Goal: Information Seeking & Learning: Learn about a topic

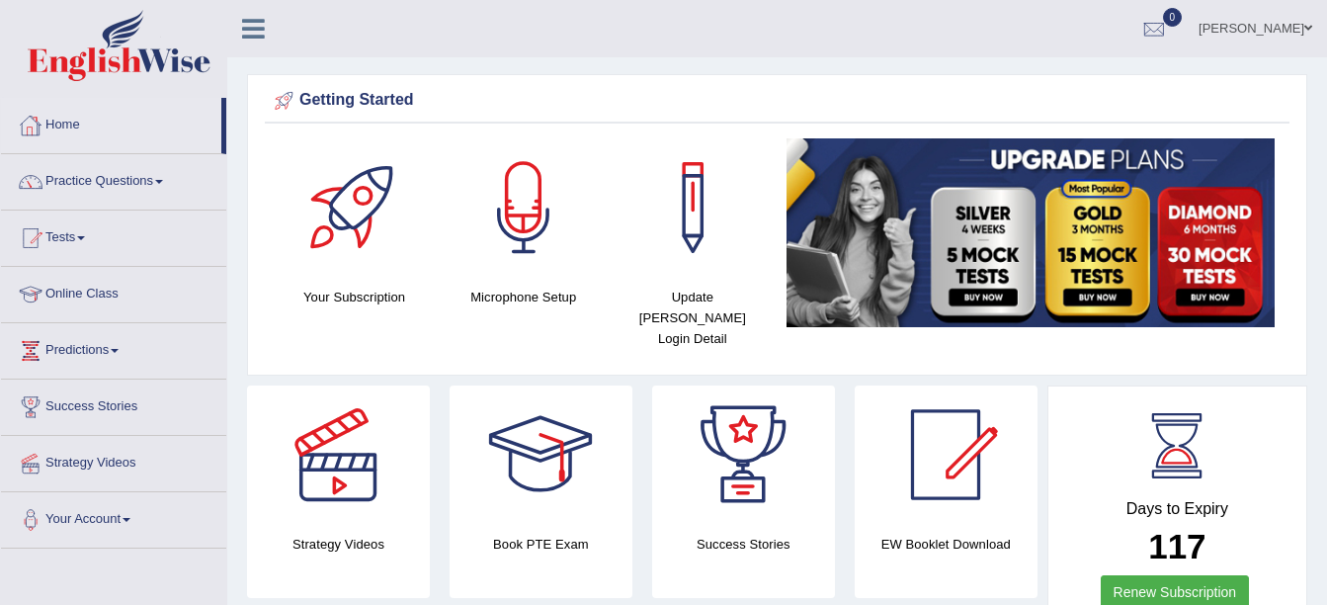
click at [79, 122] on link "Home" at bounding box center [111, 122] width 220 height 49
click at [72, 122] on link "Home" at bounding box center [111, 122] width 220 height 49
click at [89, 121] on link "Home" at bounding box center [111, 122] width 220 height 49
click at [73, 128] on link "Home" at bounding box center [111, 122] width 220 height 49
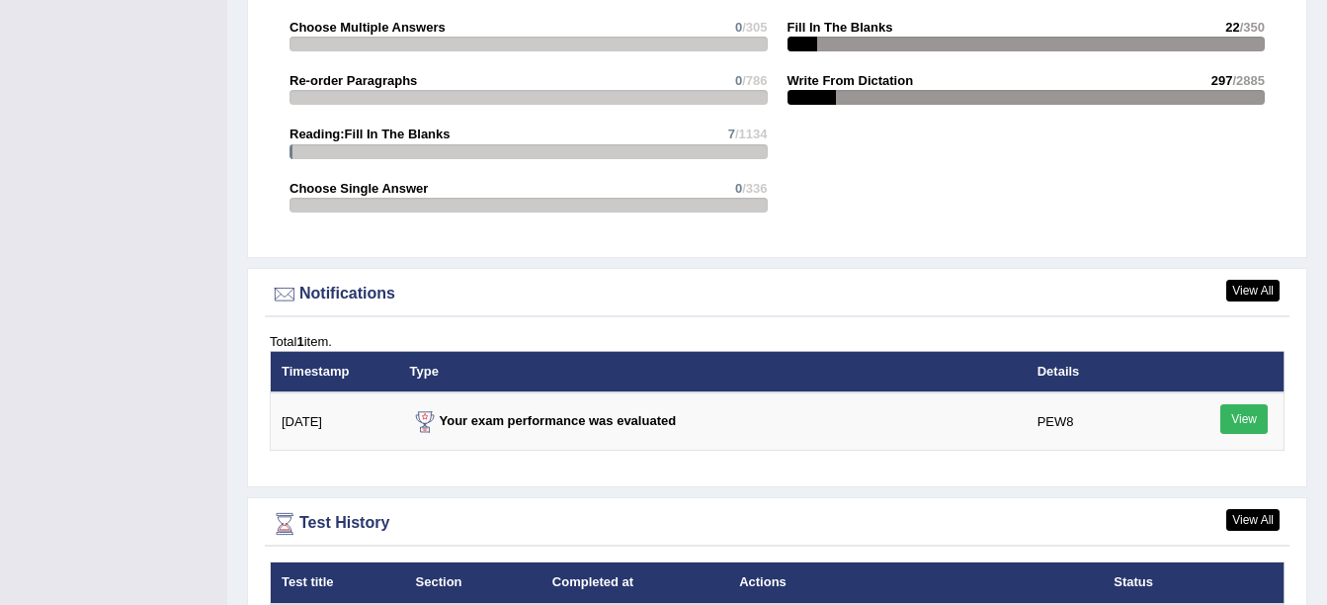
scroll to position [2162, 0]
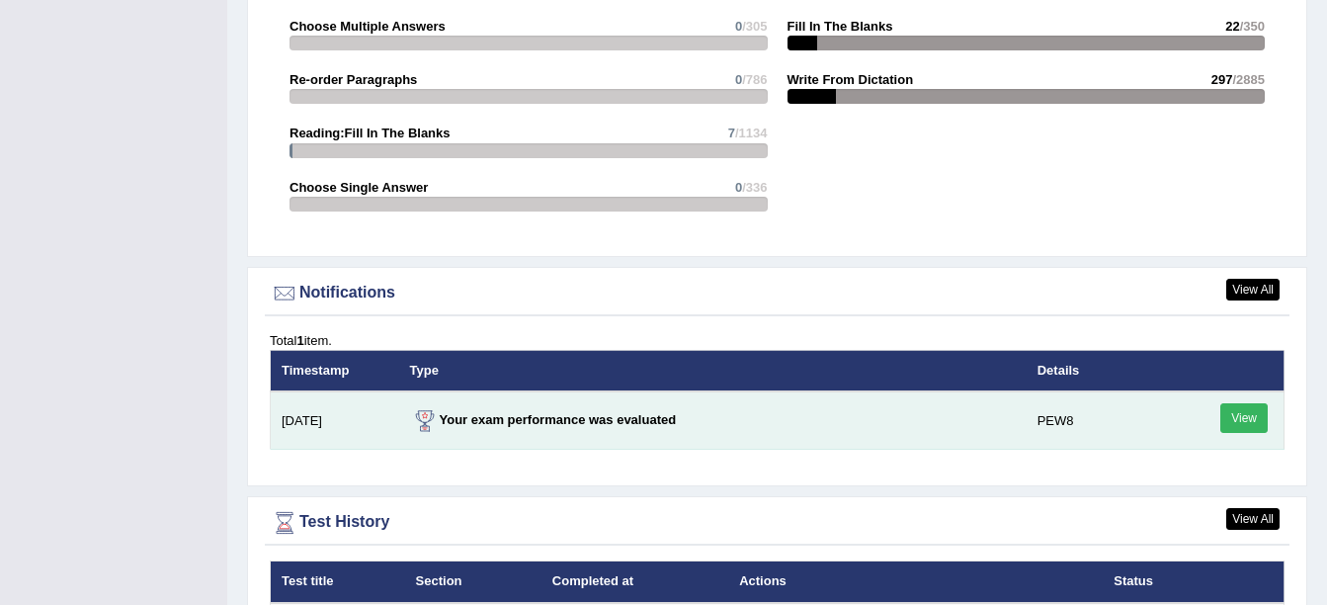
click at [1241, 403] on link "View" at bounding box center [1244, 418] width 47 height 30
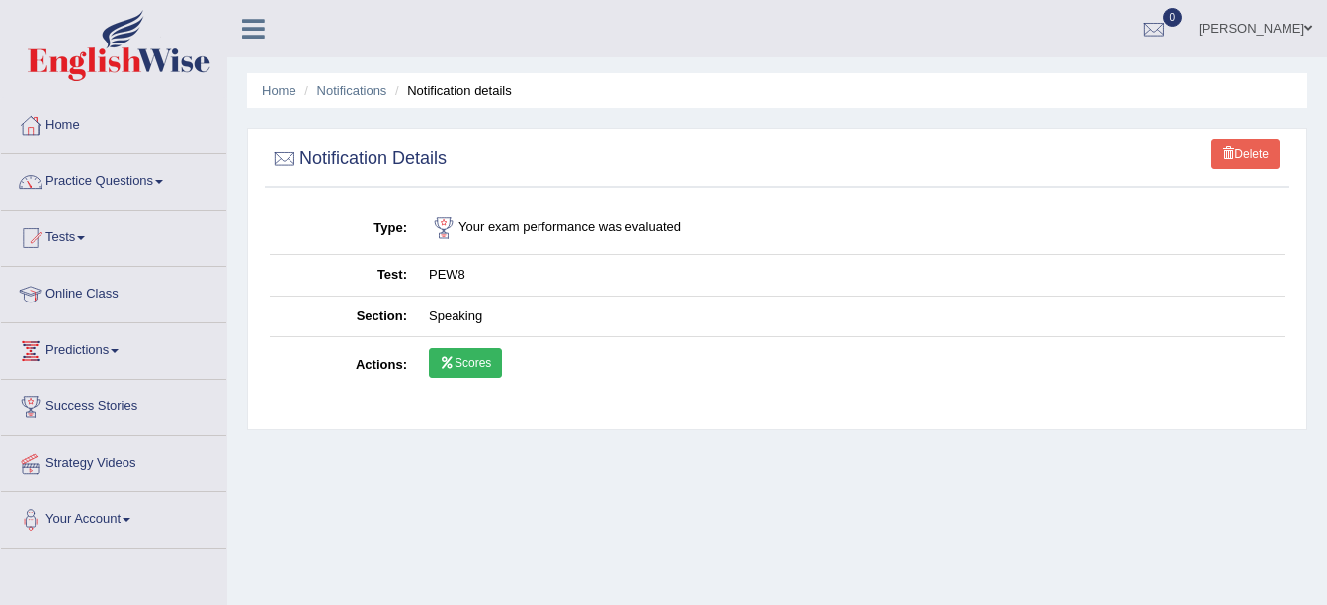
click at [454, 364] on icon at bounding box center [447, 363] width 15 height 12
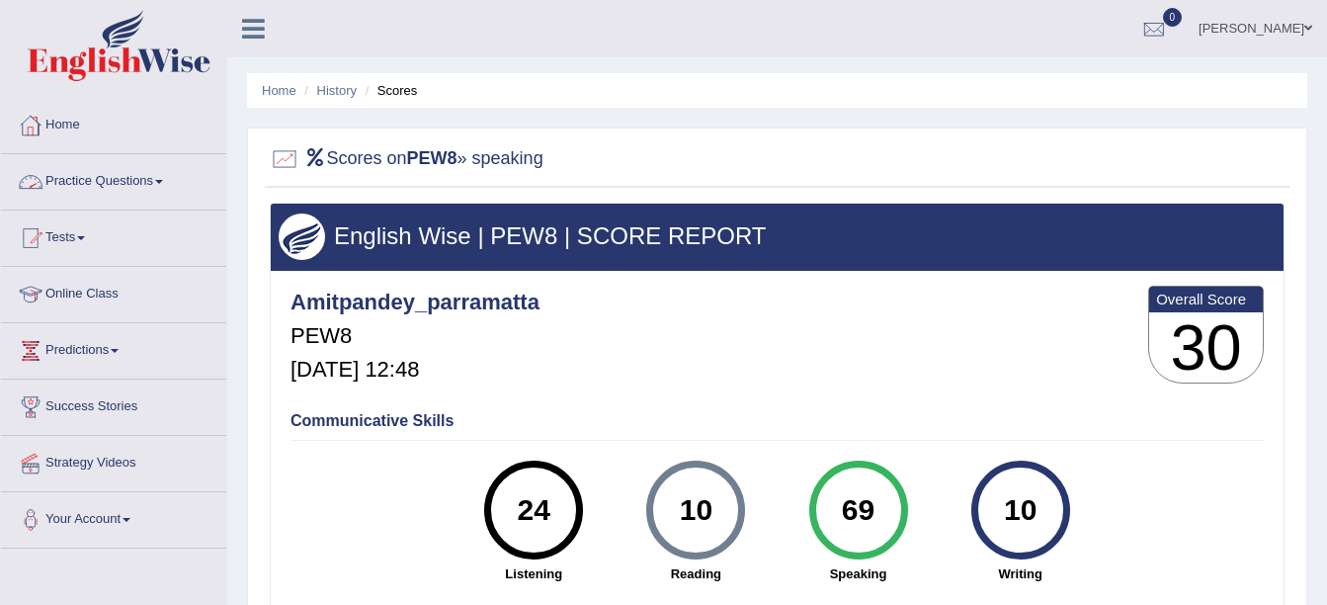
click at [59, 118] on link "Home" at bounding box center [113, 122] width 225 height 49
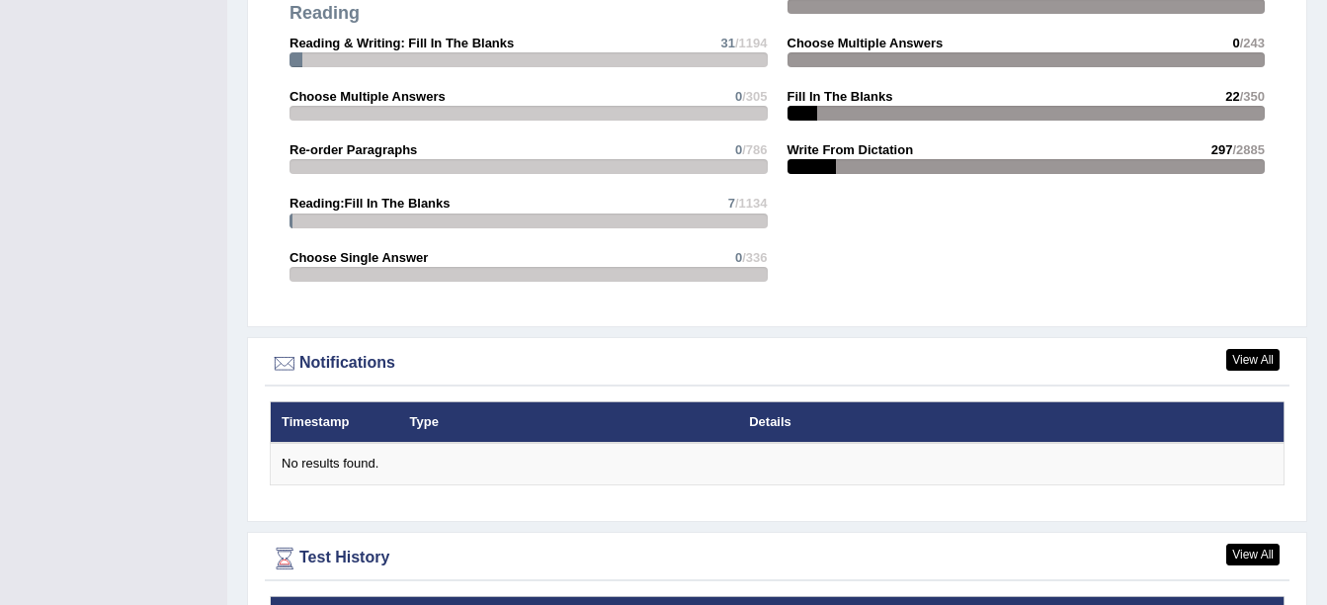
scroll to position [2421, 0]
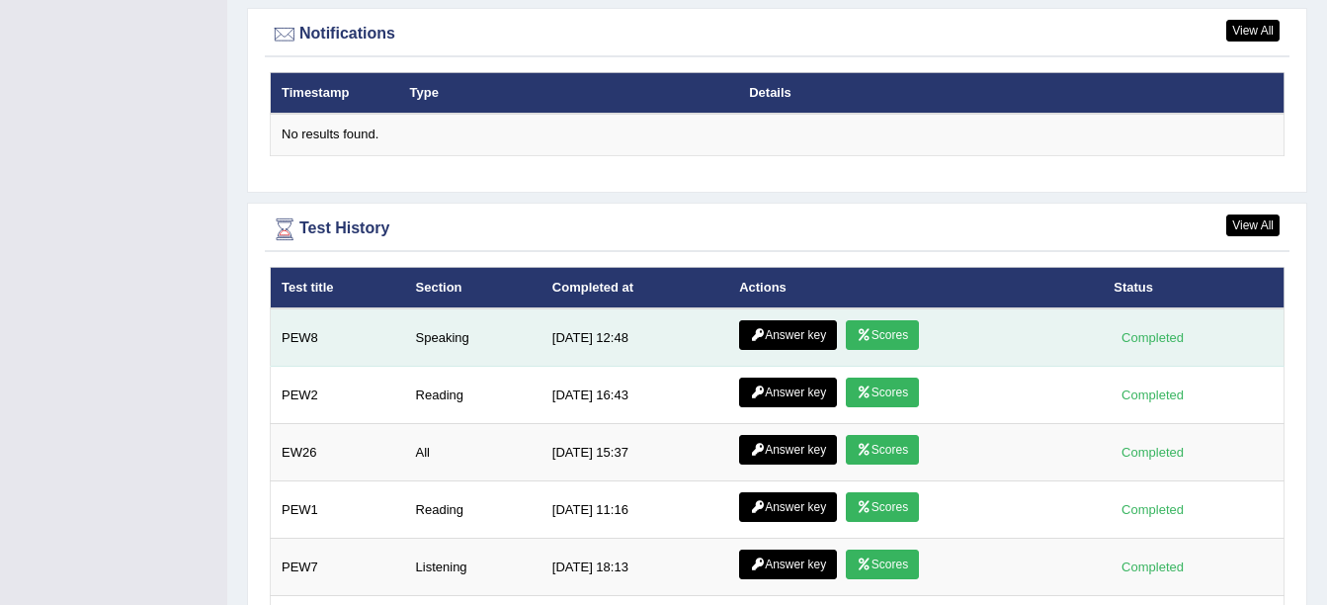
click at [803, 320] on link "Answer key" at bounding box center [788, 335] width 98 height 30
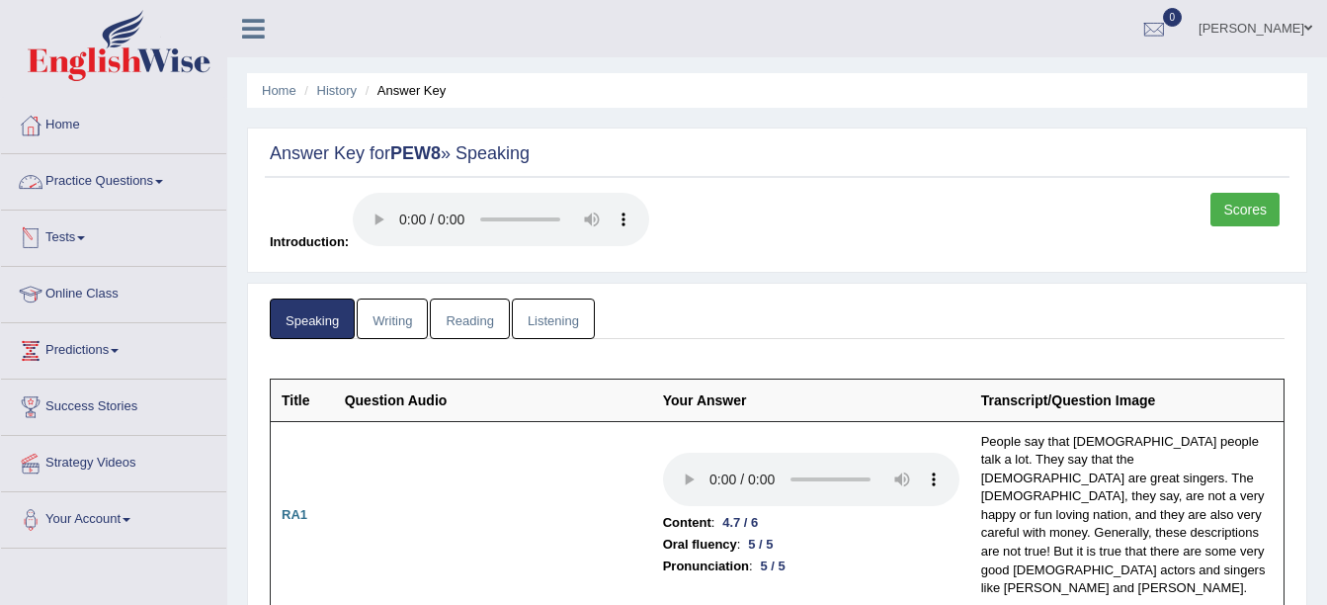
click at [158, 177] on link "Practice Questions" at bounding box center [113, 178] width 225 height 49
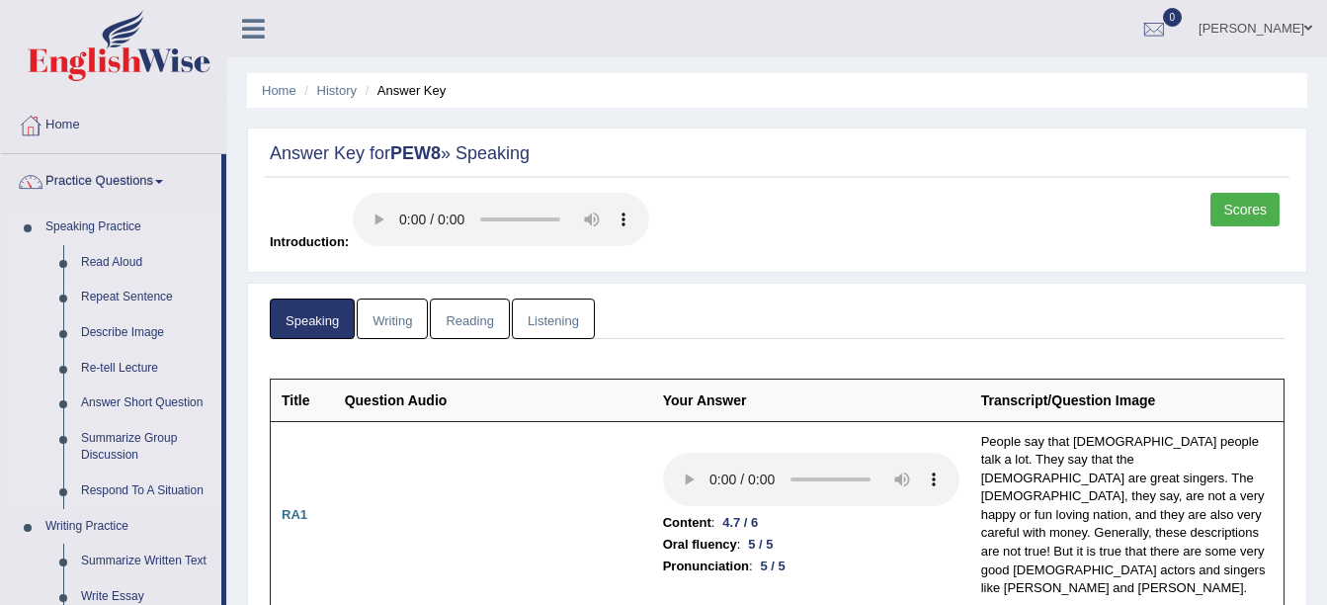
click at [138, 294] on link "Repeat Sentence" at bounding box center [146, 298] width 149 height 36
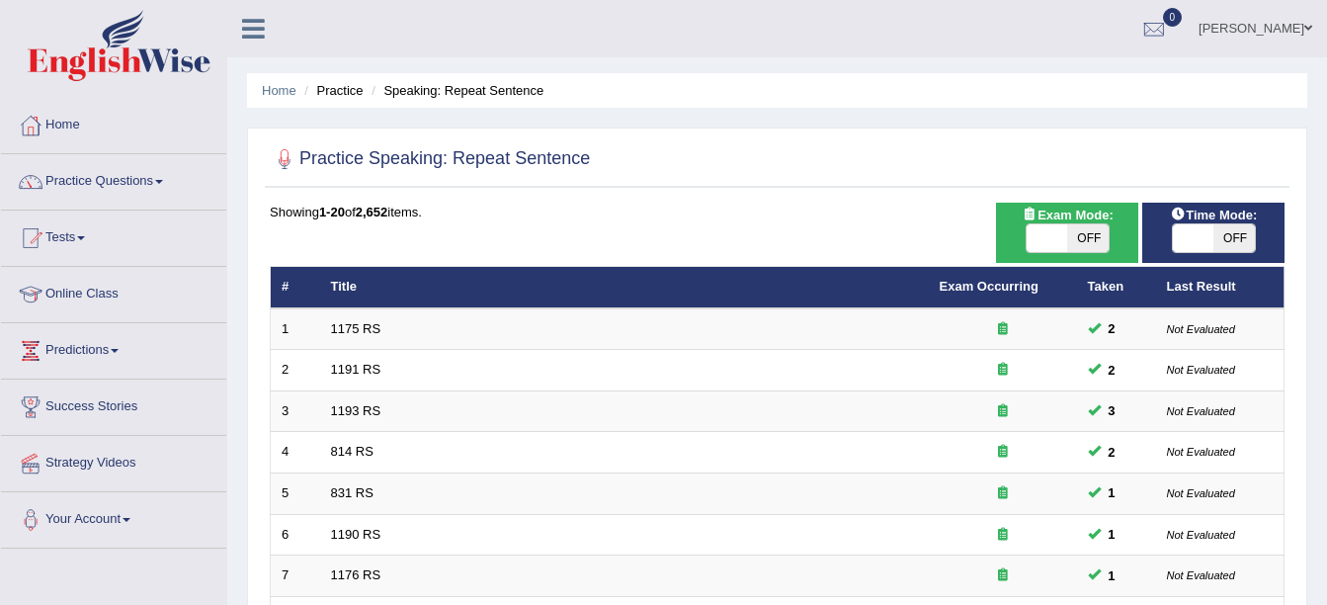
click at [1084, 242] on span "OFF" at bounding box center [1088, 238] width 42 height 28
checkbox input "true"
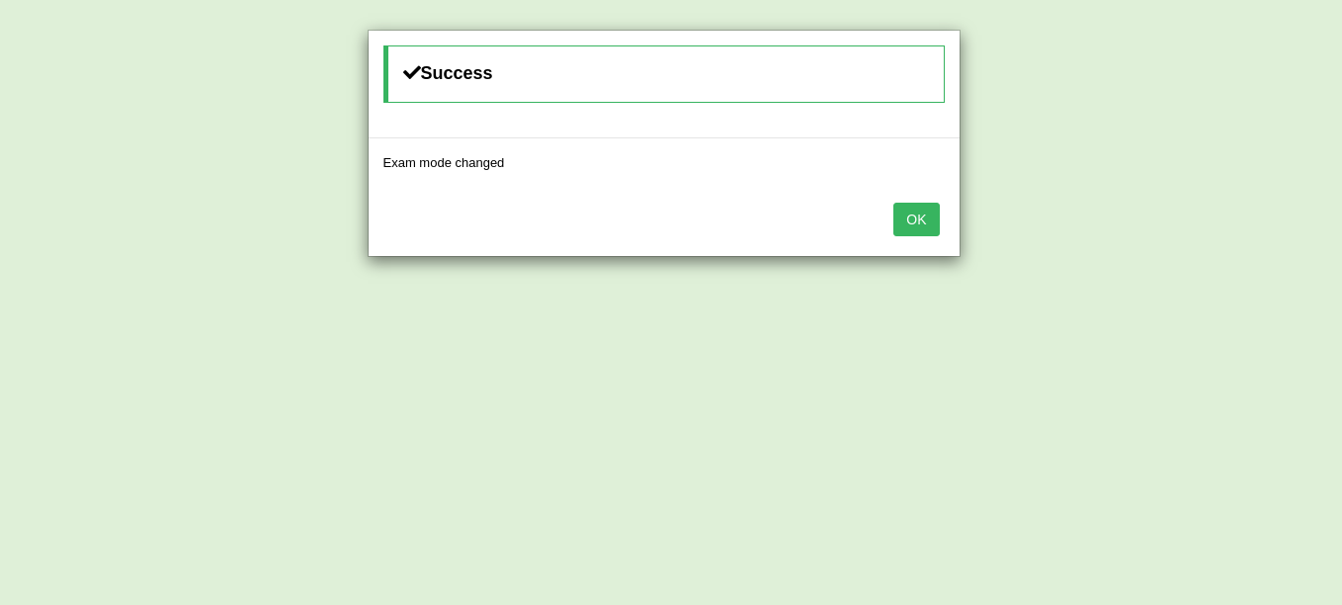
click at [917, 215] on button "OK" at bounding box center [916, 220] width 45 height 34
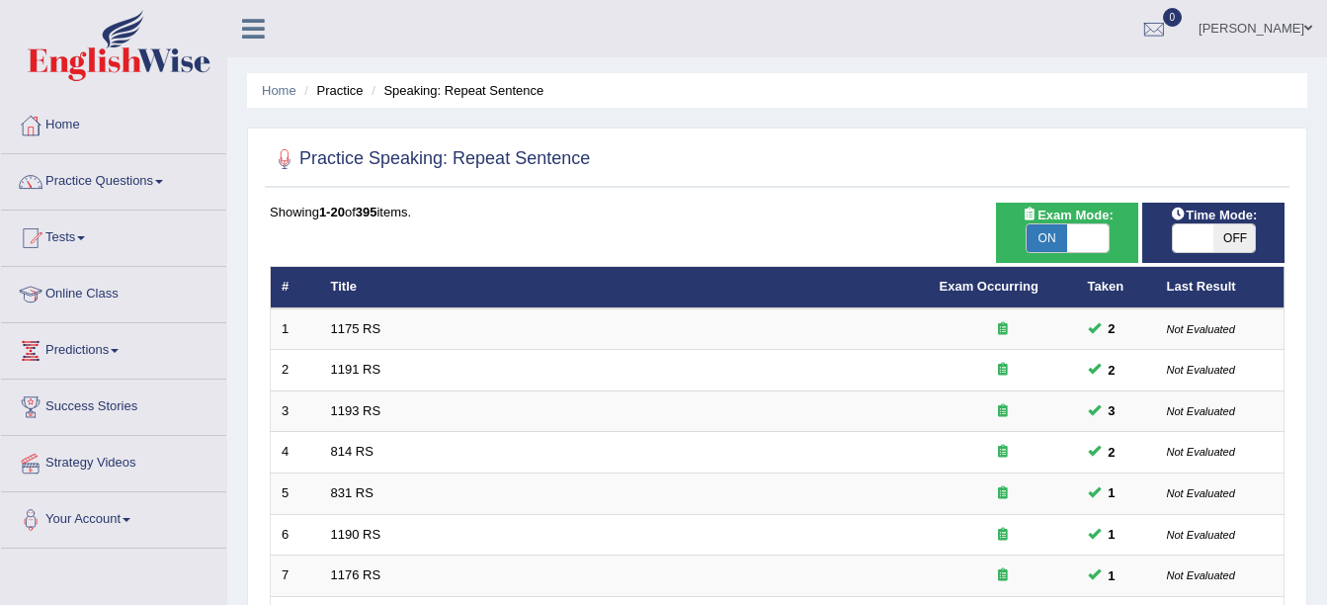
click at [1235, 239] on span "OFF" at bounding box center [1235, 238] width 42 height 28
checkbox input "true"
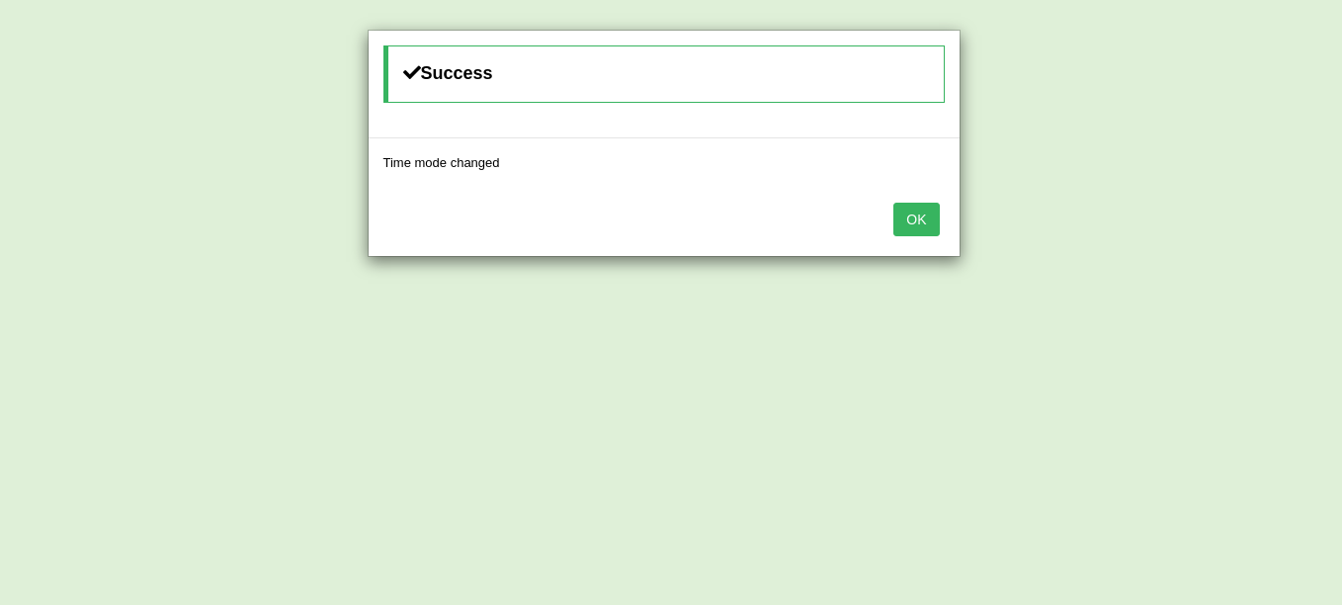
click at [932, 218] on button "OK" at bounding box center [916, 220] width 45 height 34
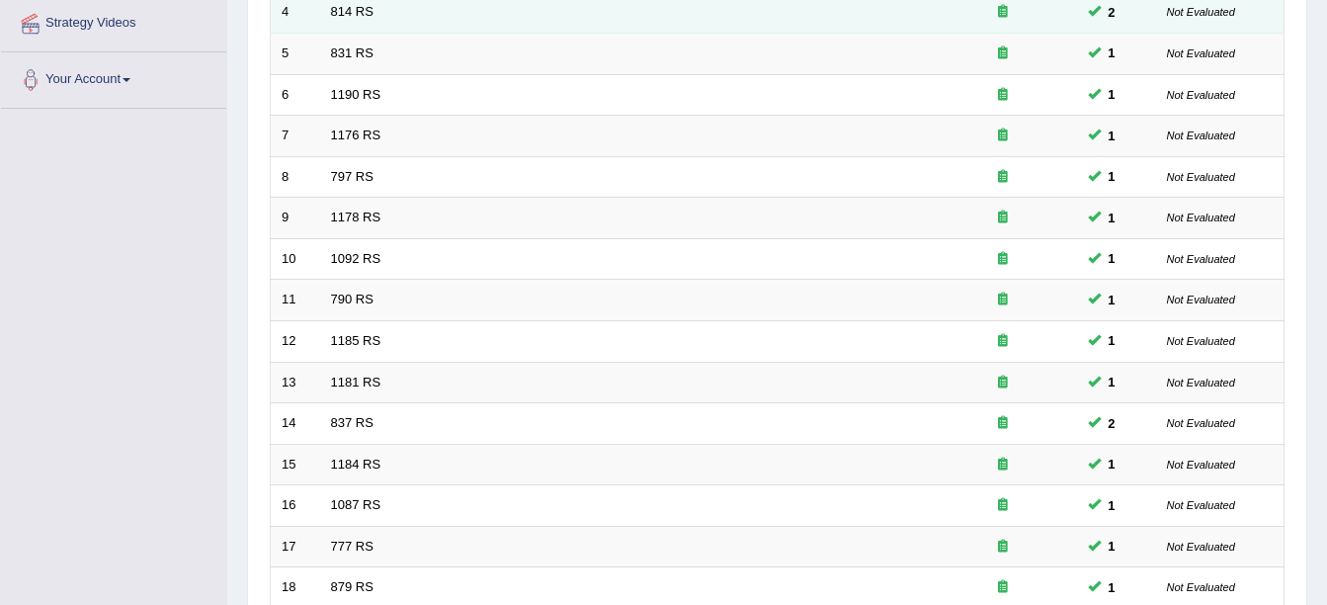
scroll to position [704, 0]
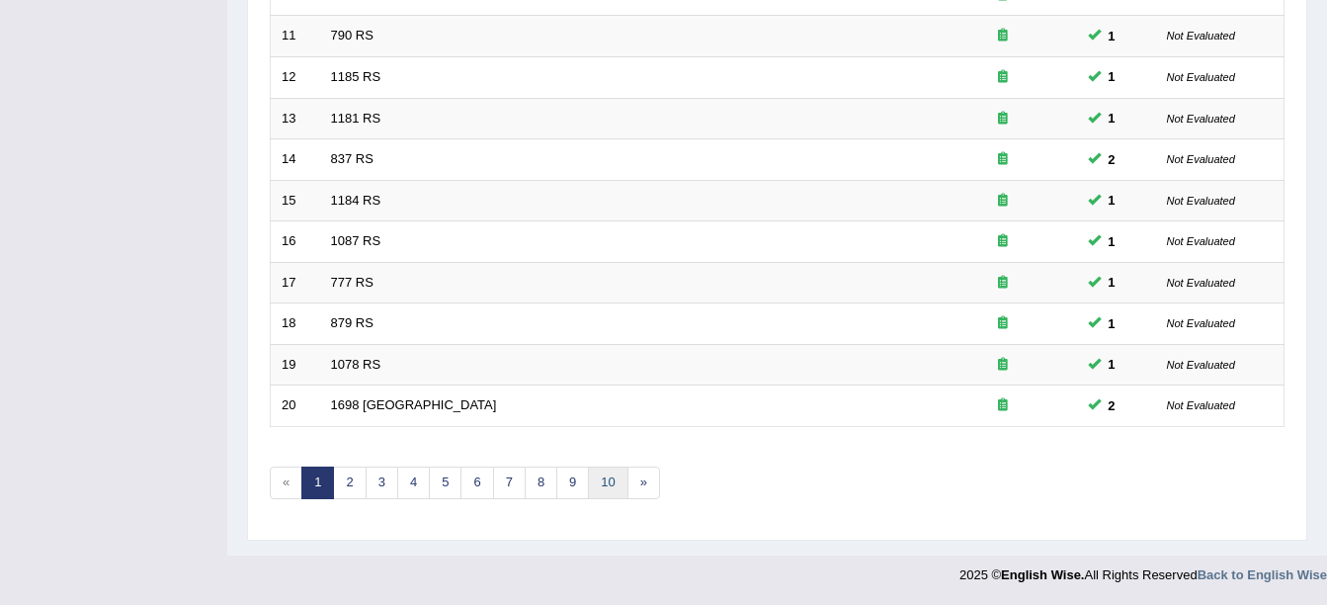
click at [613, 481] on link "10" at bounding box center [608, 483] width 40 height 33
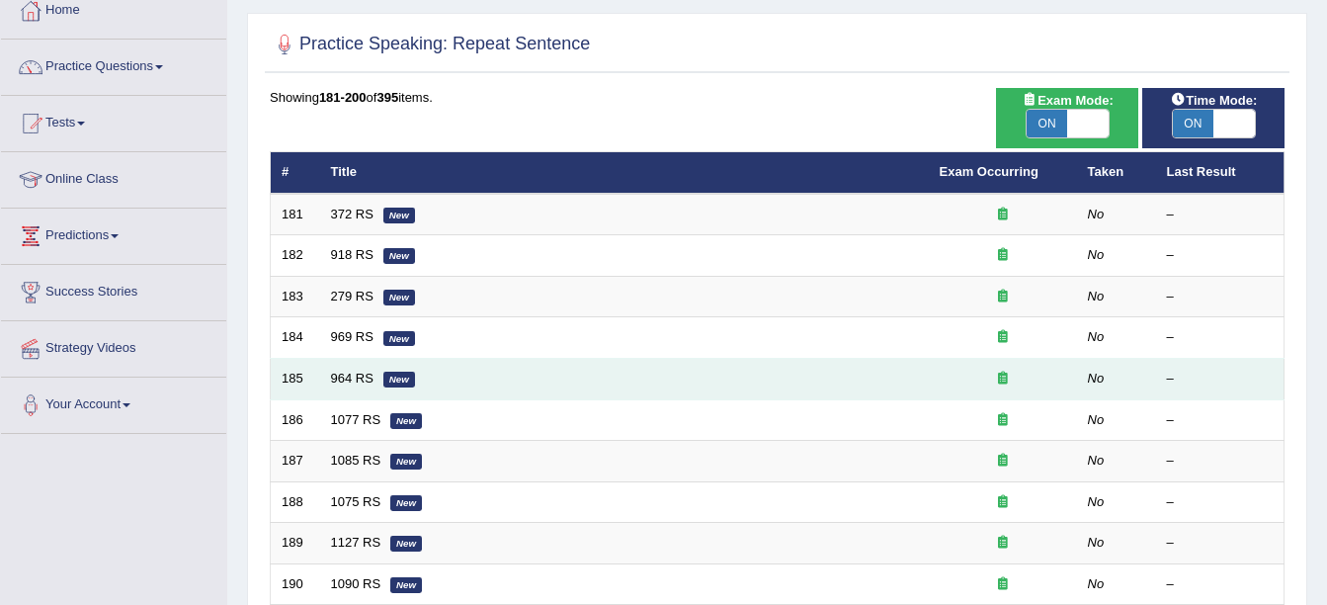
scroll to position [114, 0]
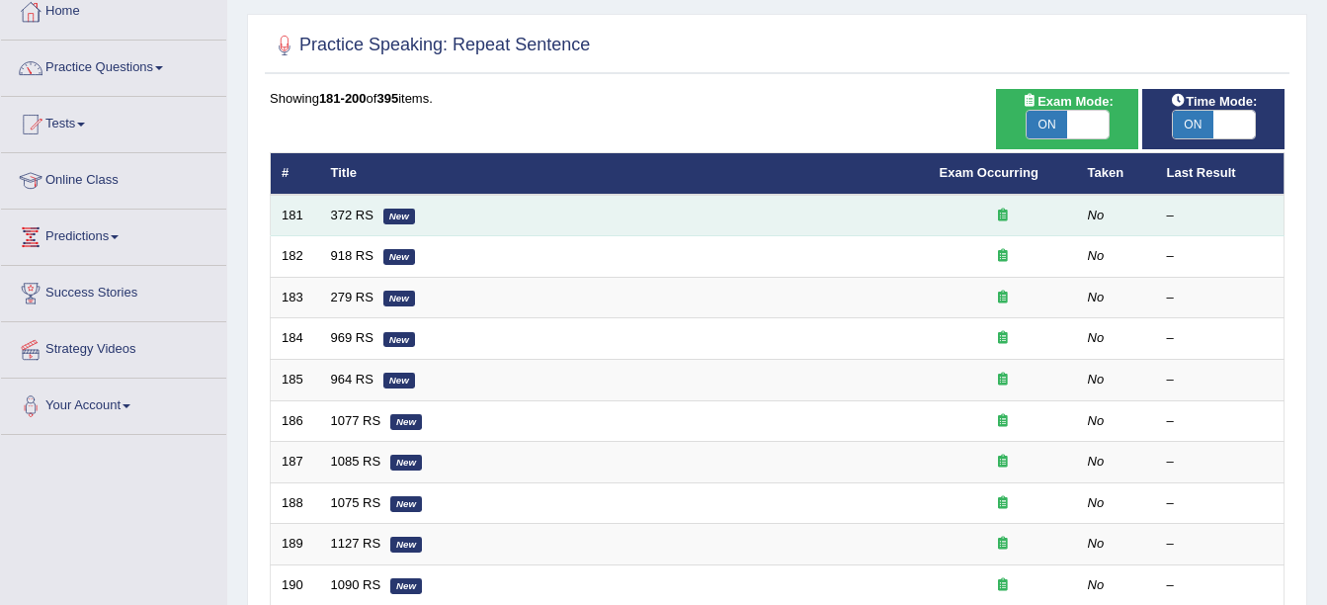
click at [388, 207] on td "372 RS New" at bounding box center [624, 216] width 609 height 42
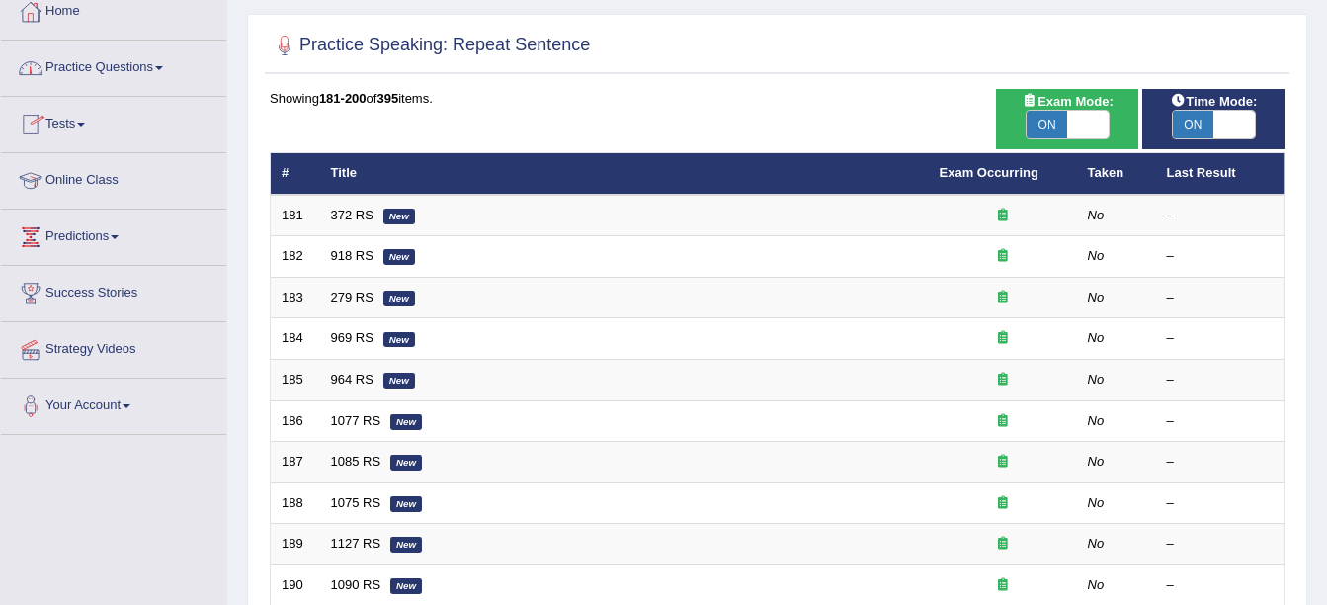
click at [165, 62] on link "Practice Questions" at bounding box center [113, 65] width 225 height 49
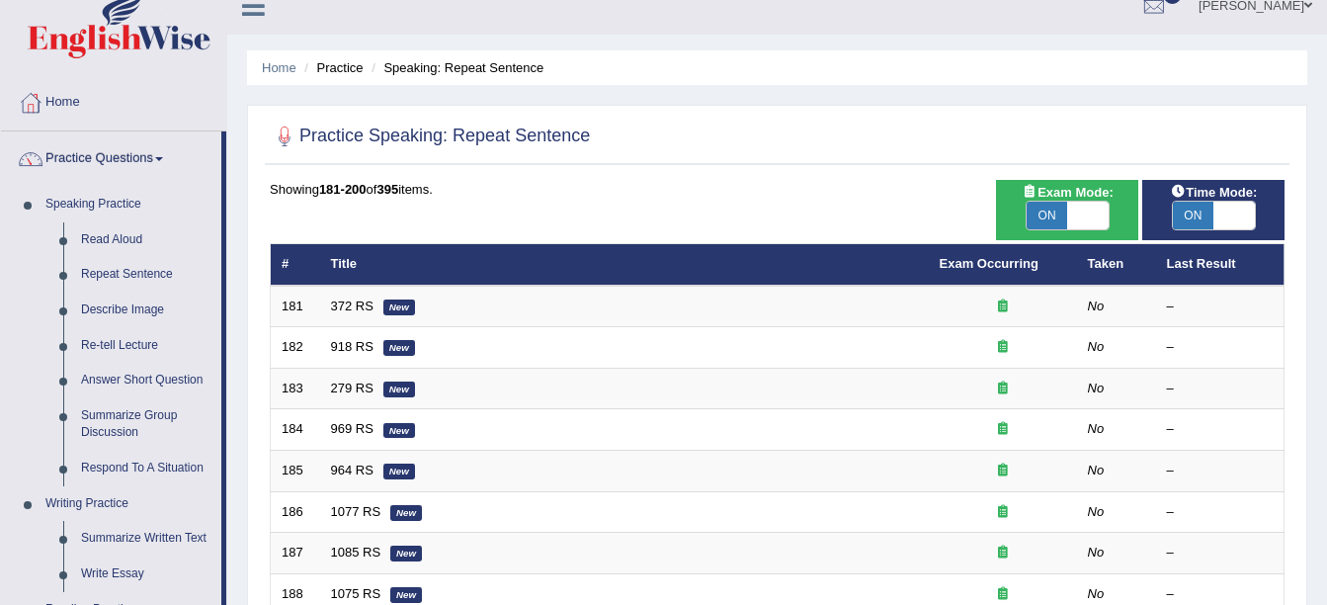
scroll to position [8, 0]
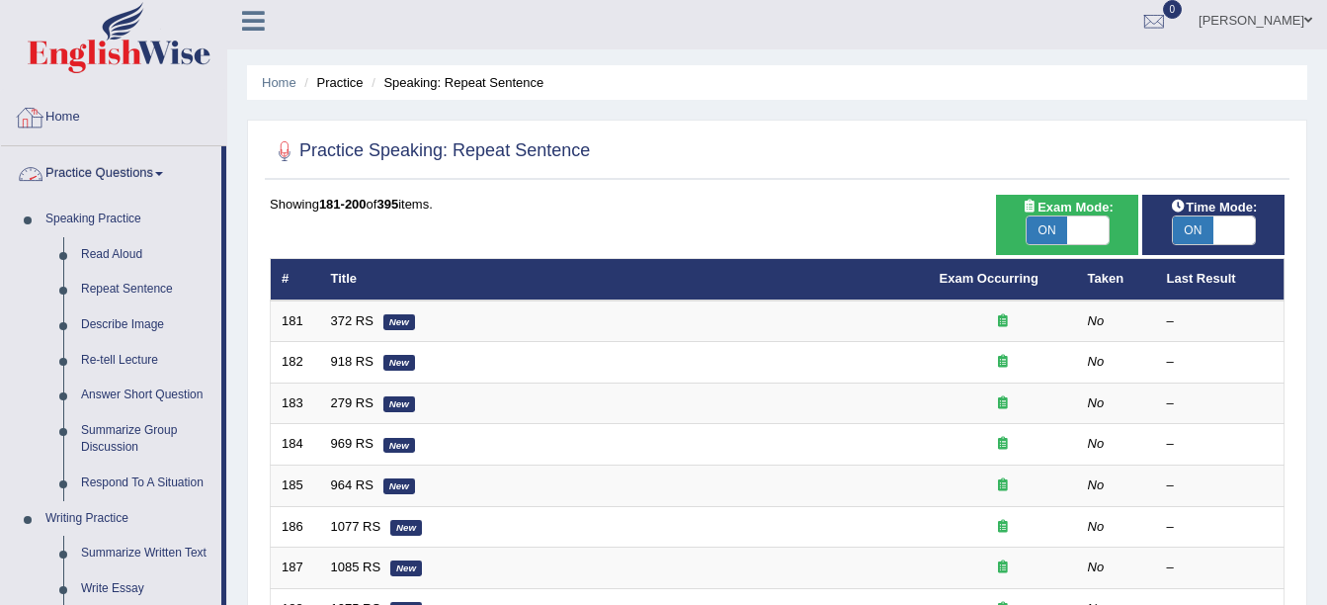
click at [63, 116] on link "Home" at bounding box center [113, 114] width 225 height 49
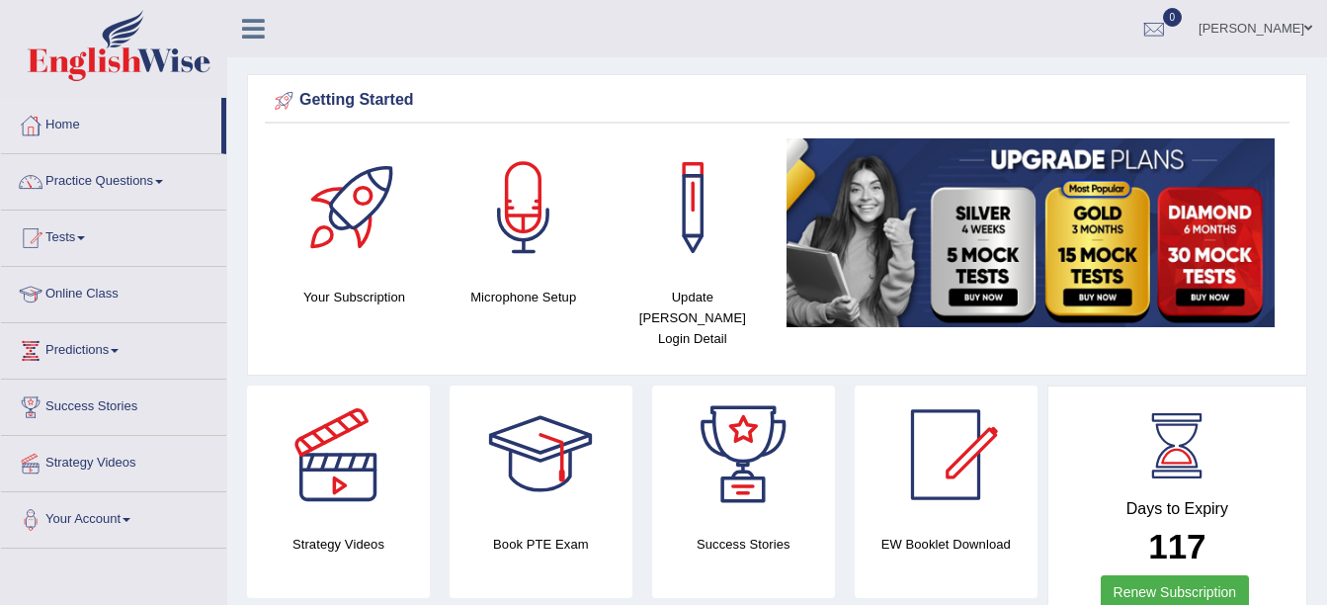
click at [84, 235] on link "Tests" at bounding box center [113, 235] width 225 height 49
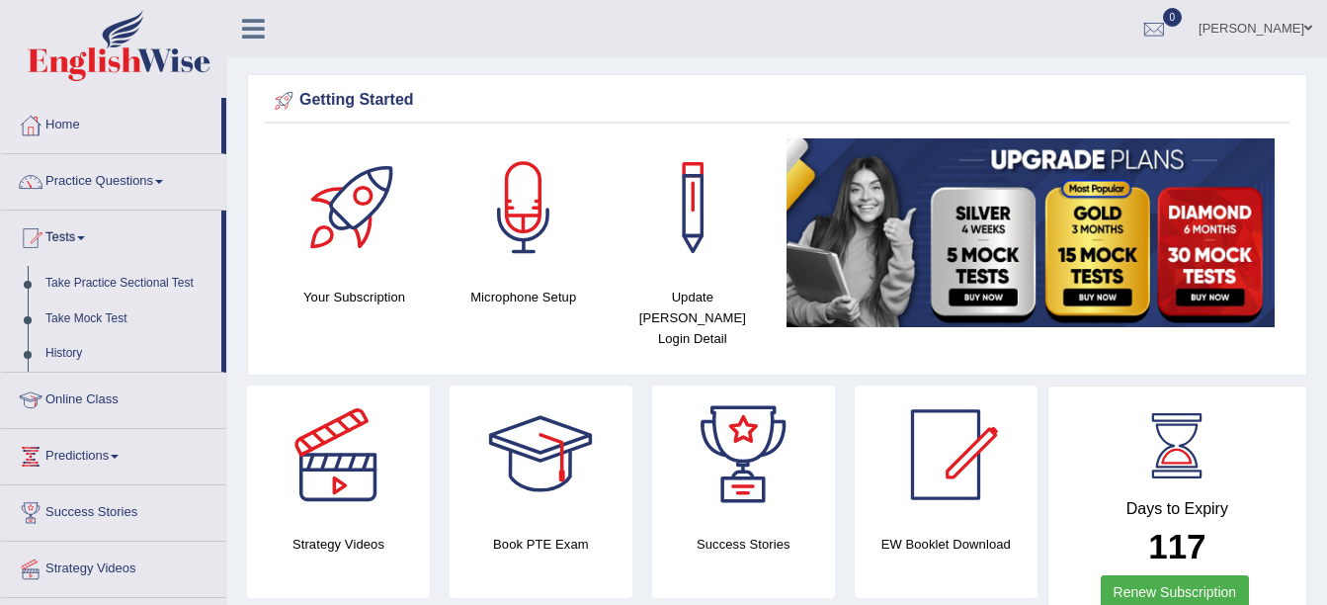
click at [112, 277] on link "Take Practice Sectional Test" at bounding box center [129, 284] width 185 height 36
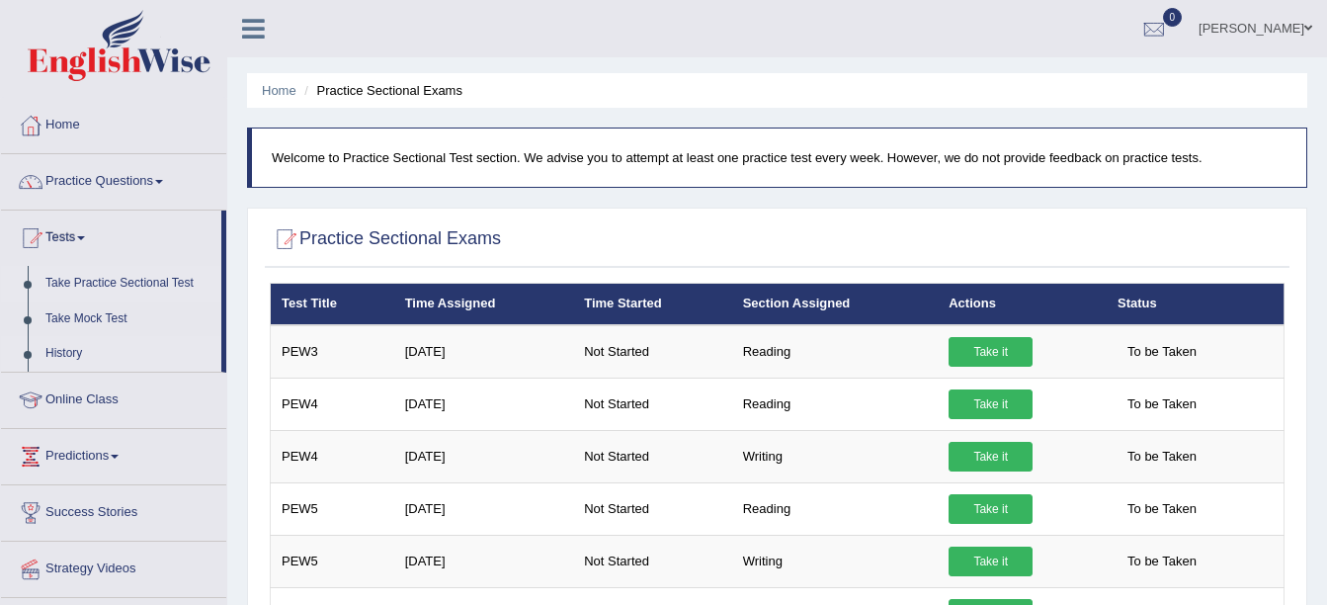
click at [71, 348] on link "History" at bounding box center [129, 354] width 185 height 36
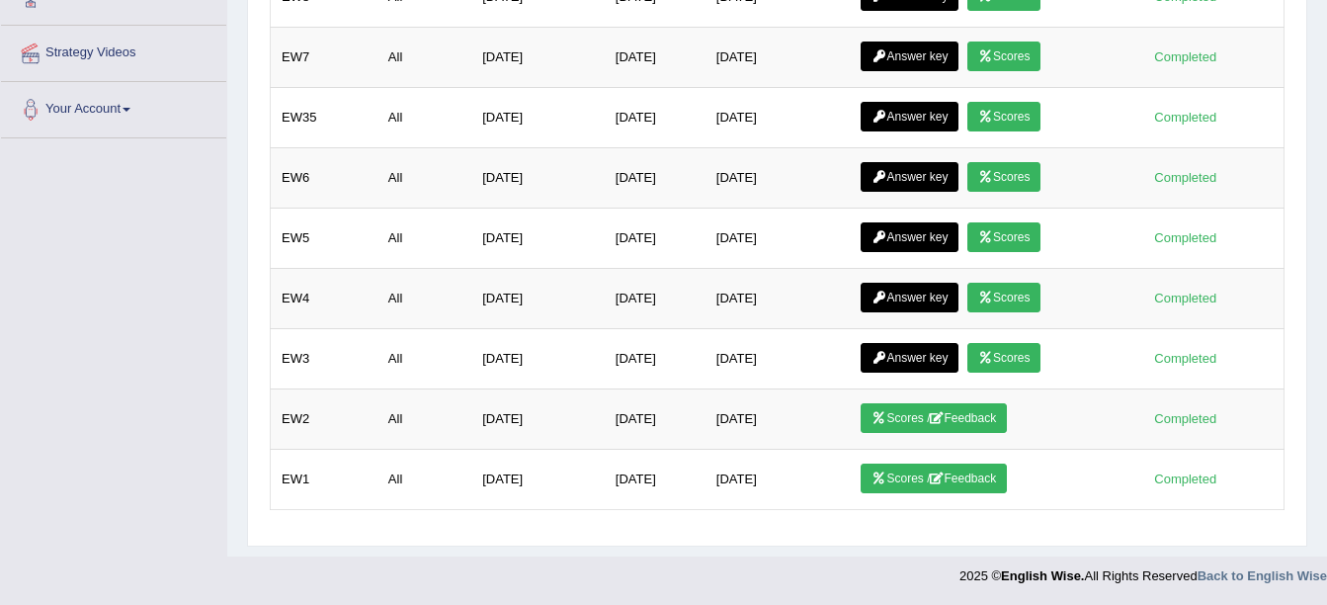
scroll to position [517, 0]
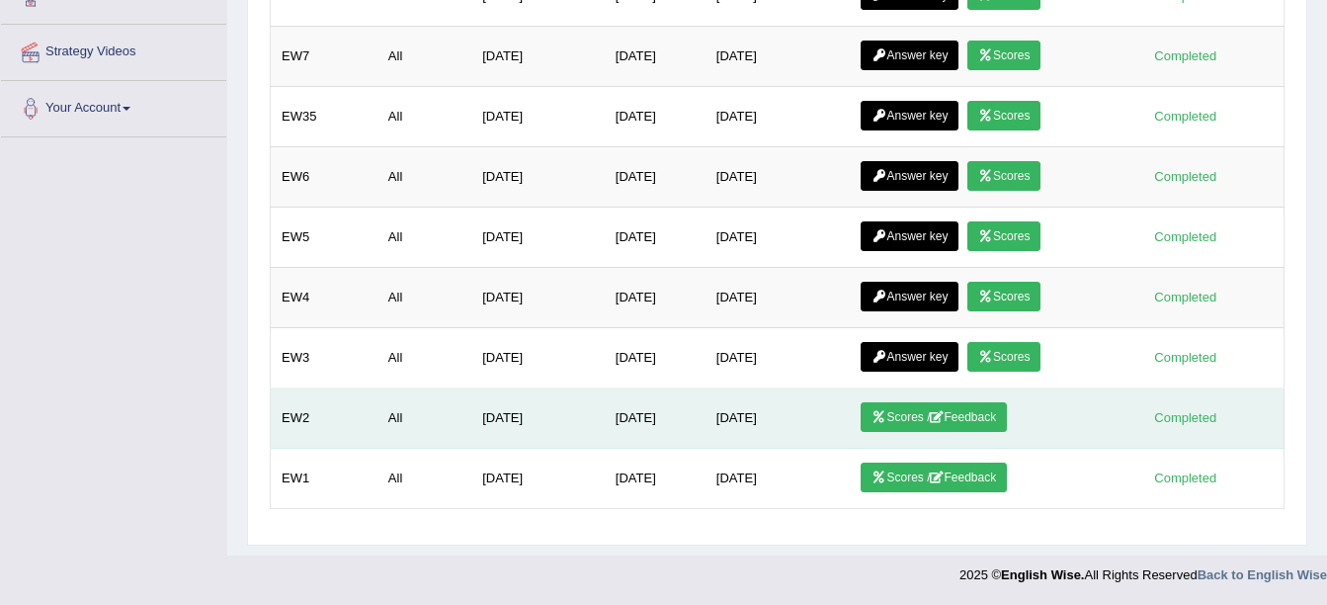
click at [909, 414] on link "Scores / Feedback" at bounding box center [934, 417] width 146 height 30
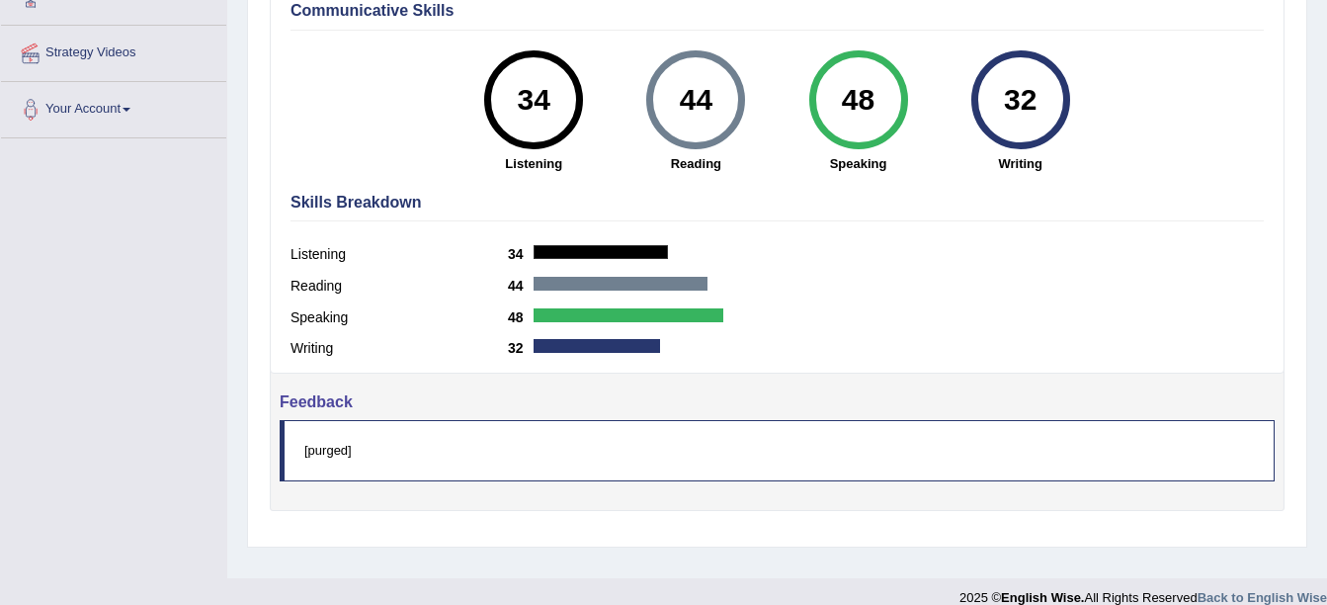
scroll to position [433, 0]
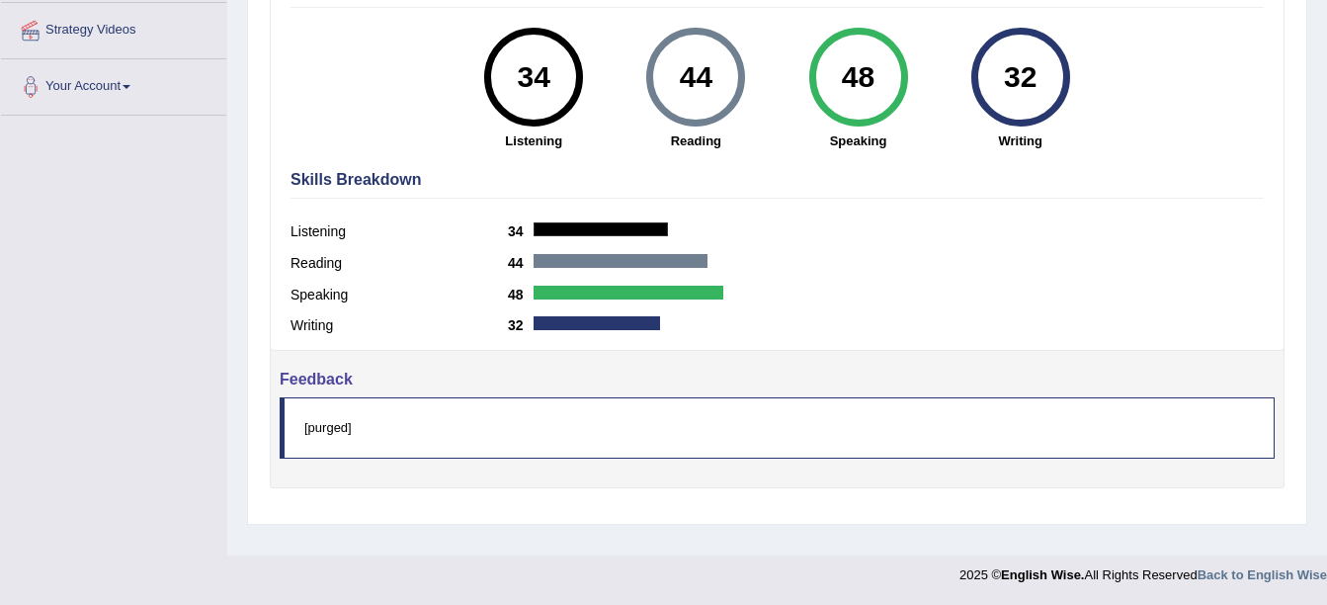
click at [324, 431] on blockquote "[purged]" at bounding box center [777, 427] width 995 height 60
click at [467, 431] on blockquote "[purged]" at bounding box center [777, 427] width 995 height 60
click at [445, 429] on blockquote "[purged]" at bounding box center [777, 427] width 995 height 60
click at [402, 410] on blockquote "[purged]" at bounding box center [777, 427] width 995 height 60
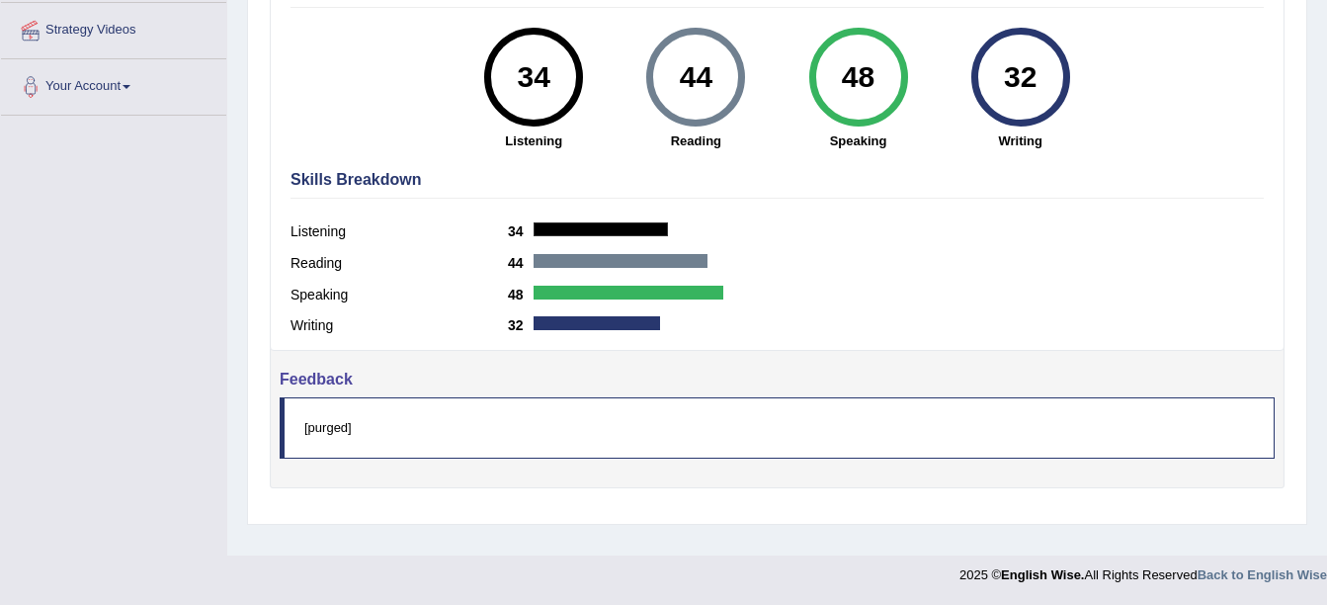
click at [402, 410] on blockquote "[purged]" at bounding box center [777, 427] width 995 height 60
click at [336, 430] on blockquote "[purged]" at bounding box center [777, 427] width 995 height 60
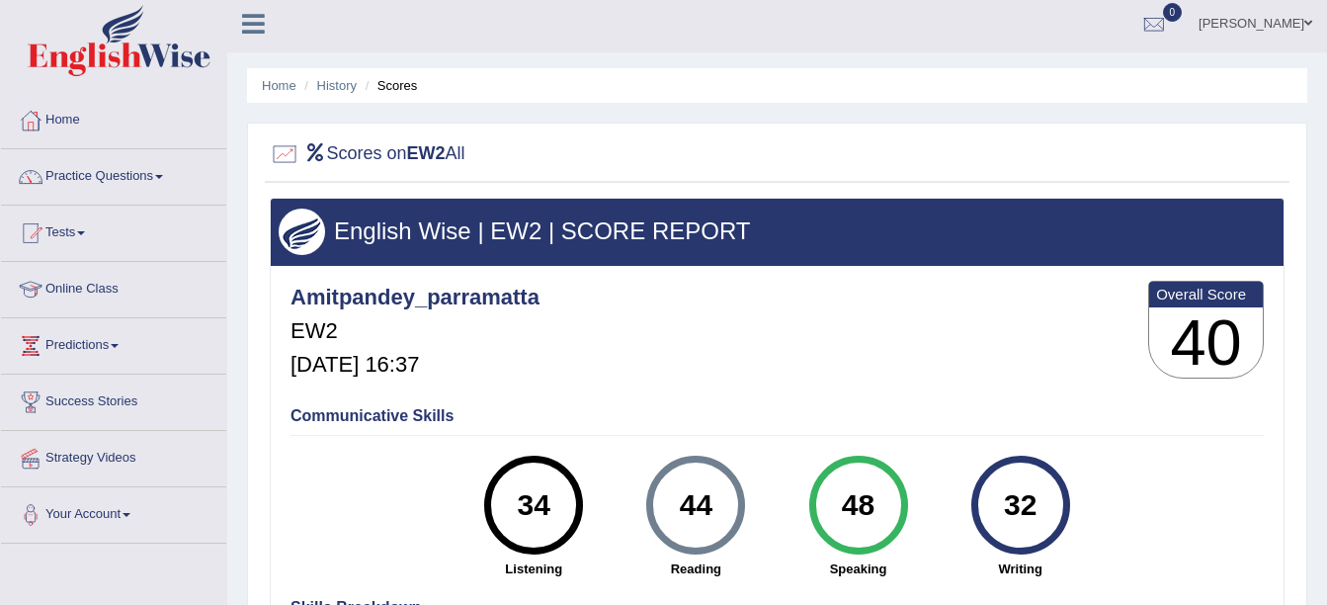
scroll to position [0, 0]
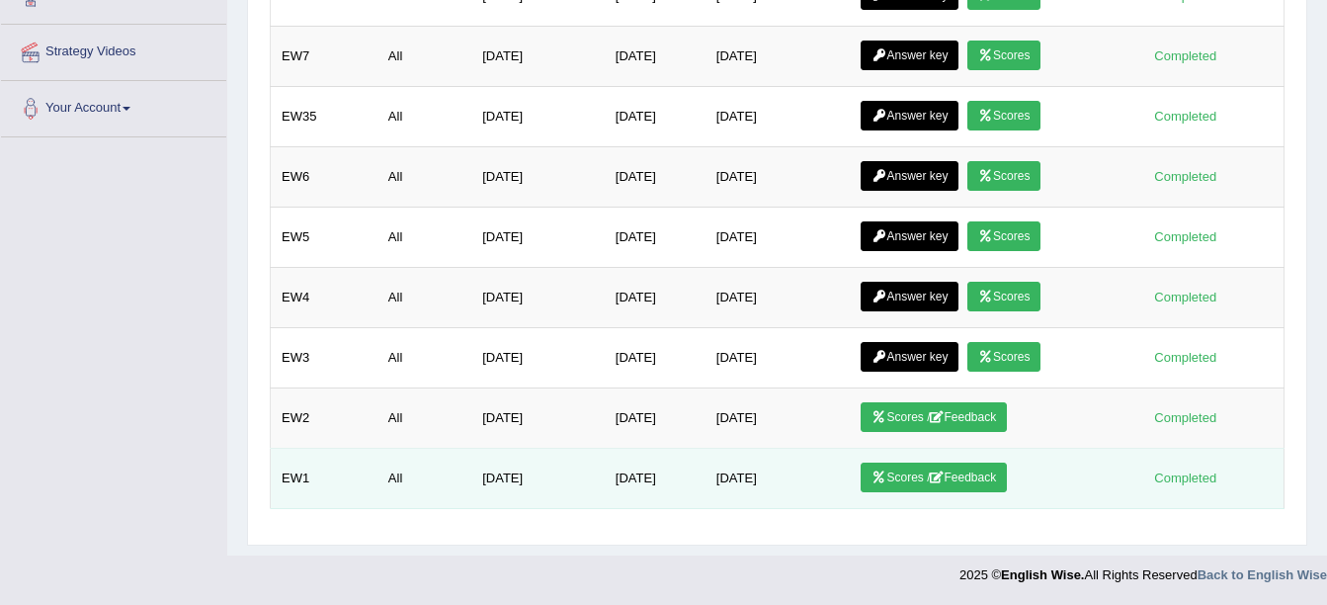
click at [990, 480] on link "Scores / Feedback" at bounding box center [934, 478] width 146 height 30
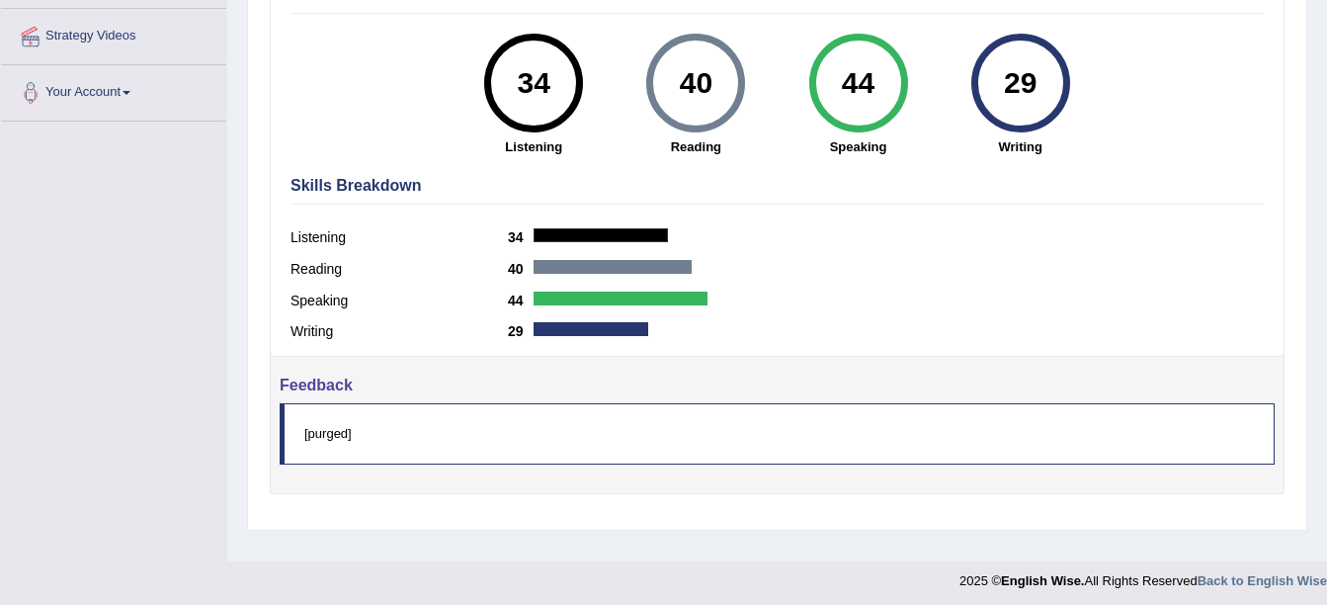
scroll to position [428, 0]
click at [326, 238] on label "Listening" at bounding box center [399, 236] width 217 height 21
click at [315, 263] on label "Reading" at bounding box center [399, 268] width 217 height 21
click at [318, 300] on label "Speaking" at bounding box center [399, 300] width 217 height 21
click at [318, 322] on label "Writing" at bounding box center [399, 330] width 217 height 21
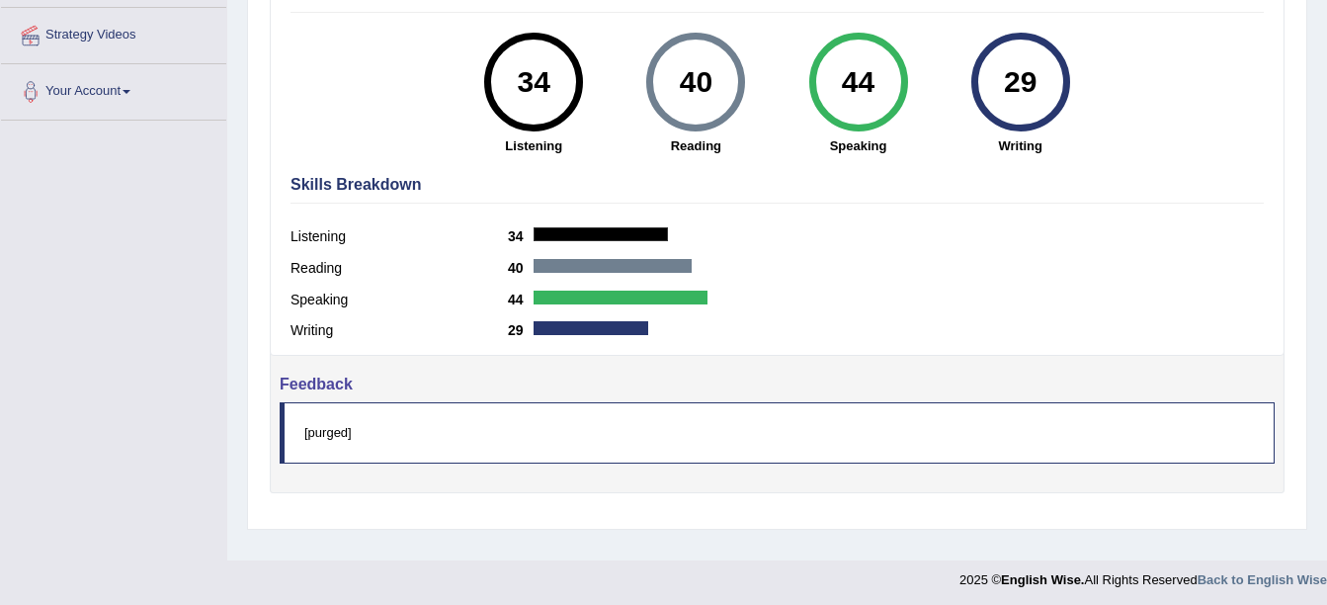
scroll to position [433, 0]
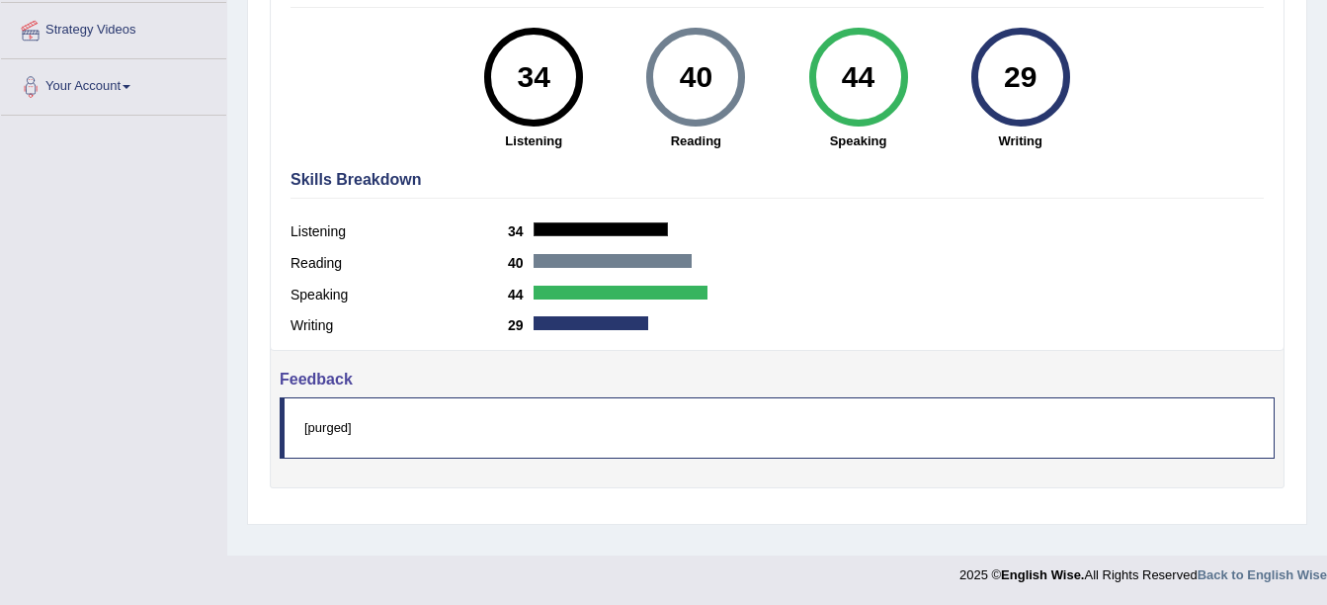
click at [593, 518] on div "Scores on EW1 All English Wise | EW1 | SCORE REPORT Amitpandey_parramatta EW1 F…" at bounding box center [777, 109] width 1061 height 829
click at [476, 454] on blockquote "[purged]" at bounding box center [777, 427] width 995 height 60
click at [454, 429] on blockquote "[purged]" at bounding box center [777, 427] width 995 height 60
click at [452, 429] on blockquote "[purged]" at bounding box center [777, 427] width 995 height 60
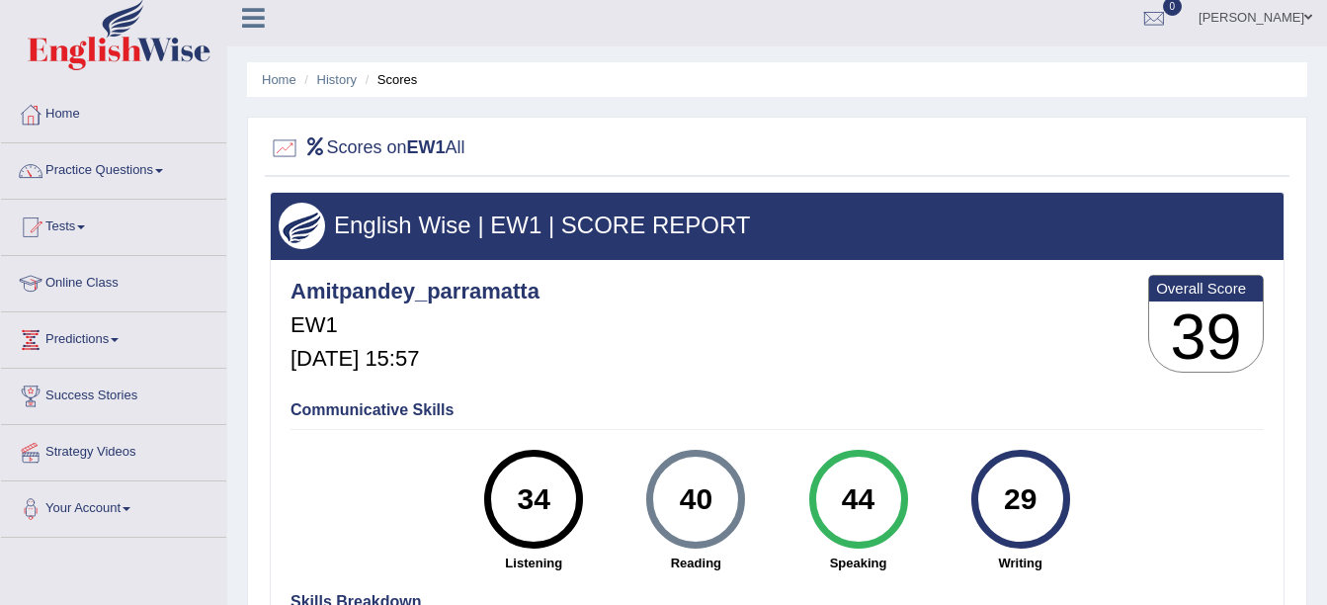
scroll to position [10, 0]
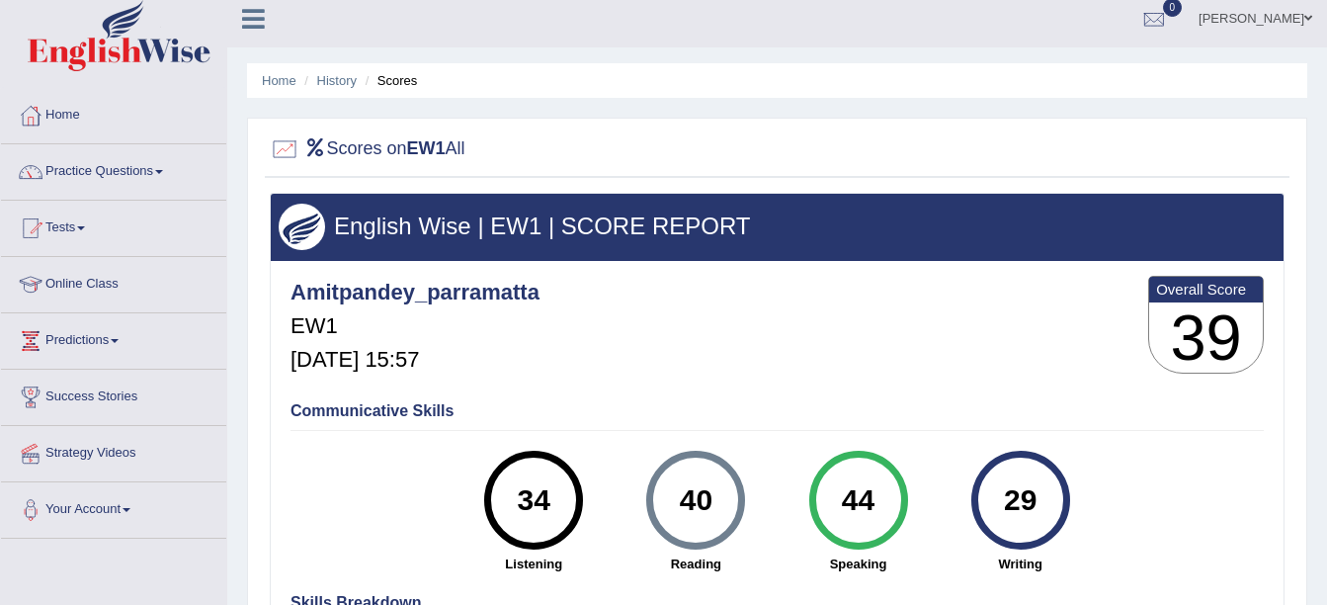
click at [597, 233] on h3 "English Wise | EW1 | SCORE REPORT" at bounding box center [777, 226] width 997 height 26
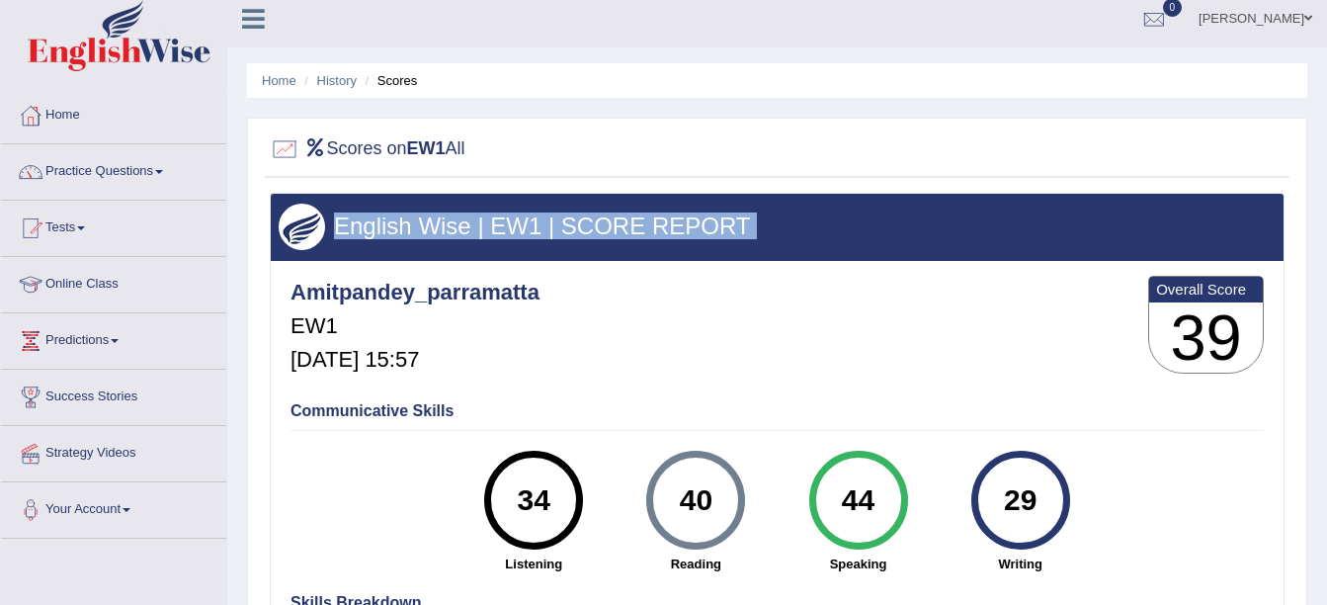
click at [597, 233] on h3 "English Wise | EW1 | SCORE REPORT" at bounding box center [777, 226] width 997 height 26
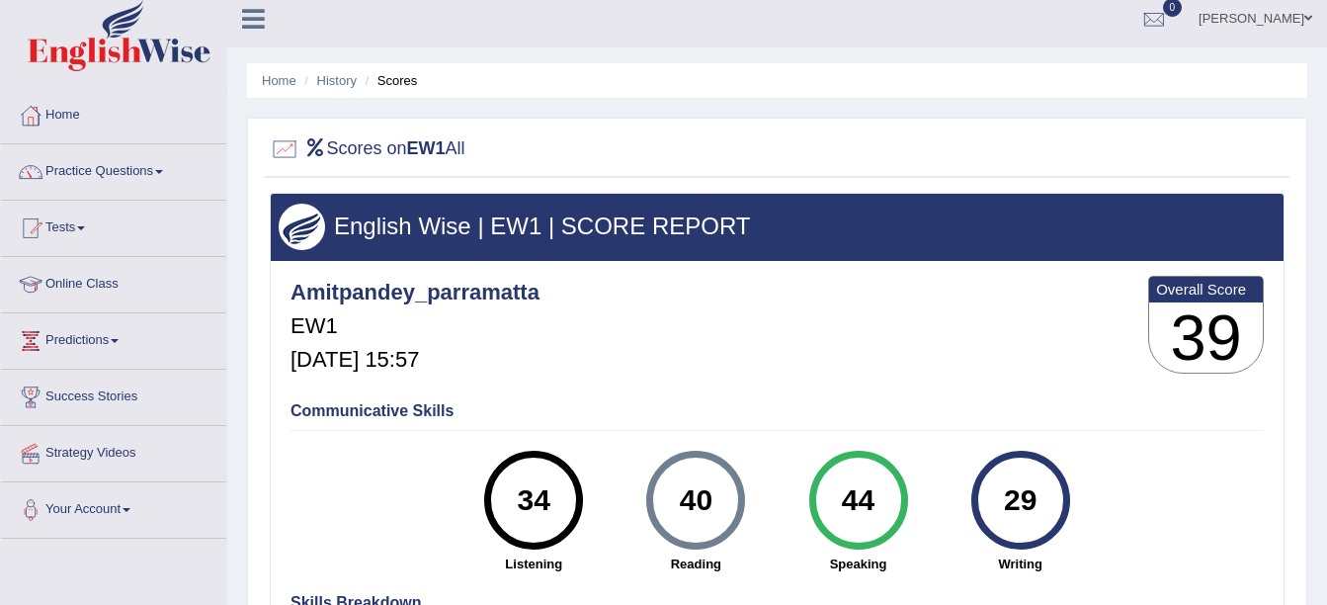
click at [301, 232] on img at bounding box center [302, 227] width 46 height 46
click at [286, 148] on div at bounding box center [285, 149] width 30 height 30
click at [1225, 321] on h3 "39" at bounding box center [1207, 337] width 114 height 71
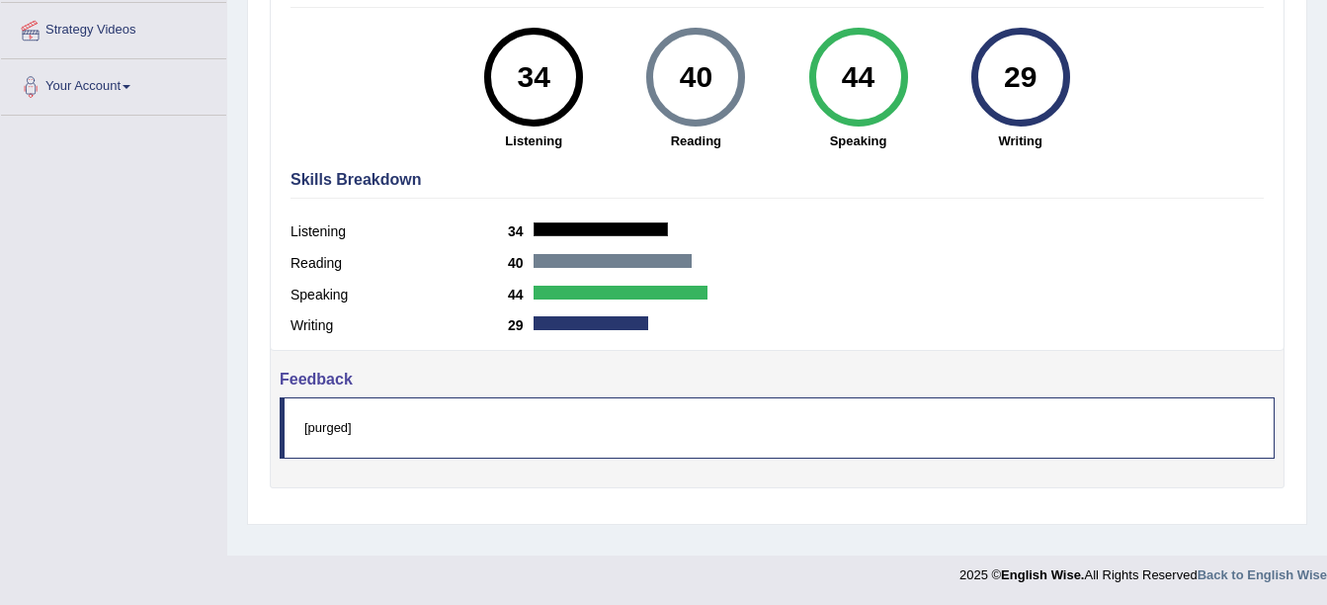
scroll to position [0, 0]
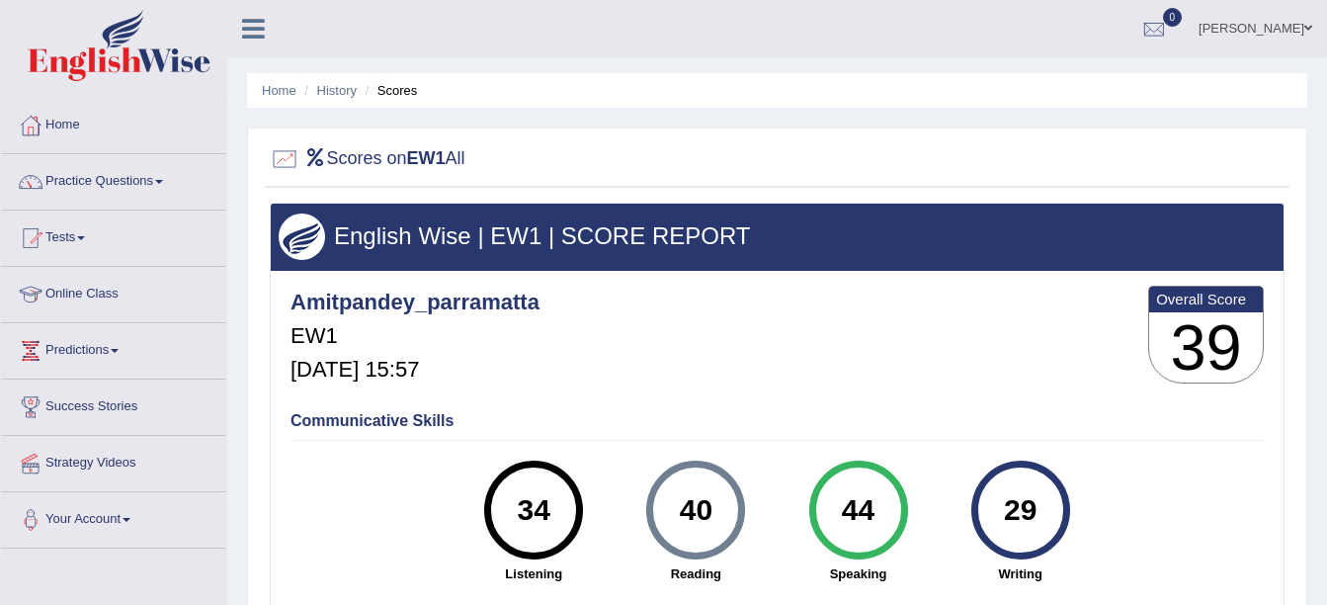
click at [390, 89] on li "Scores" at bounding box center [389, 90] width 57 height 19
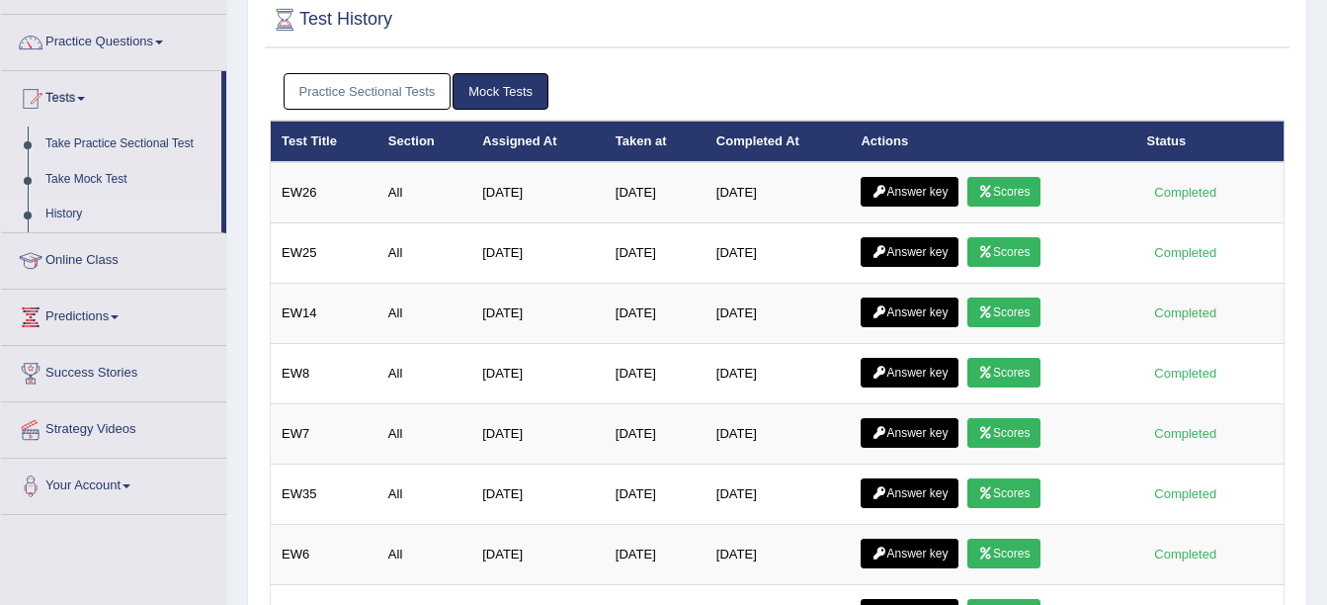
scroll to position [138, 0]
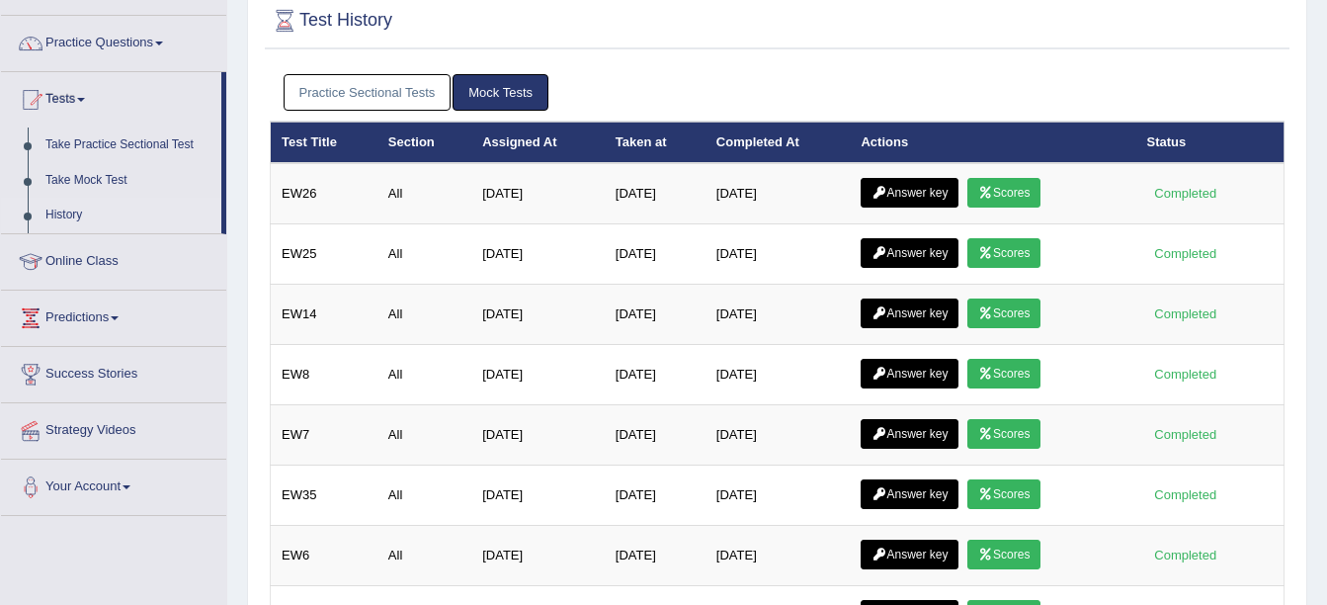
click at [380, 94] on link "Practice Sectional Tests" at bounding box center [368, 92] width 168 height 37
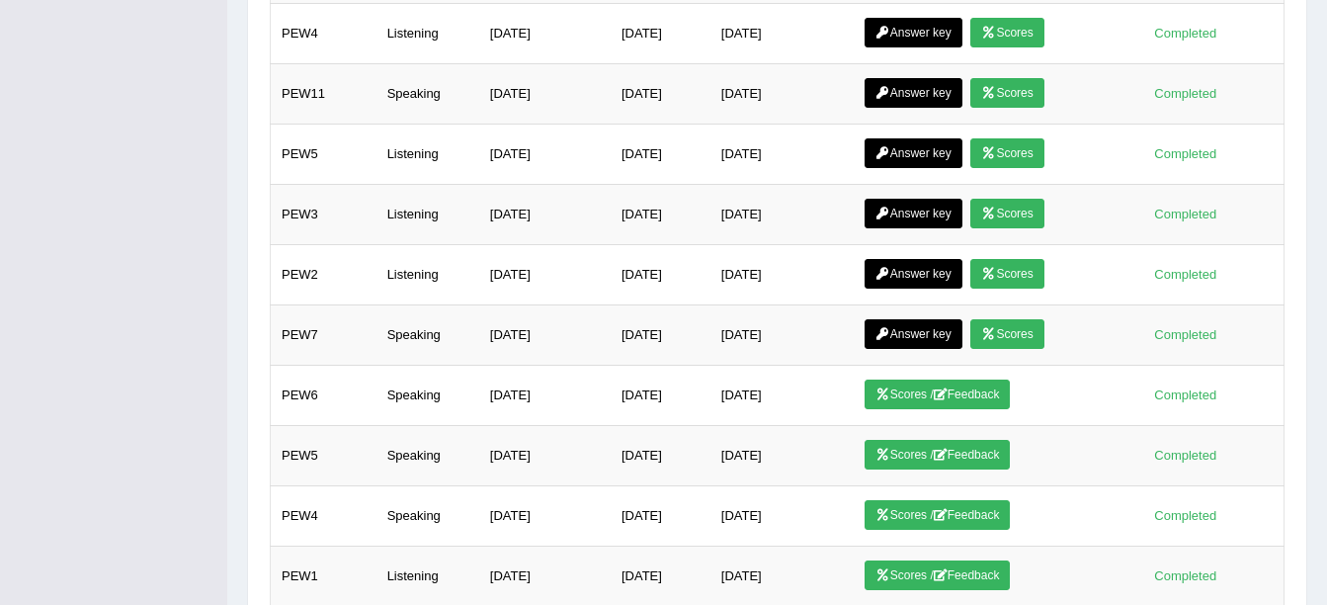
scroll to position [723, 0]
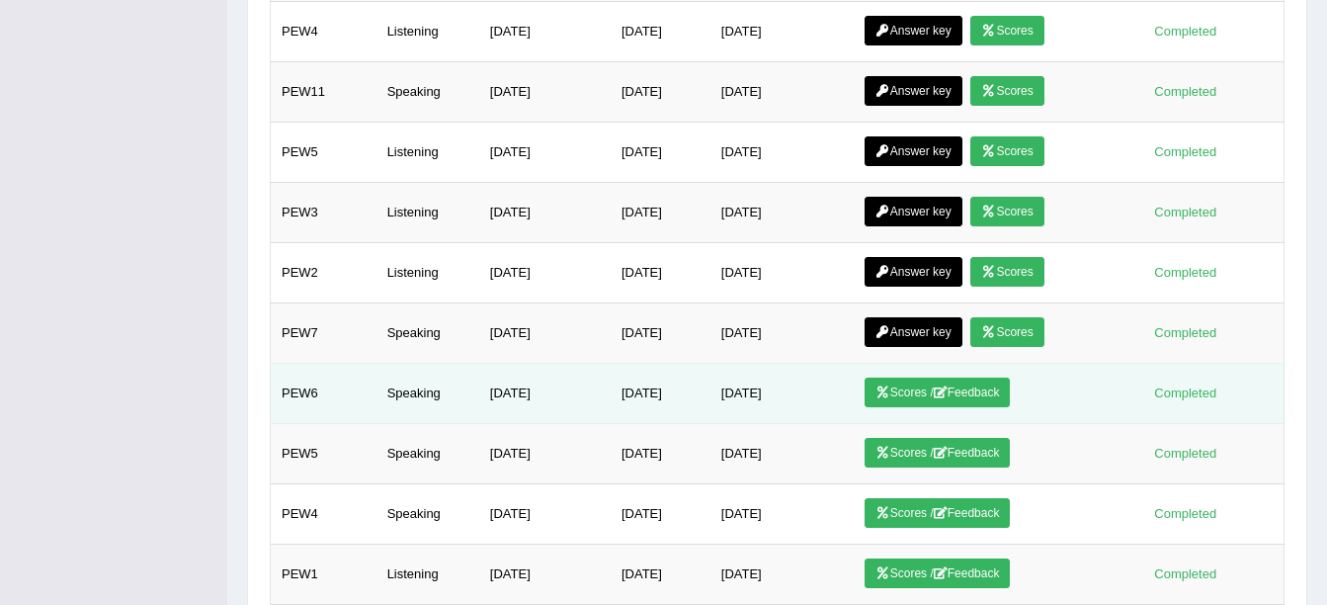
click at [1162, 384] on div "Completed" at bounding box center [1186, 393] width 77 height 21
click at [1172, 390] on div "Completed" at bounding box center [1186, 393] width 77 height 21
click at [993, 394] on link "Scores / Feedback" at bounding box center [938, 393] width 146 height 30
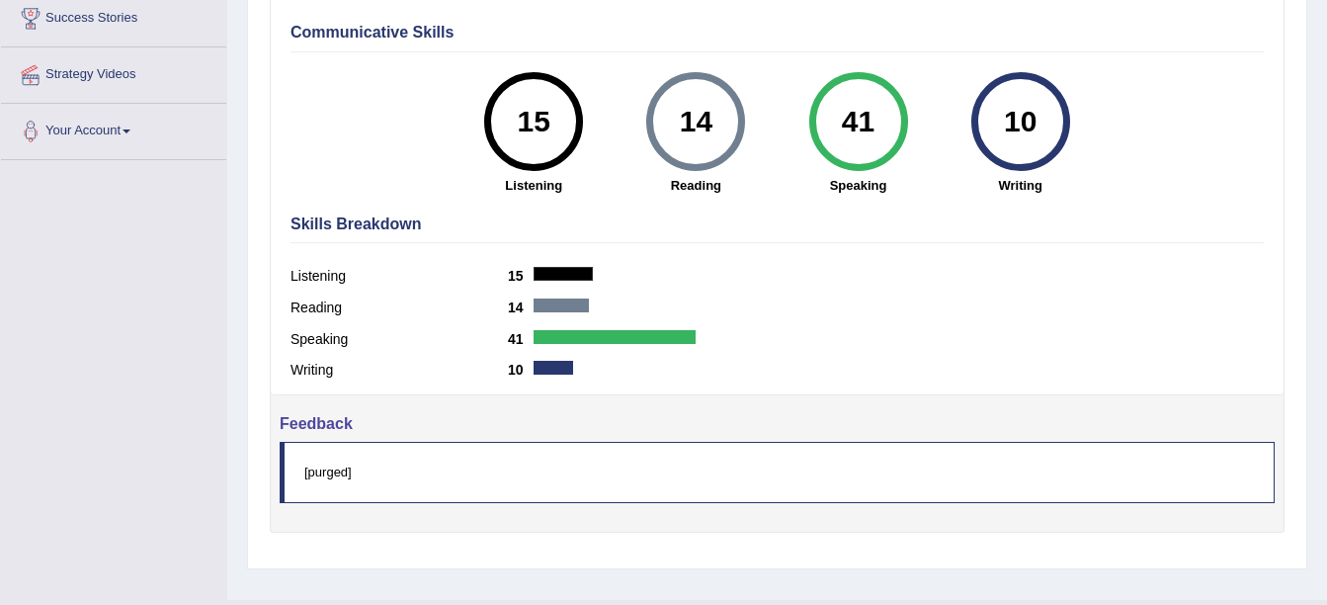
scroll to position [433, 0]
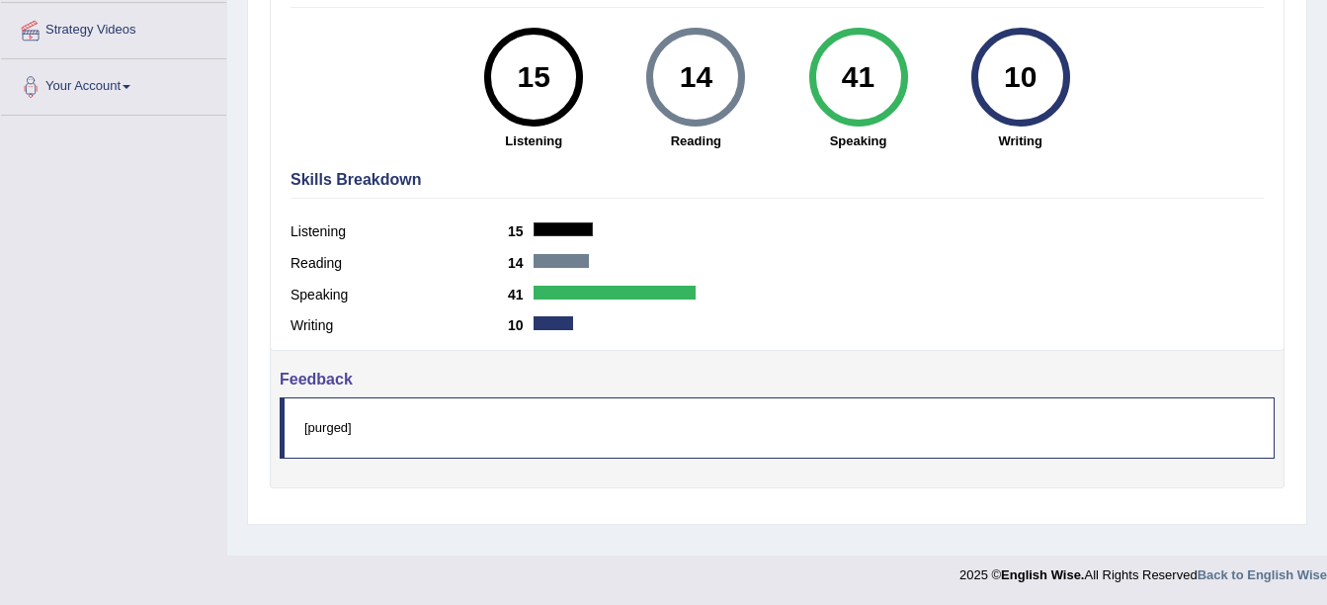
click at [313, 376] on h4 "Feedback" at bounding box center [777, 88] width 995 height 598
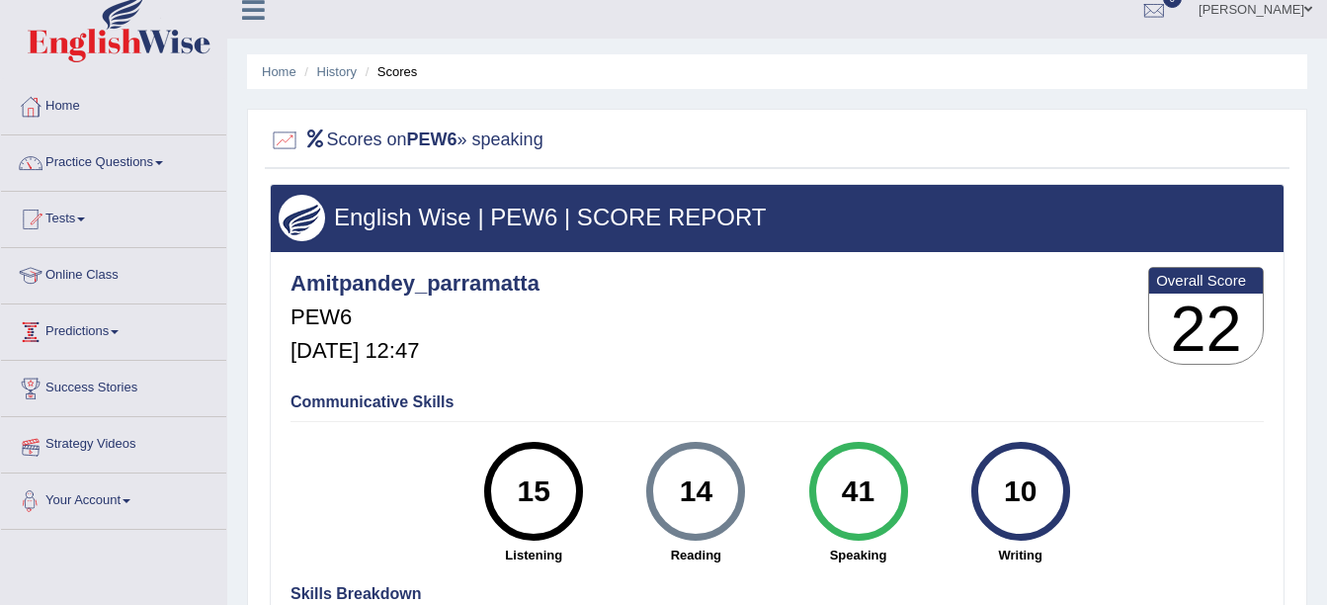
scroll to position [0, 0]
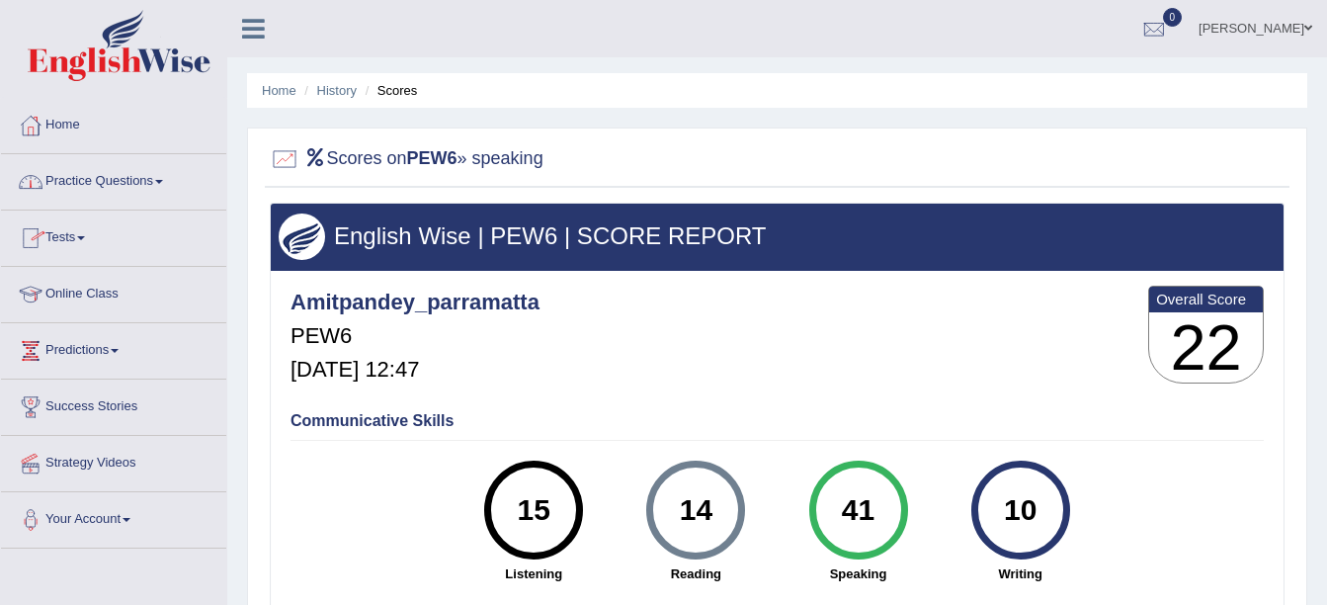
click at [163, 175] on link "Practice Questions" at bounding box center [113, 178] width 225 height 49
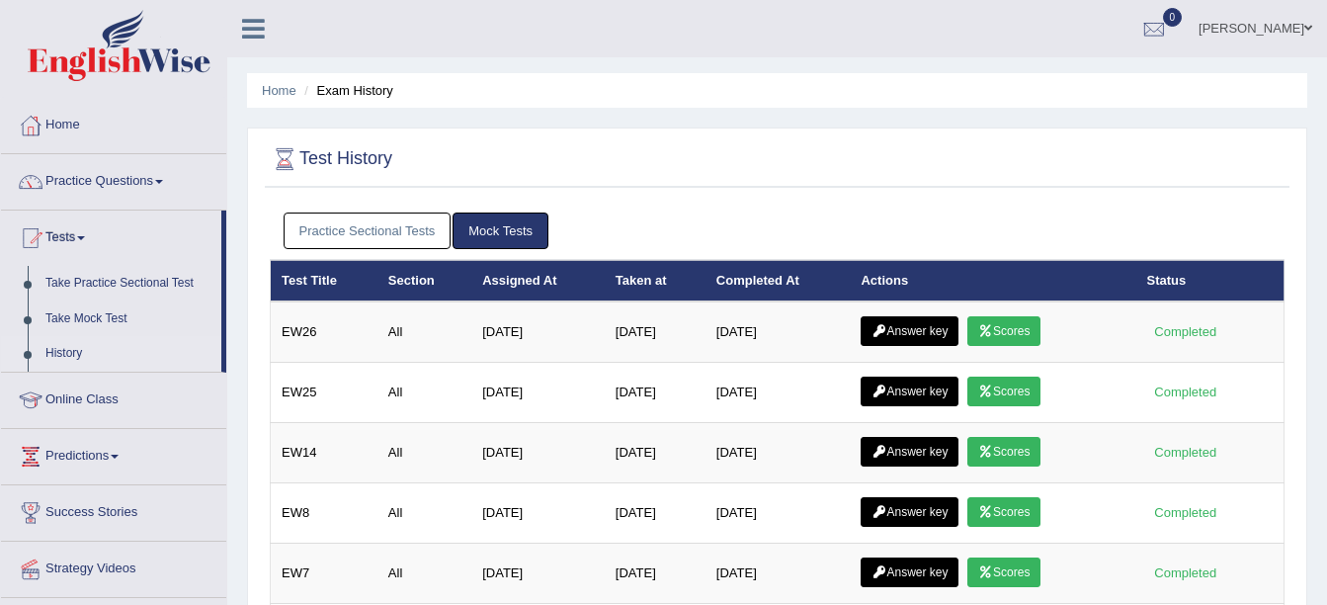
click at [393, 230] on link "Practice Sectional Tests" at bounding box center [368, 231] width 168 height 37
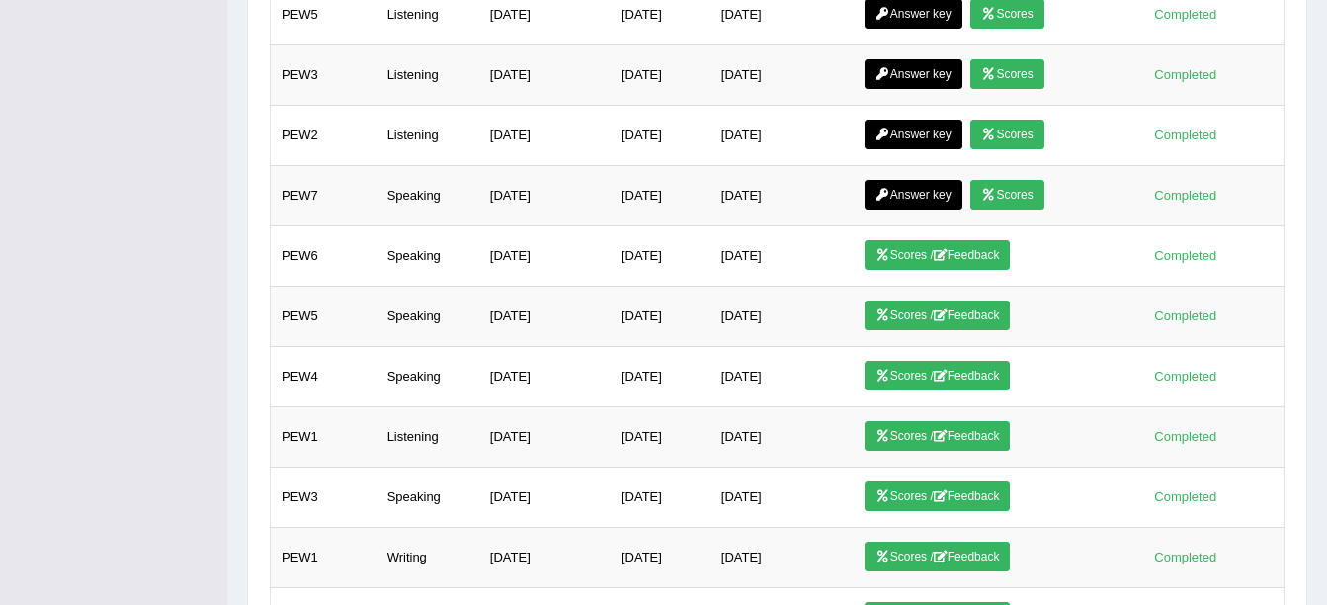
scroll to position [857, 0]
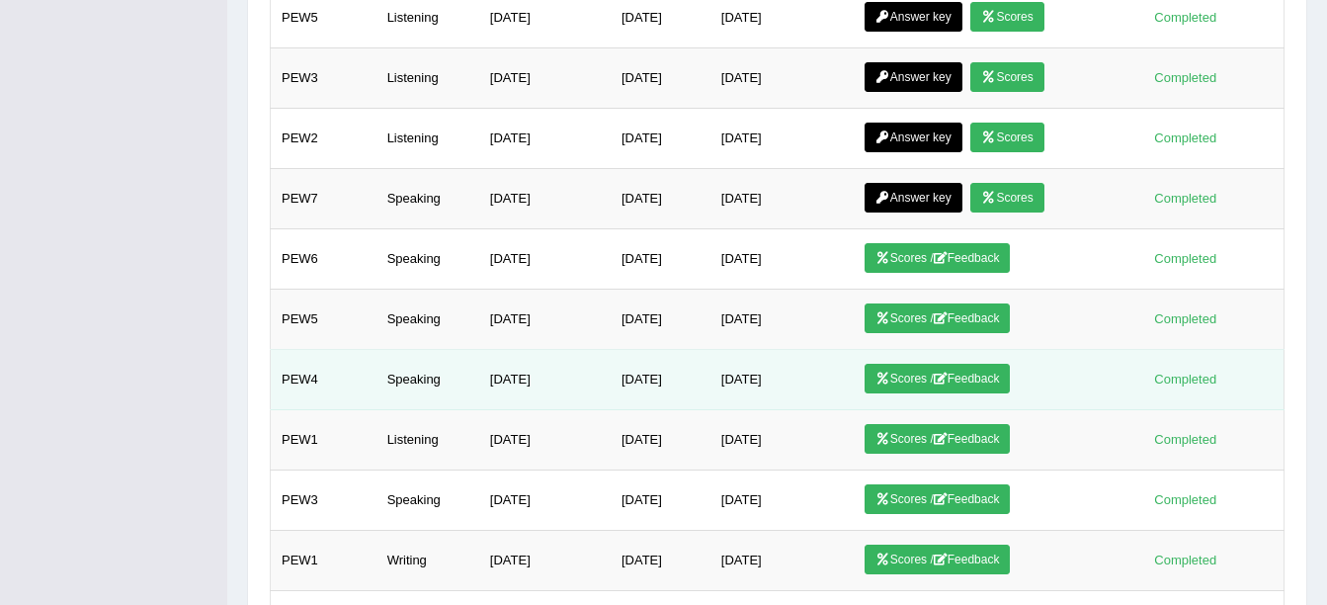
click at [903, 371] on link "Scores / Feedback" at bounding box center [938, 379] width 146 height 30
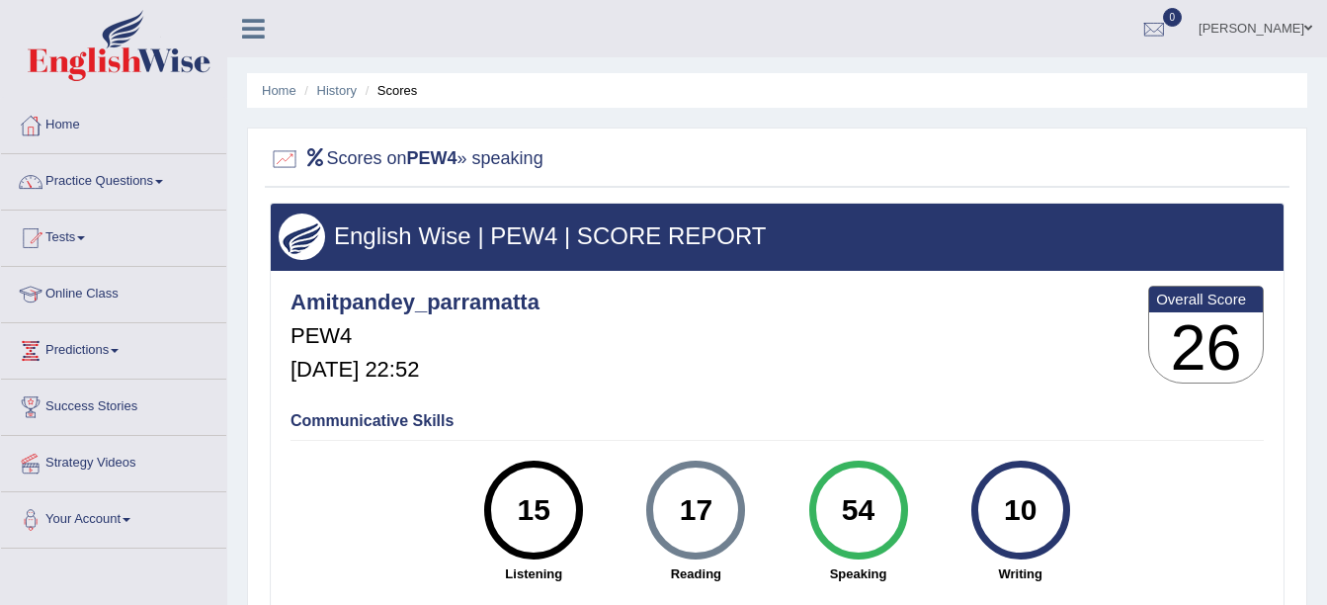
scroll to position [433, 0]
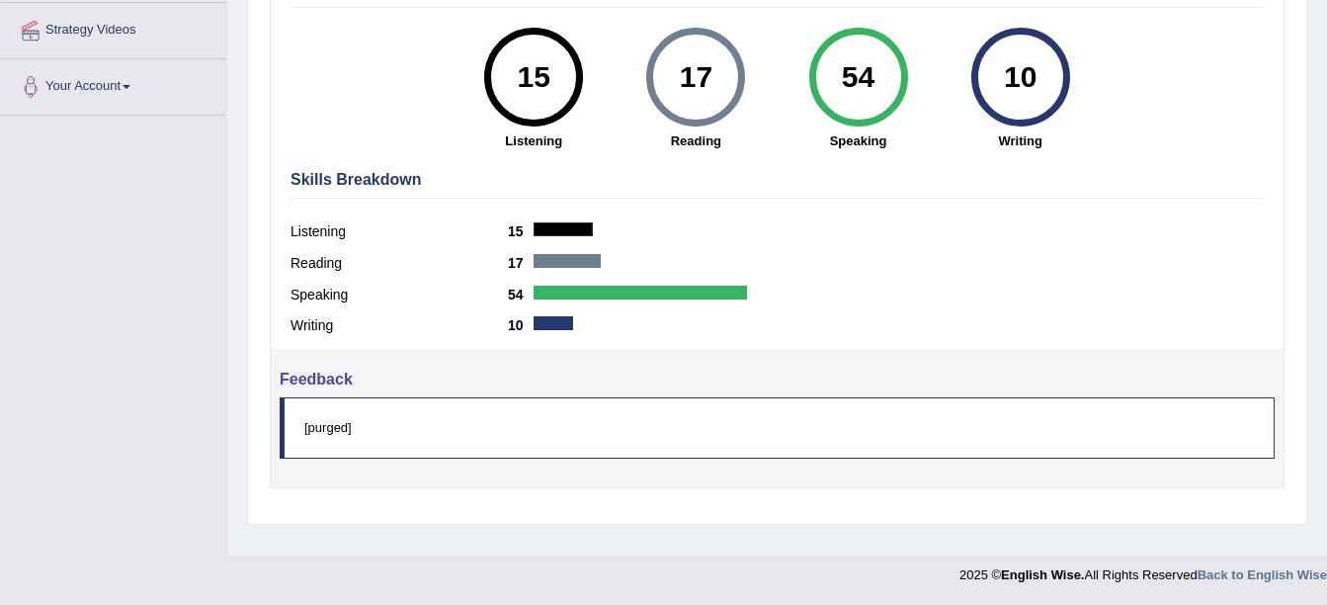
click at [429, 431] on blockquote "[purged]" at bounding box center [777, 427] width 995 height 60
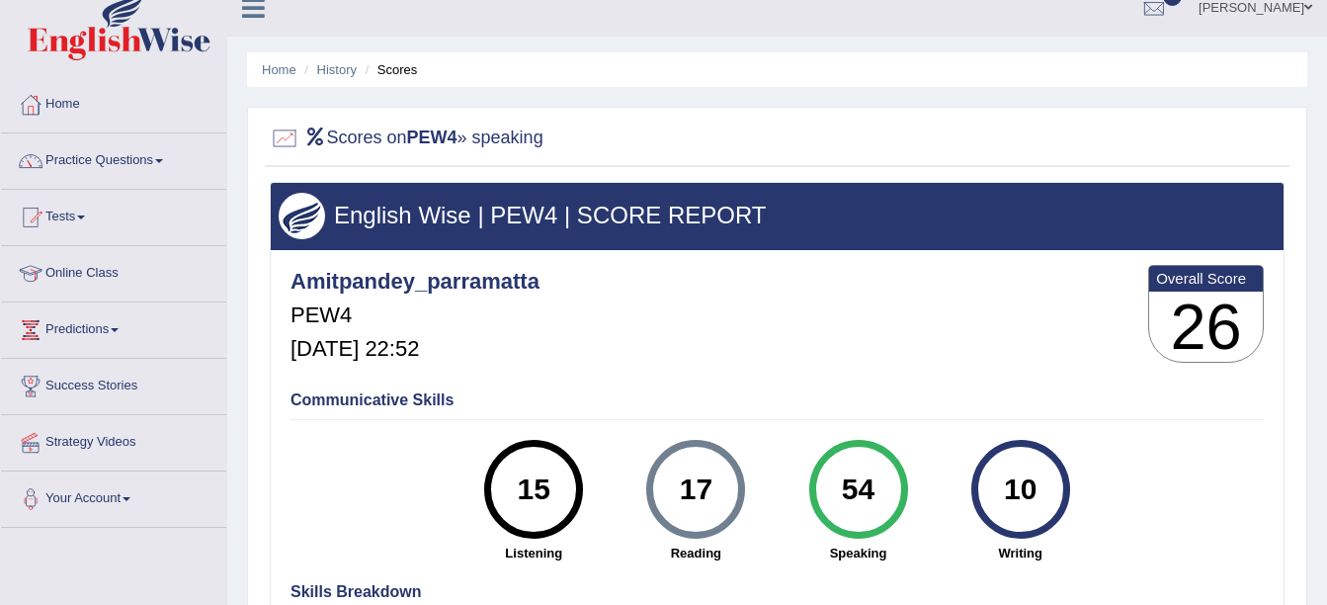
scroll to position [0, 0]
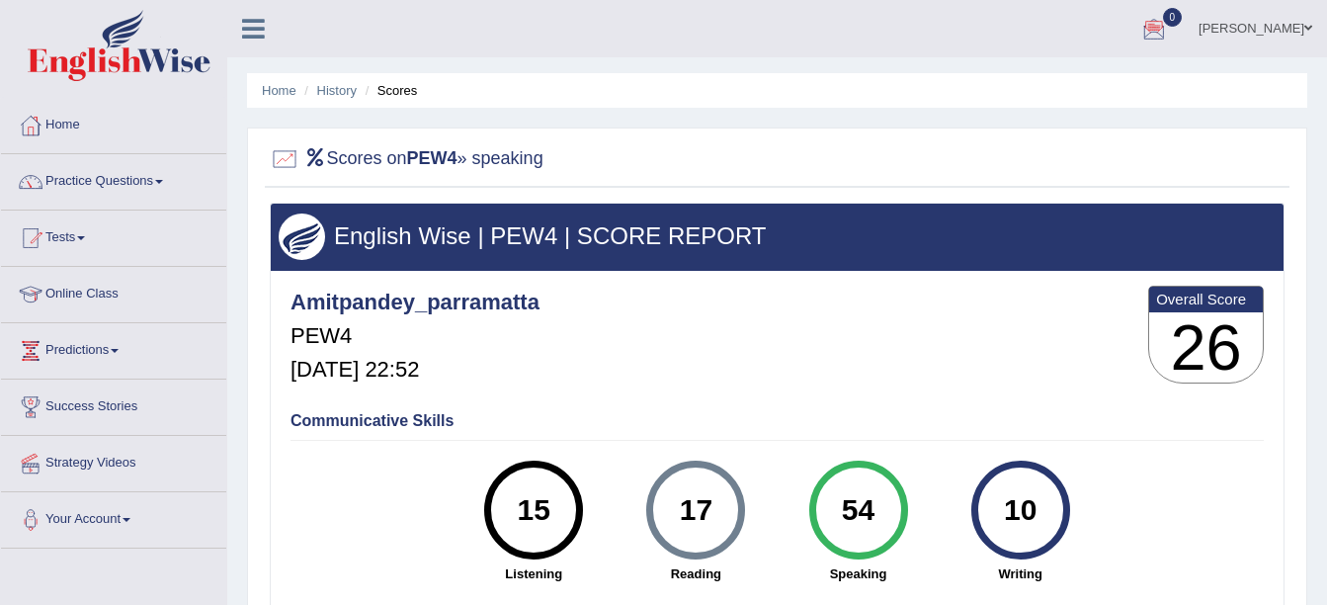
click at [1169, 18] on div at bounding box center [1155, 30] width 30 height 30
click at [1086, 79] on icon at bounding box center [1082, 82] width 8 height 15
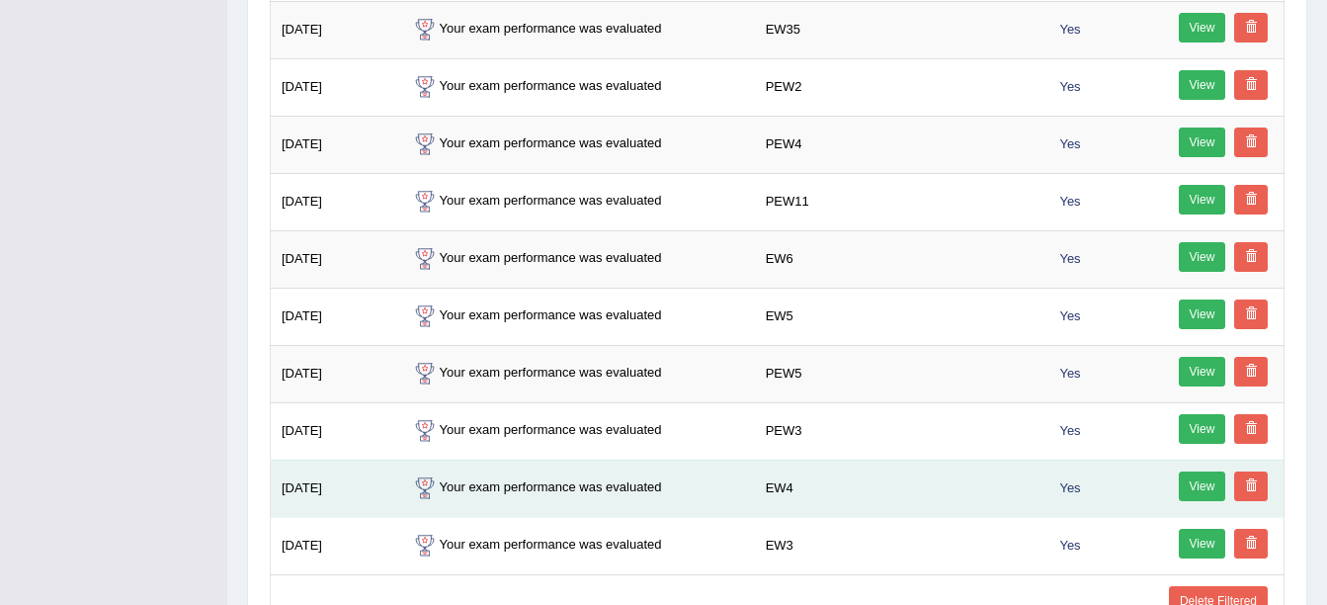
scroll to position [894, 0]
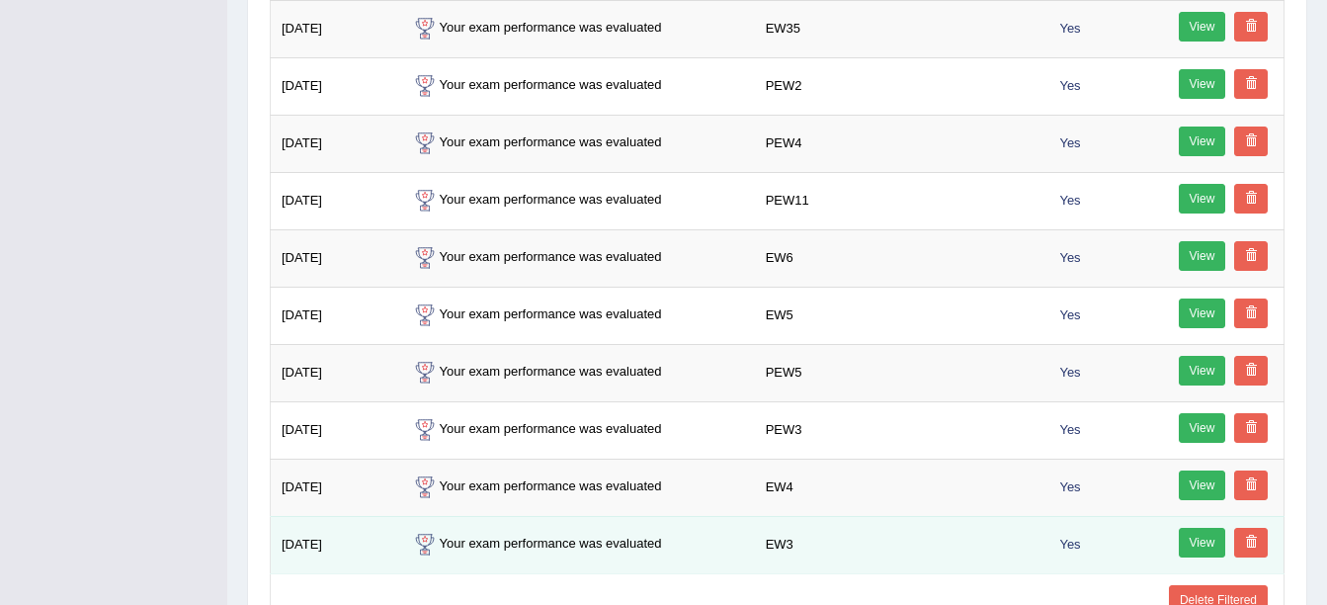
click at [1204, 538] on link "View" at bounding box center [1202, 543] width 47 height 30
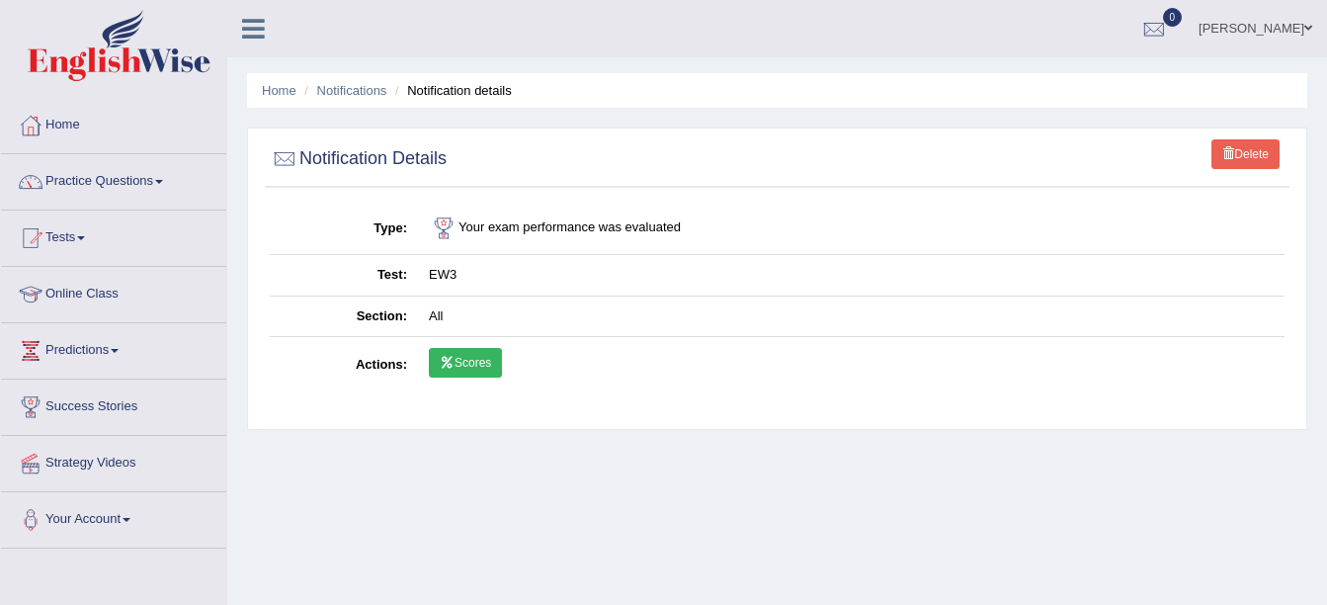
click at [374, 365] on th "Actions" at bounding box center [344, 365] width 148 height 57
click at [1306, 22] on span at bounding box center [1309, 28] width 8 height 13
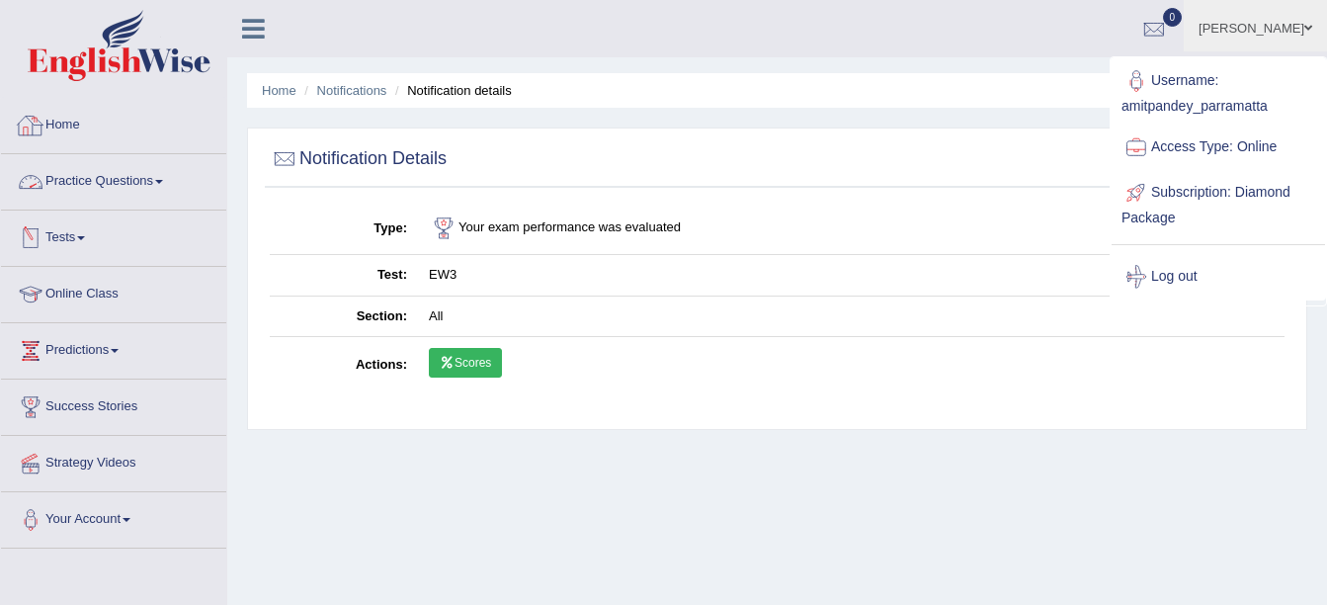
click at [80, 128] on link "Home" at bounding box center [113, 122] width 225 height 49
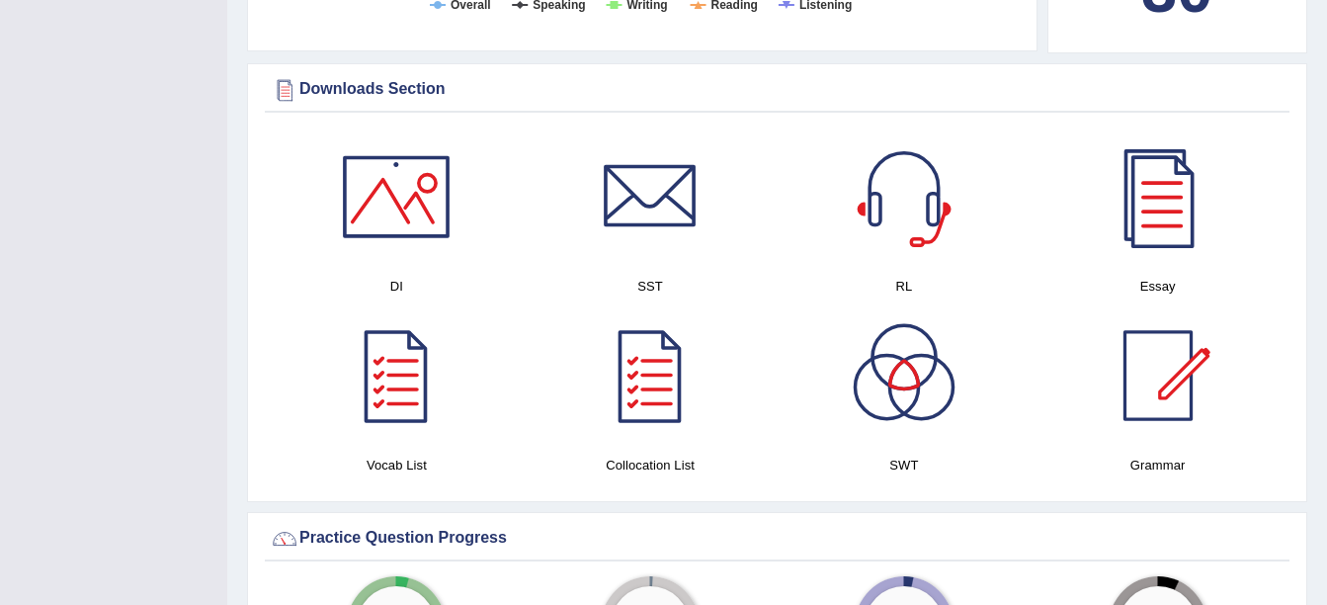
scroll to position [943, 0]
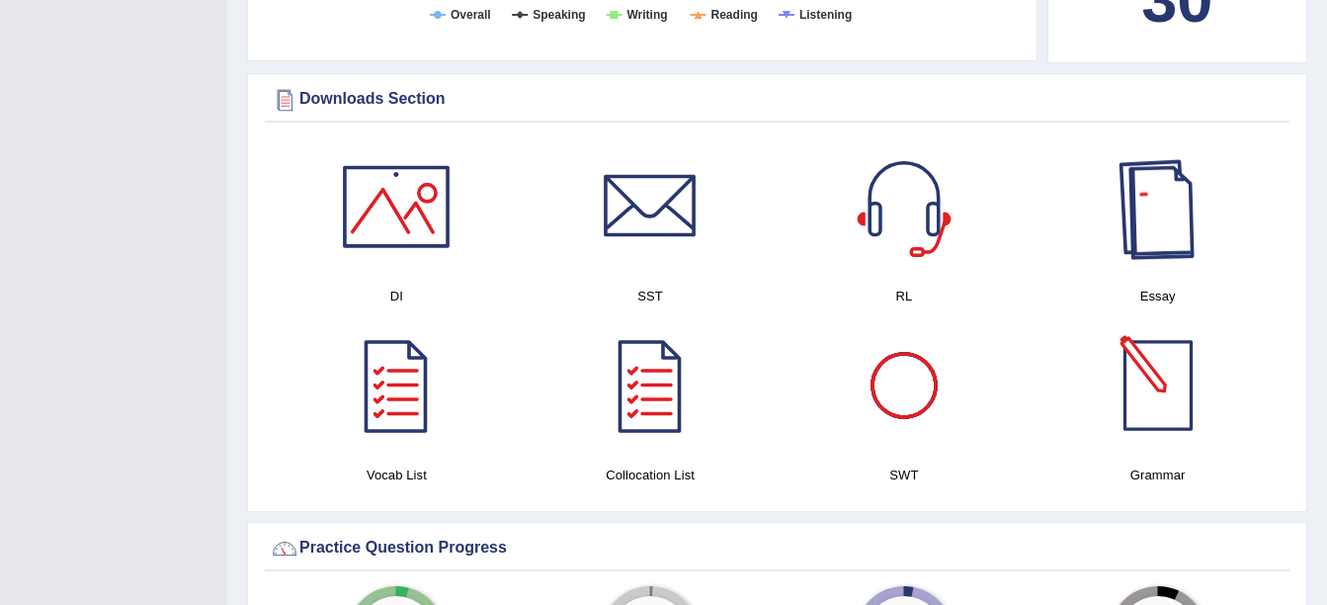
click at [1145, 220] on div at bounding box center [1158, 206] width 138 height 138
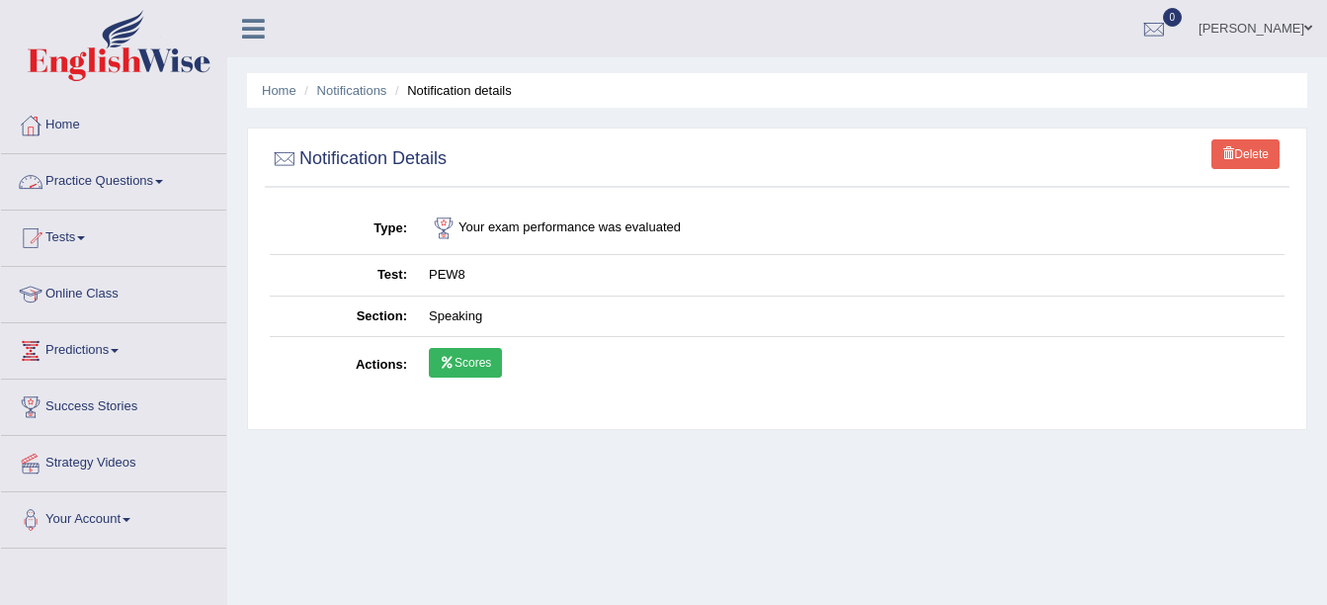
drag, startPoint x: 0, startPoint y: 0, endPoint x: 112, endPoint y: 180, distance: 211.7
click at [112, 180] on link "Practice Questions" at bounding box center [113, 178] width 225 height 49
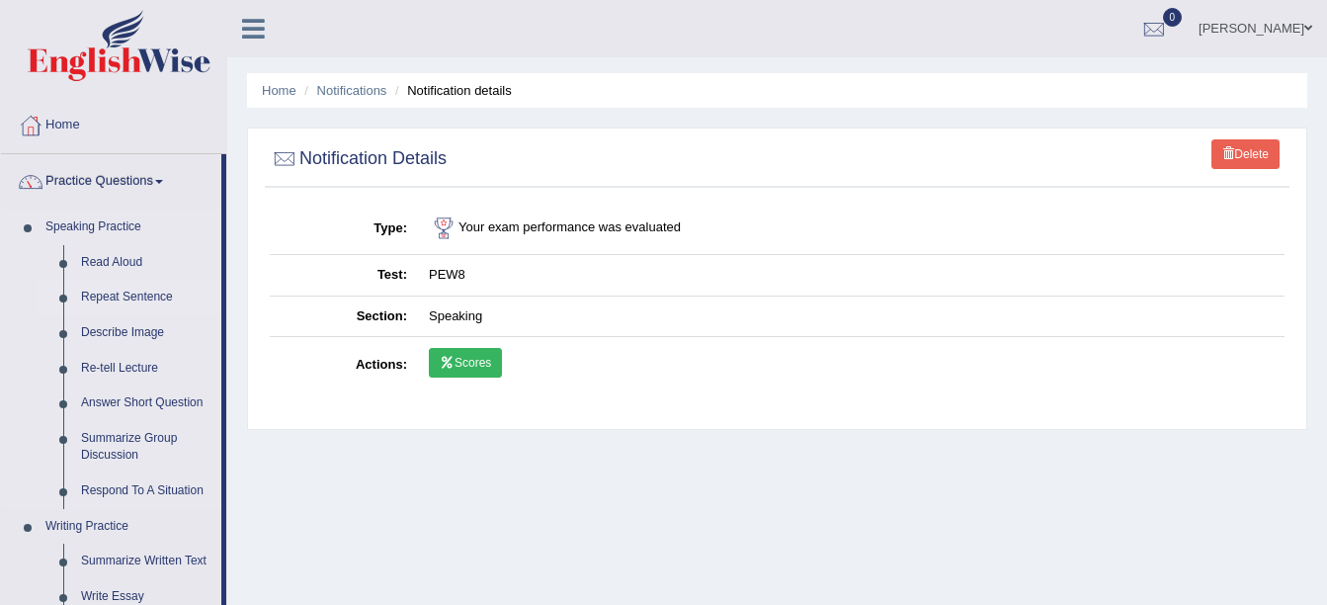
click at [125, 293] on link "Repeat Sentence" at bounding box center [146, 298] width 149 height 36
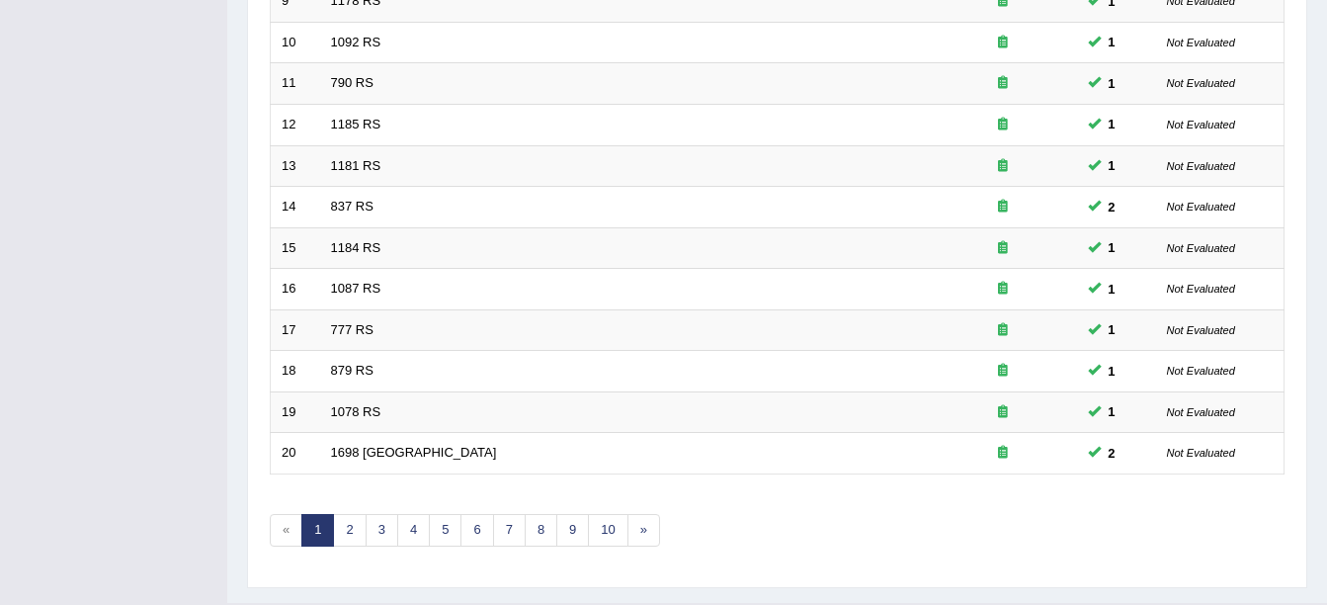
scroll to position [657, 0]
click at [481, 531] on link "6" at bounding box center [477, 529] width 33 height 33
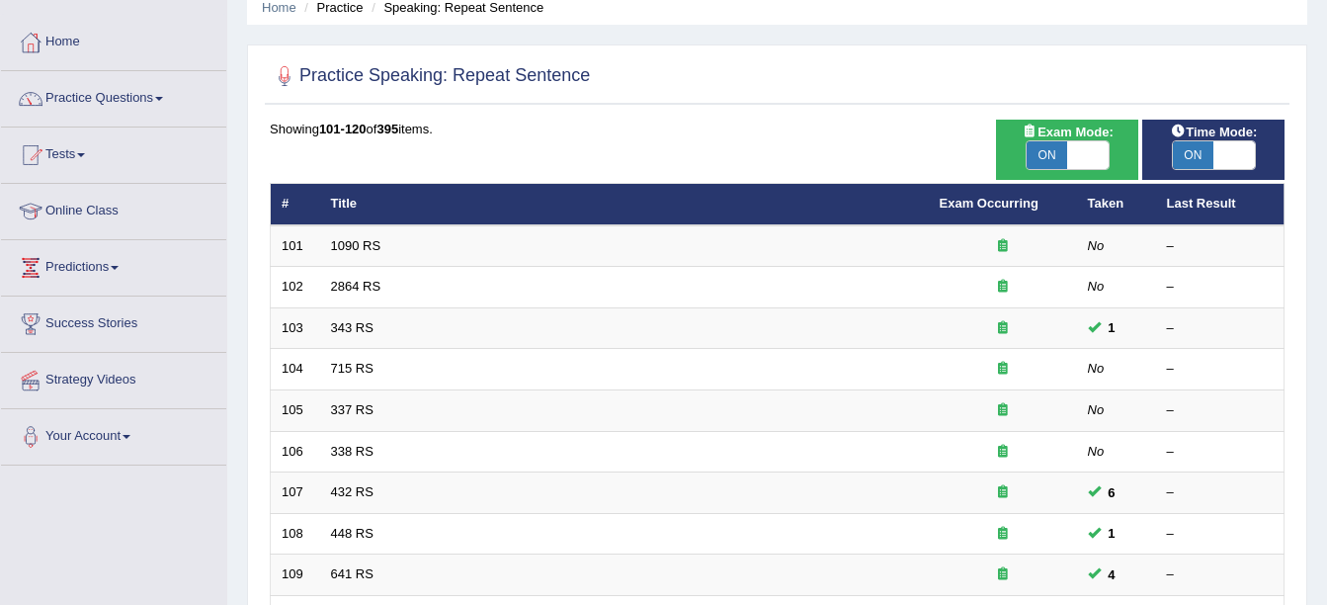
scroll to position [82, 0]
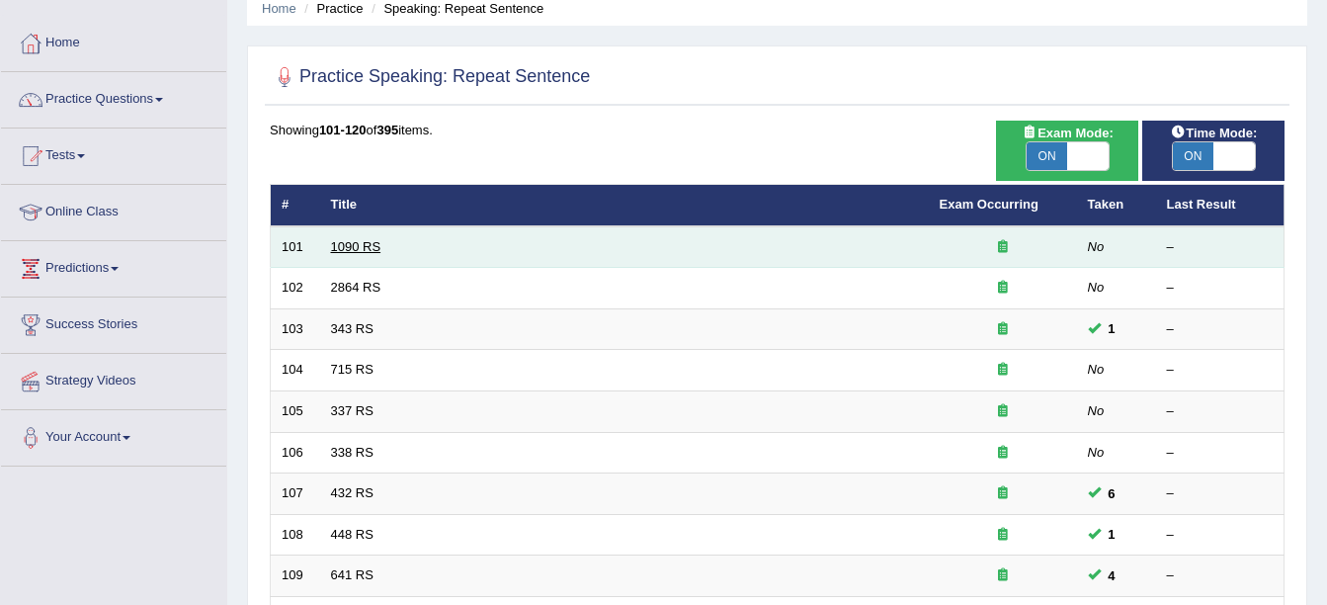
click at [355, 250] on link "1090 RS" at bounding box center [356, 246] width 50 height 15
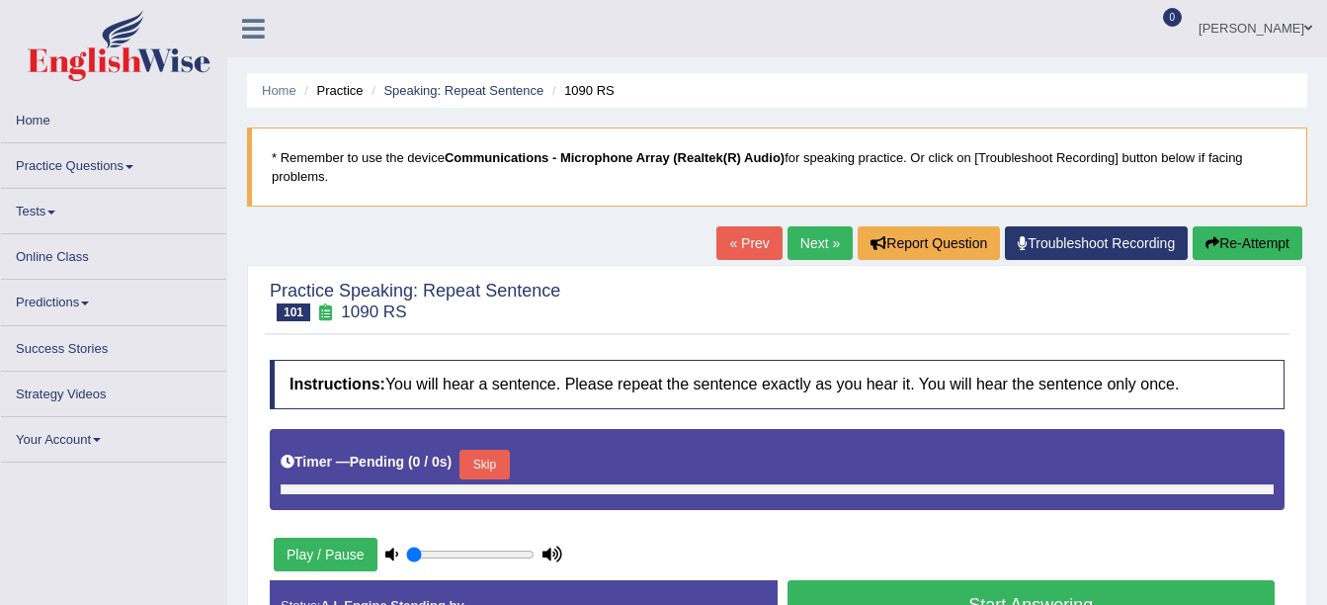
type input "0.8"
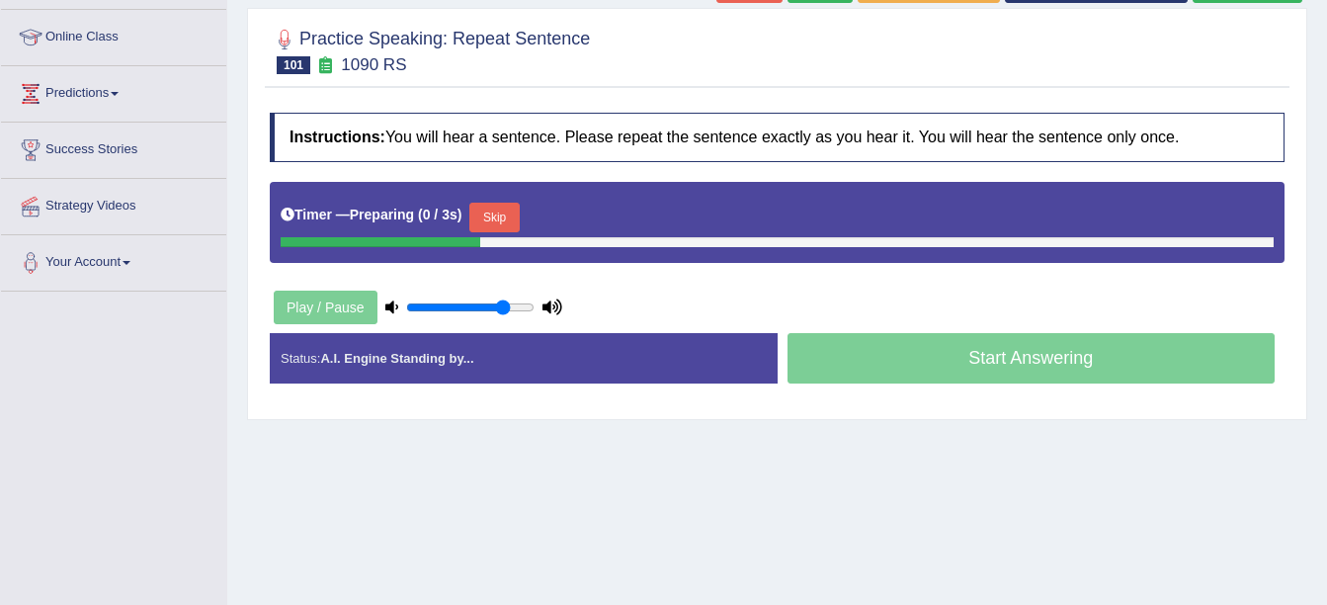
scroll to position [258, 0]
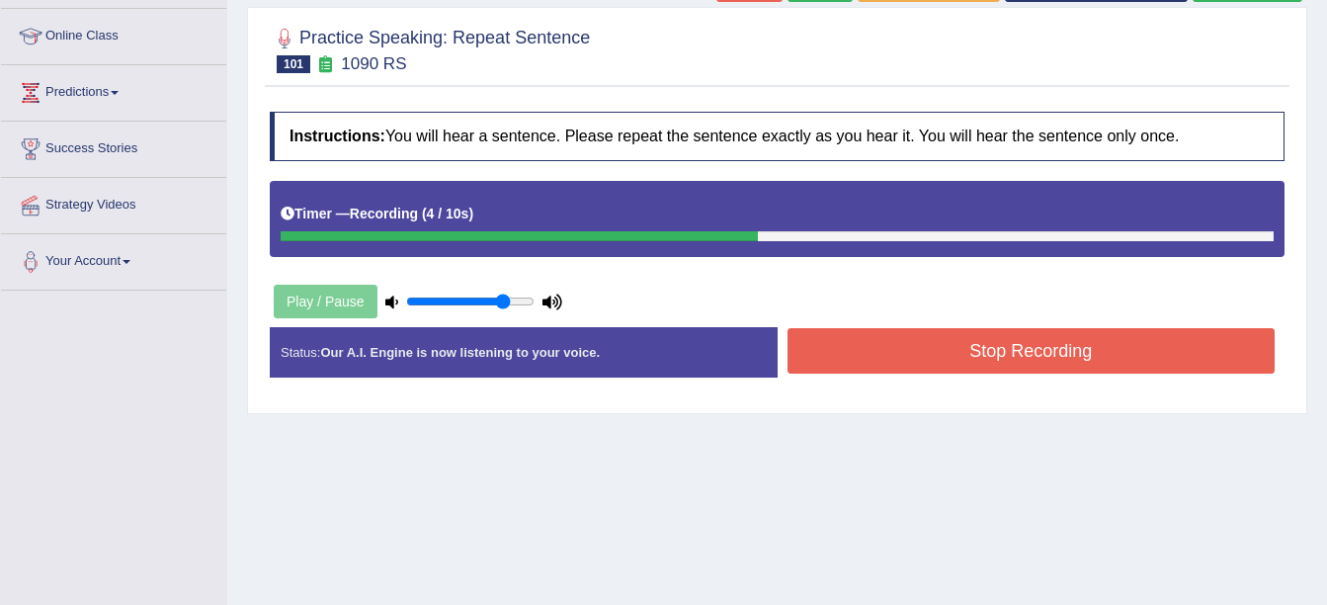
click at [870, 353] on button "Stop Recording" at bounding box center [1032, 350] width 488 height 45
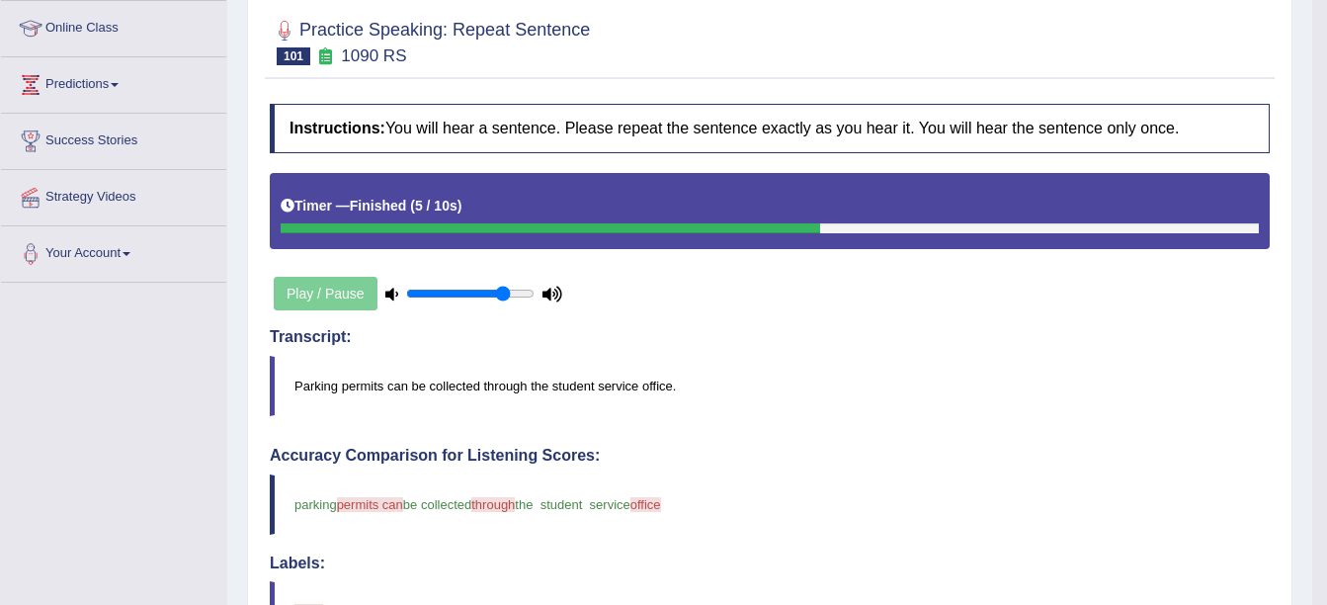
scroll to position [0, 0]
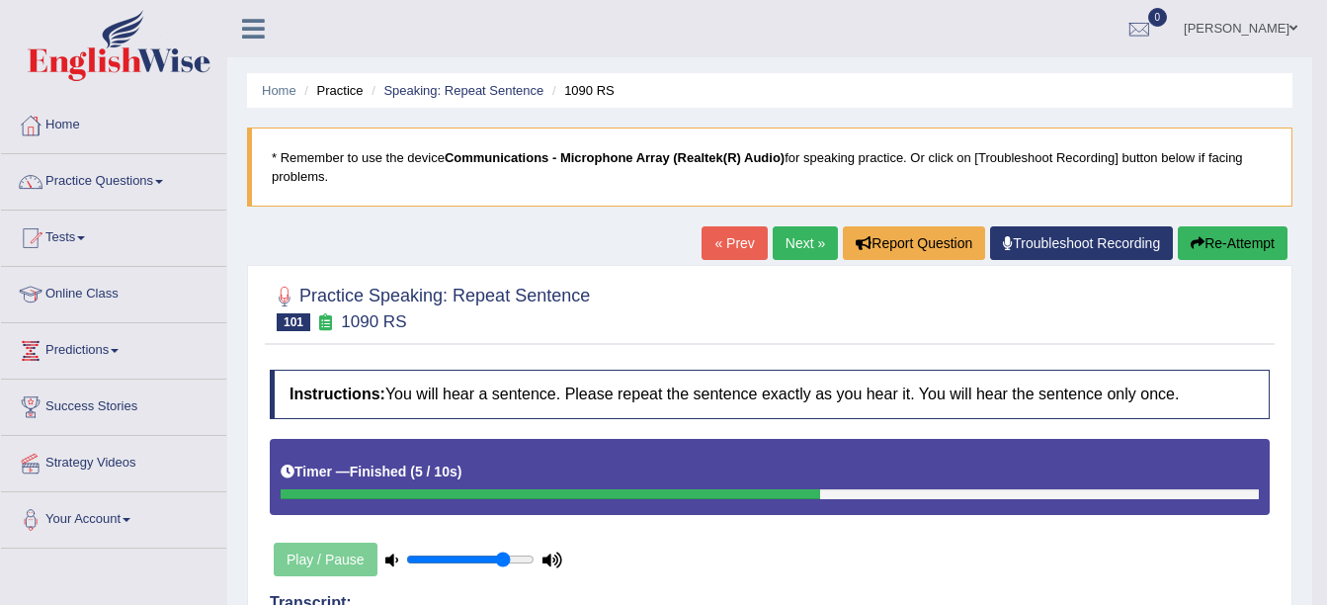
click at [799, 240] on link "Next »" at bounding box center [805, 243] width 65 height 34
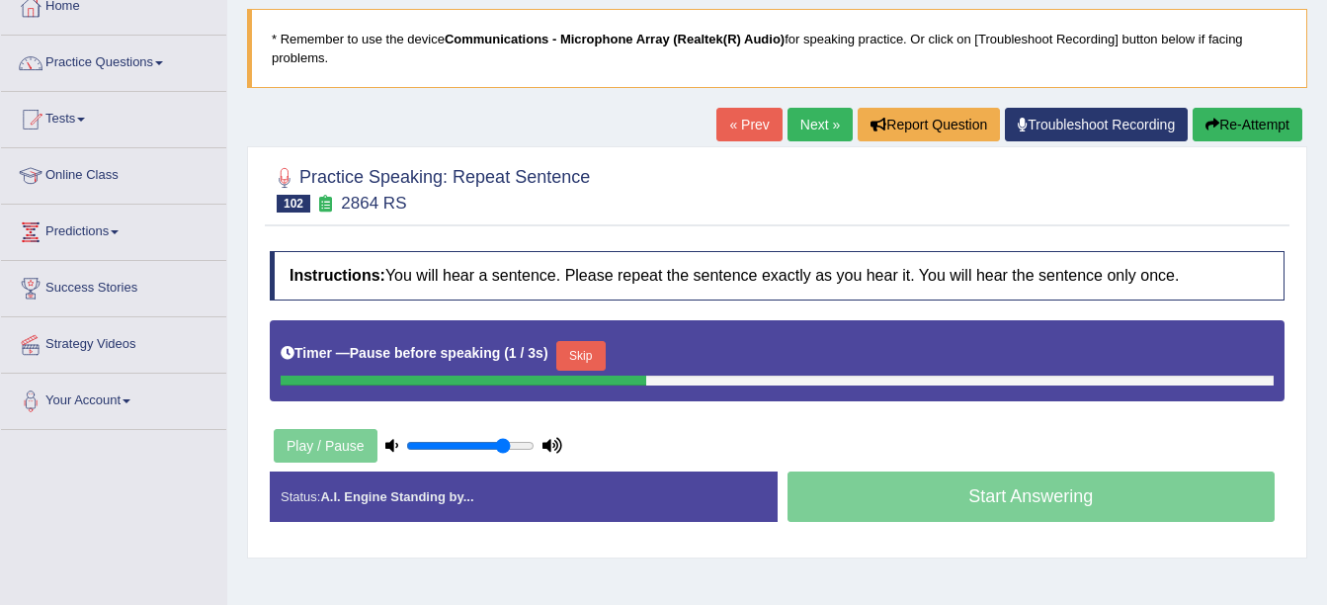
scroll to position [147, 0]
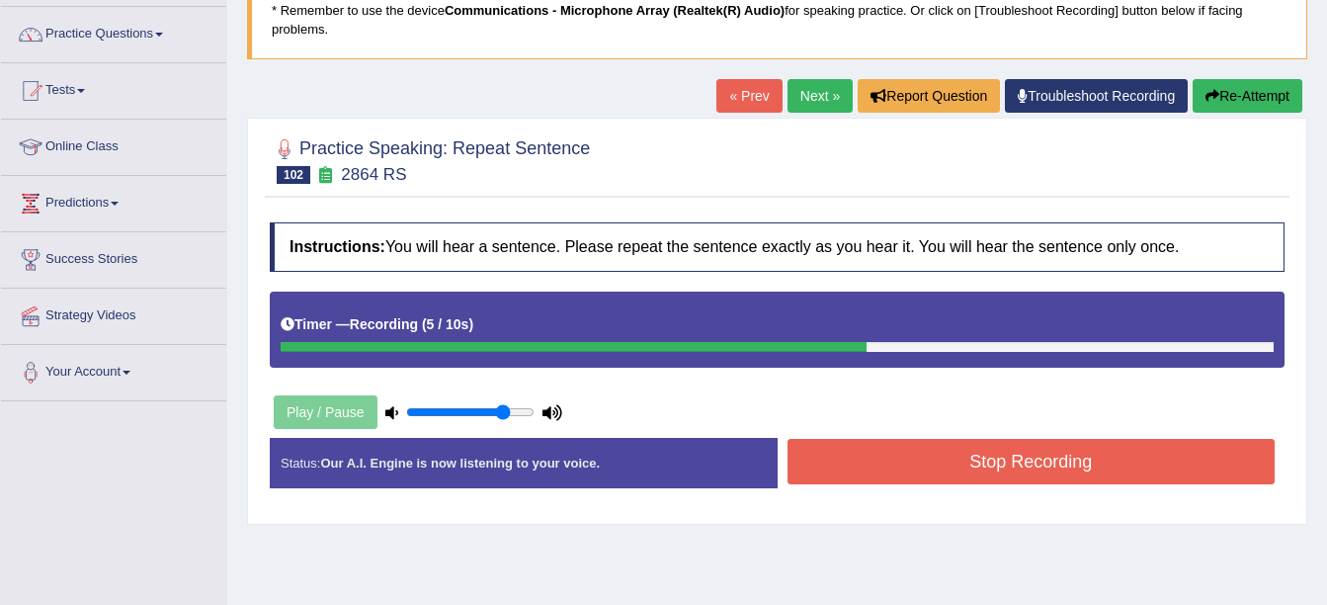
click at [947, 464] on button "Stop Recording" at bounding box center [1032, 461] width 488 height 45
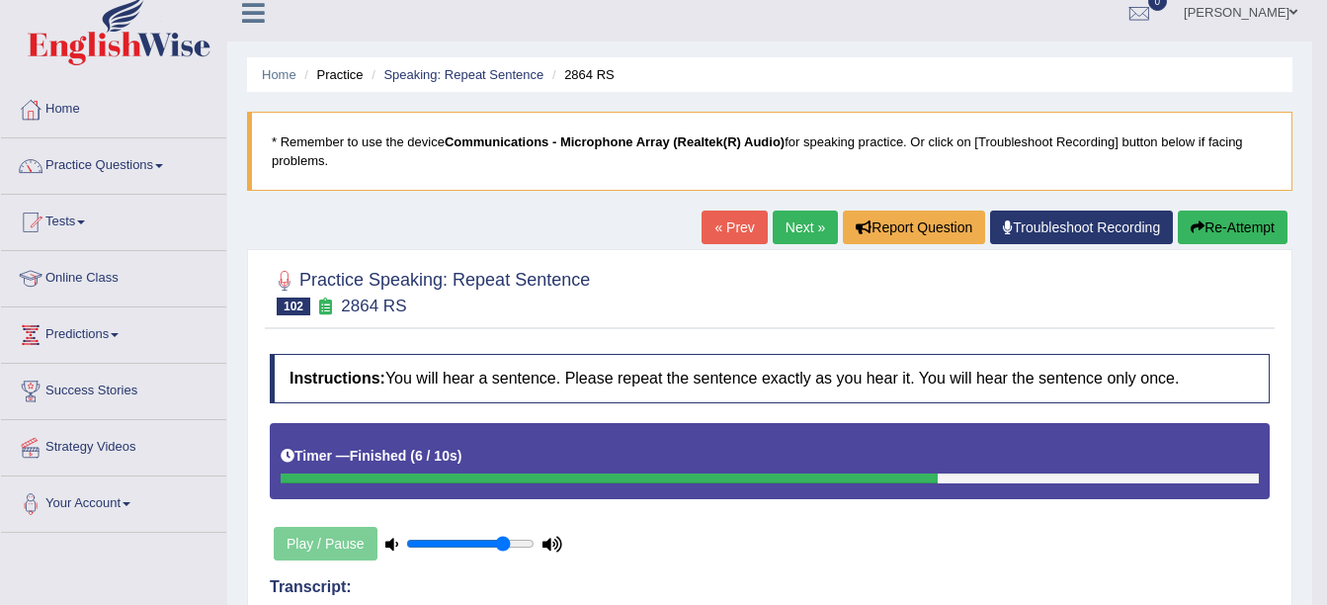
scroll to position [0, 0]
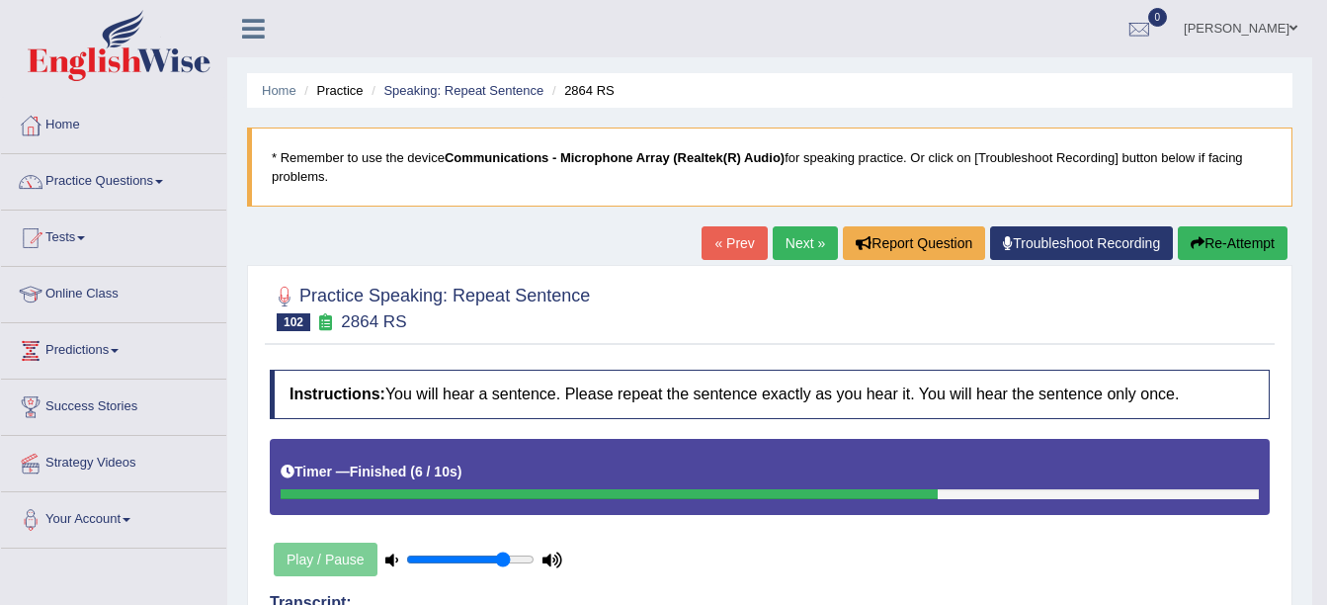
click at [797, 241] on link "Next »" at bounding box center [805, 243] width 65 height 34
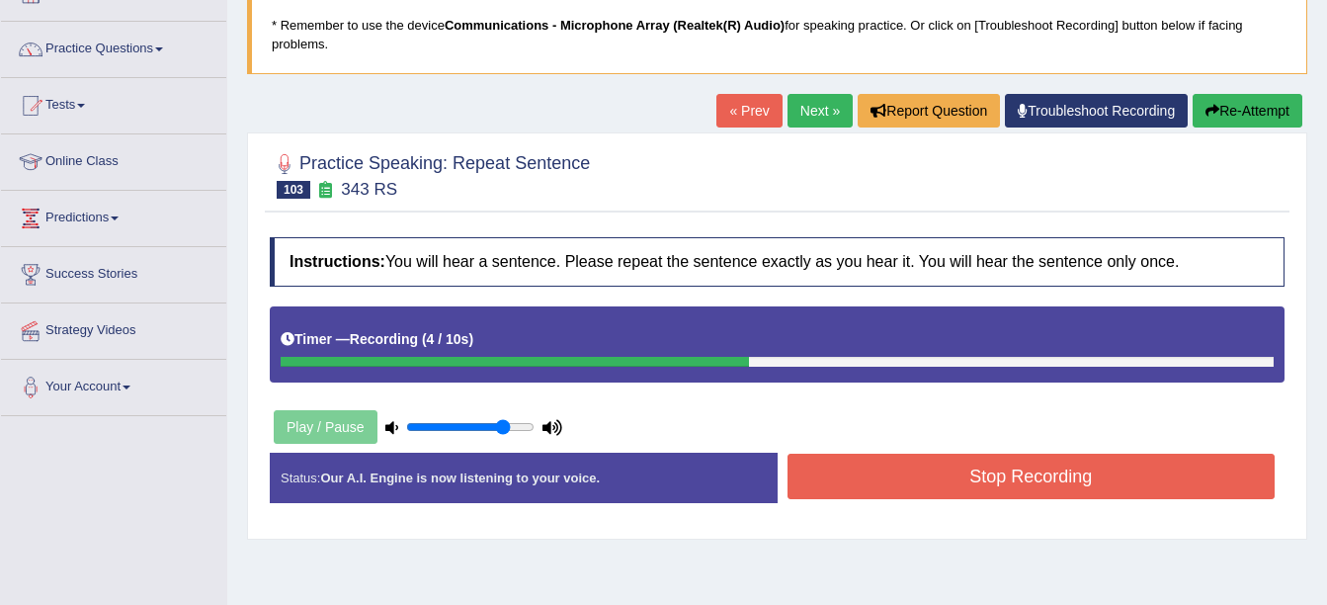
click at [901, 478] on button "Stop Recording" at bounding box center [1032, 476] width 488 height 45
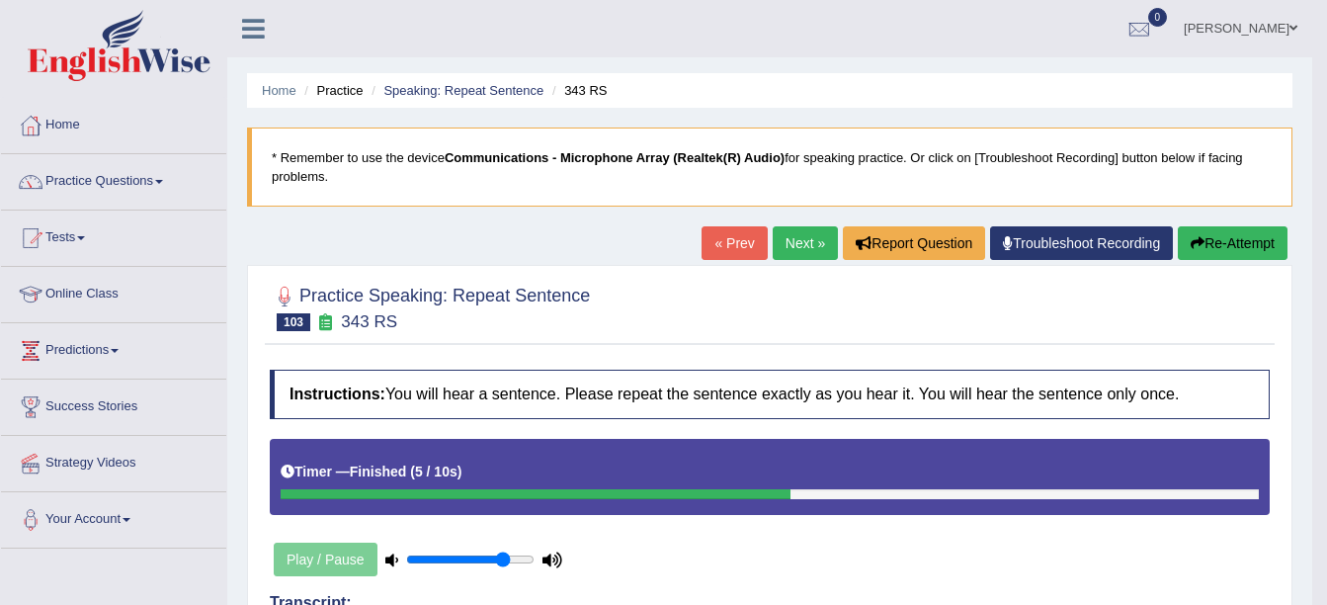
click at [789, 243] on link "Next »" at bounding box center [805, 243] width 65 height 34
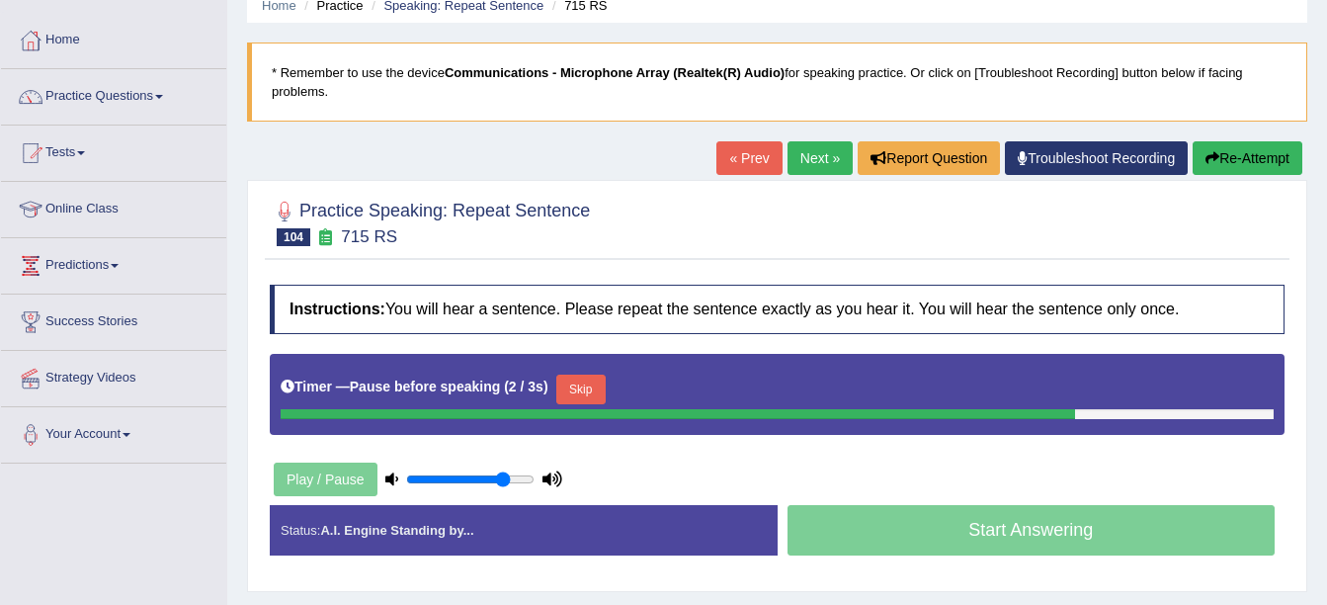
scroll to position [89, 0]
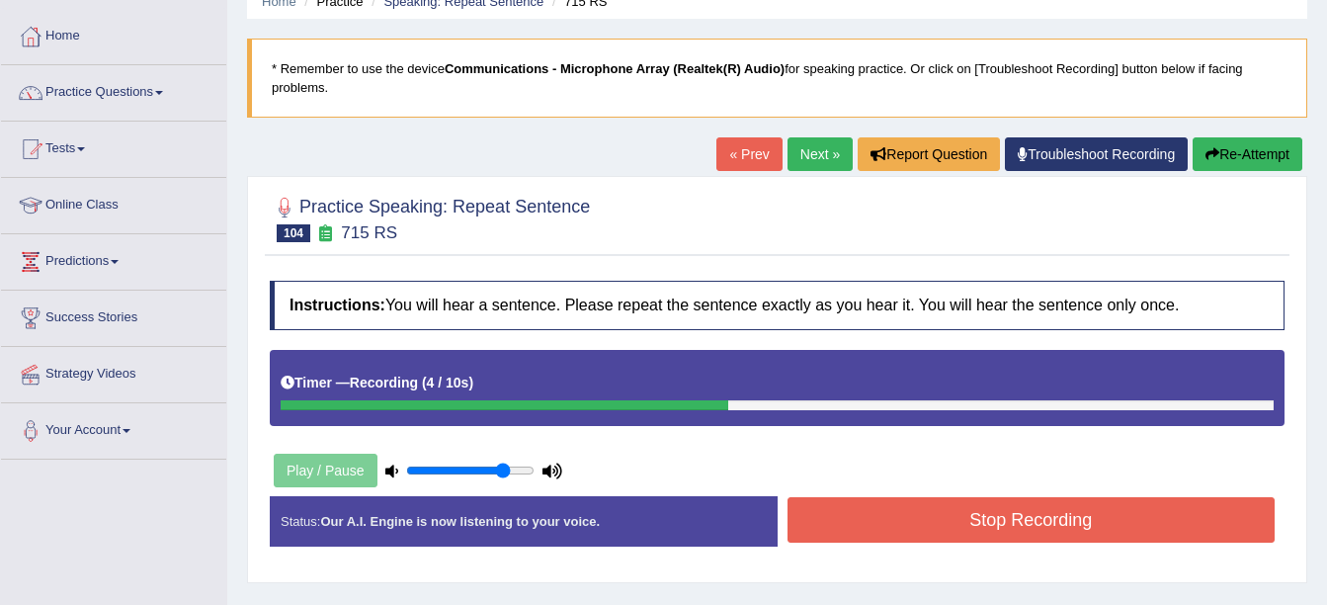
click at [874, 514] on button "Stop Recording" at bounding box center [1032, 519] width 488 height 45
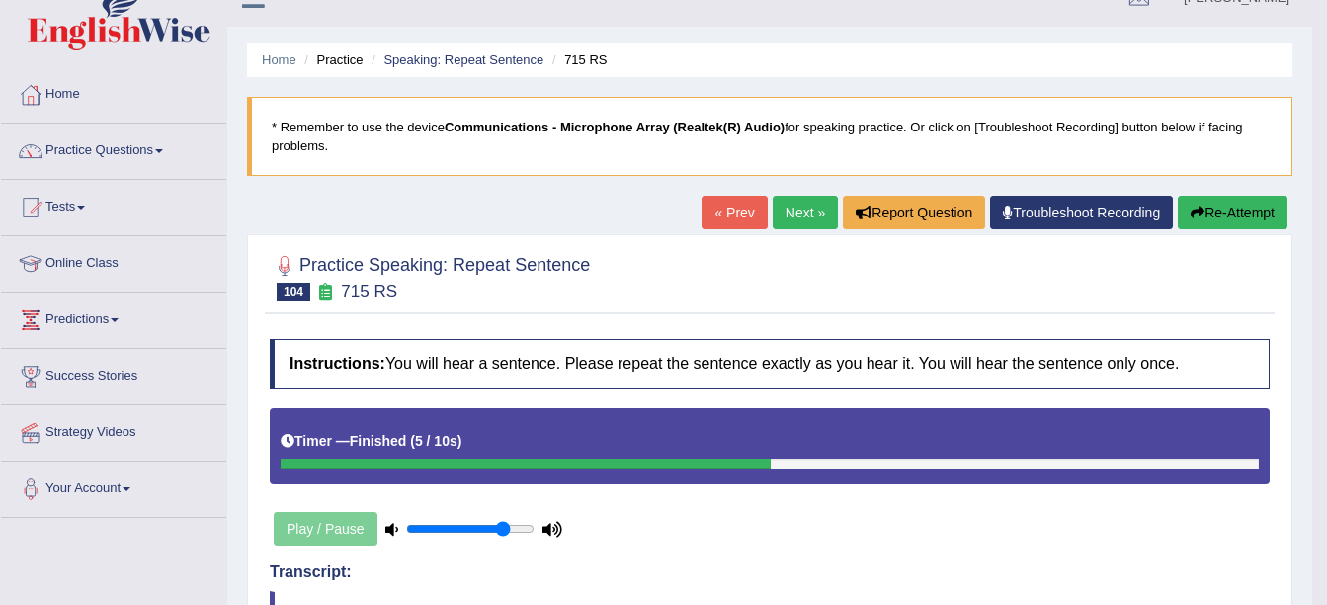
scroll to position [30, 0]
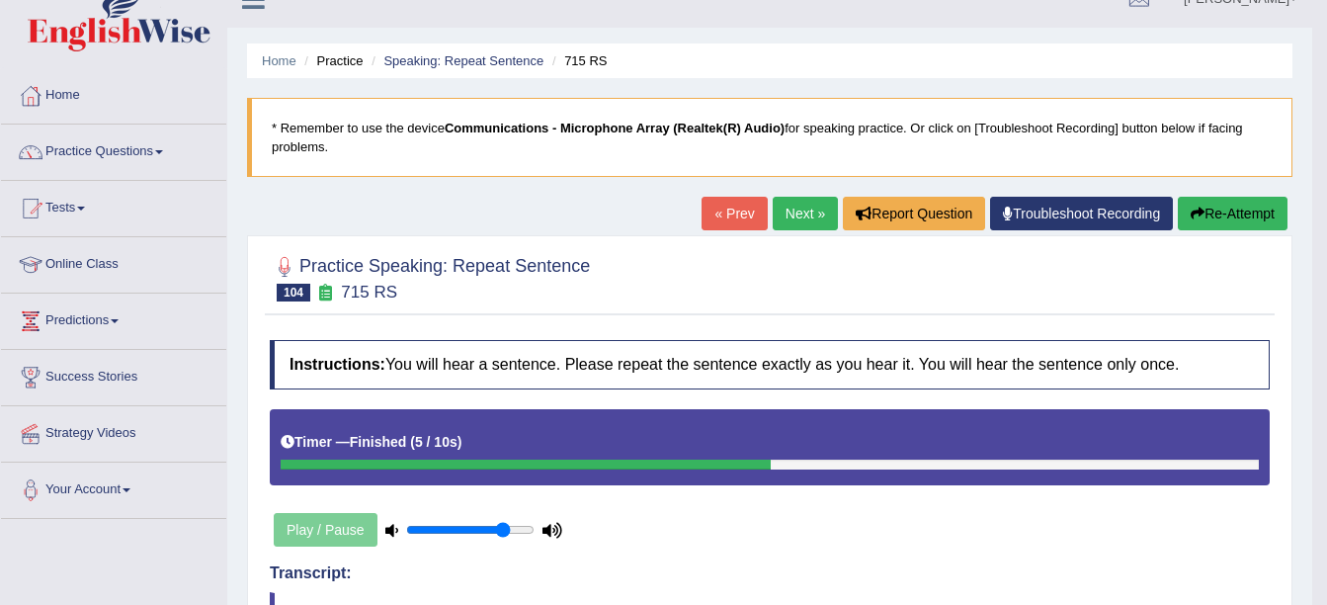
click at [790, 223] on link "Next »" at bounding box center [805, 214] width 65 height 34
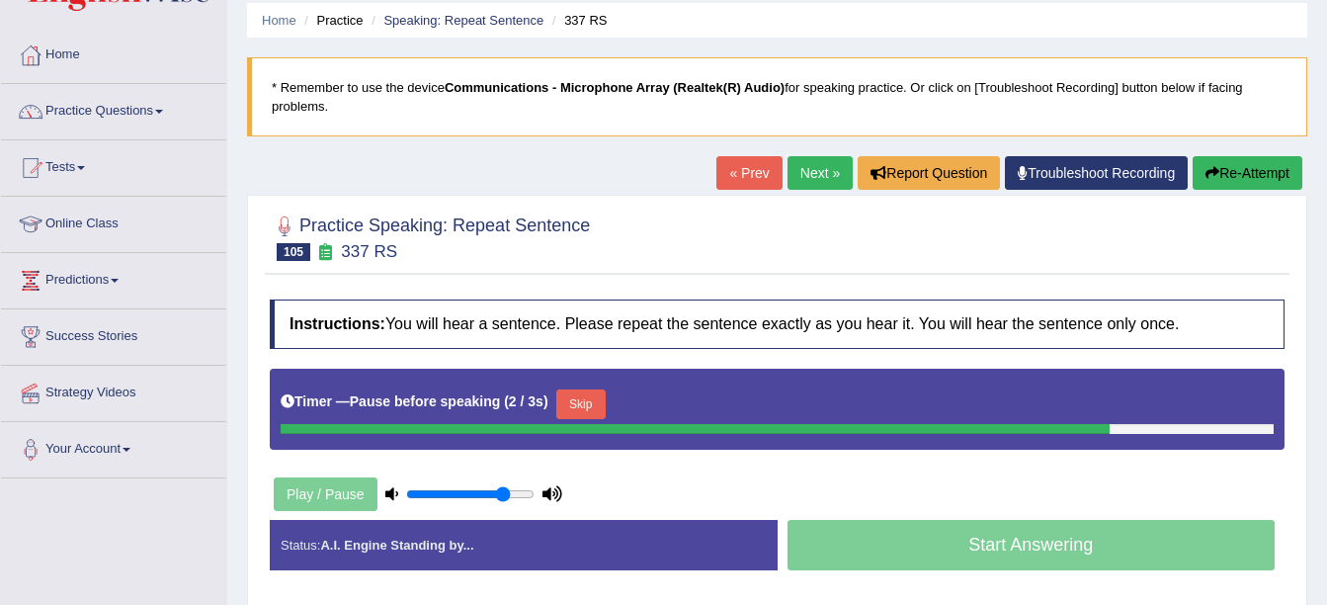
scroll to position [74, 0]
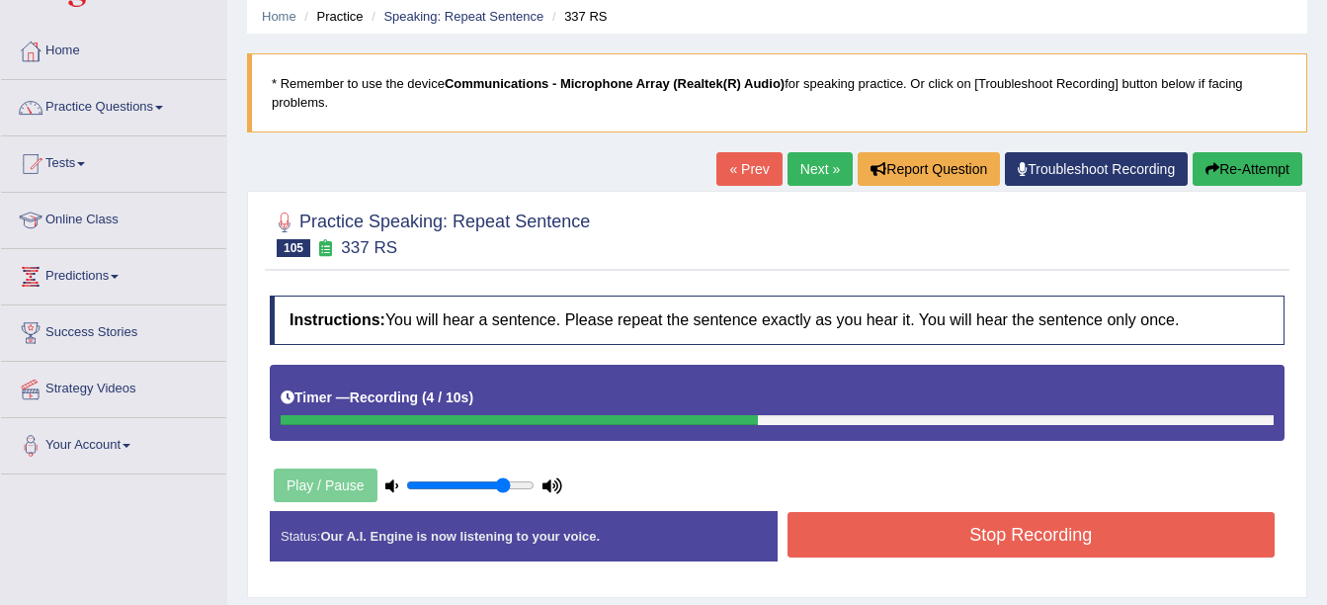
click at [1005, 517] on button "Stop Recording" at bounding box center [1032, 534] width 488 height 45
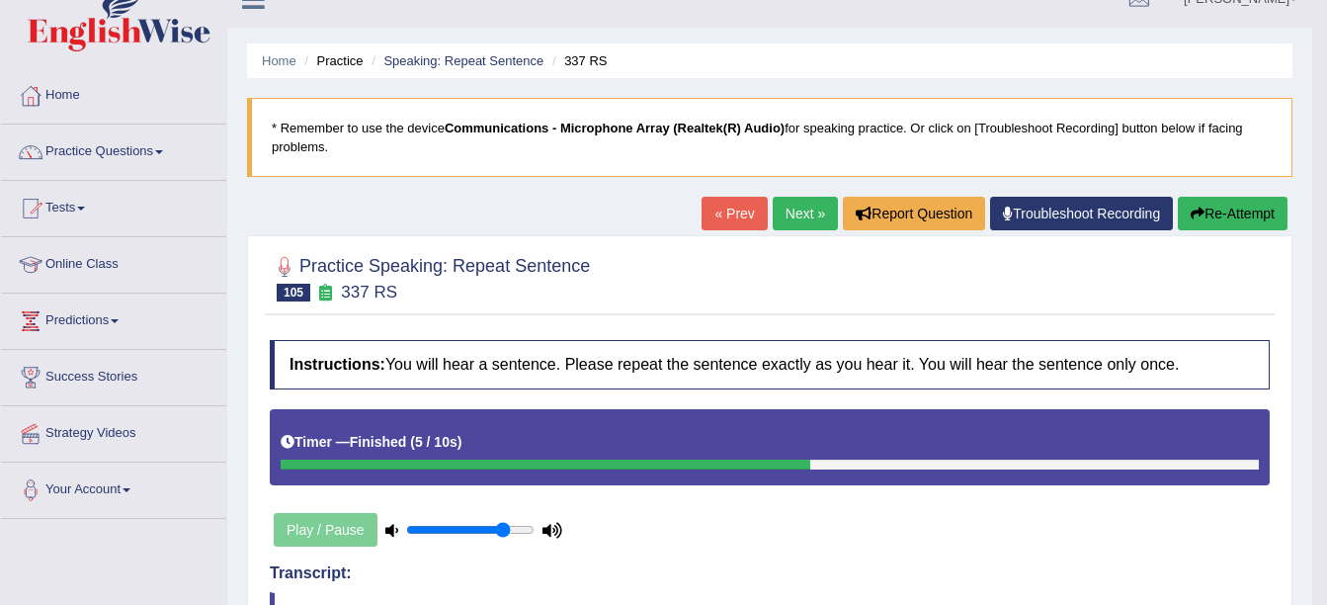
scroll to position [28, 0]
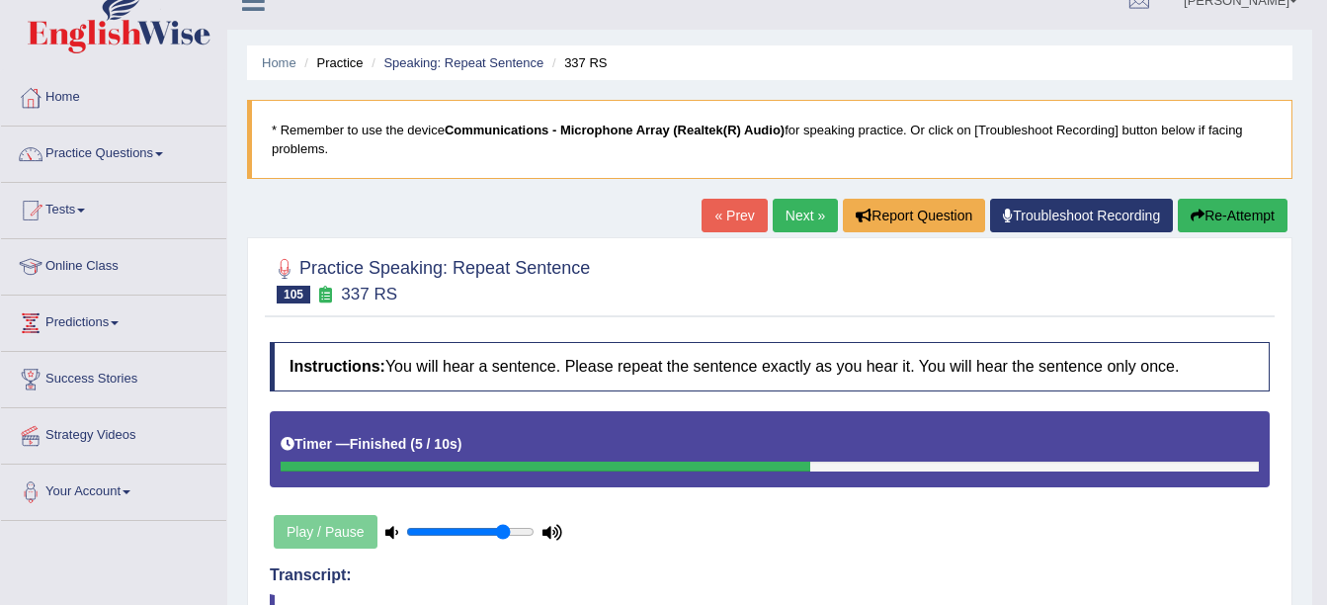
click at [799, 220] on link "Next »" at bounding box center [805, 216] width 65 height 34
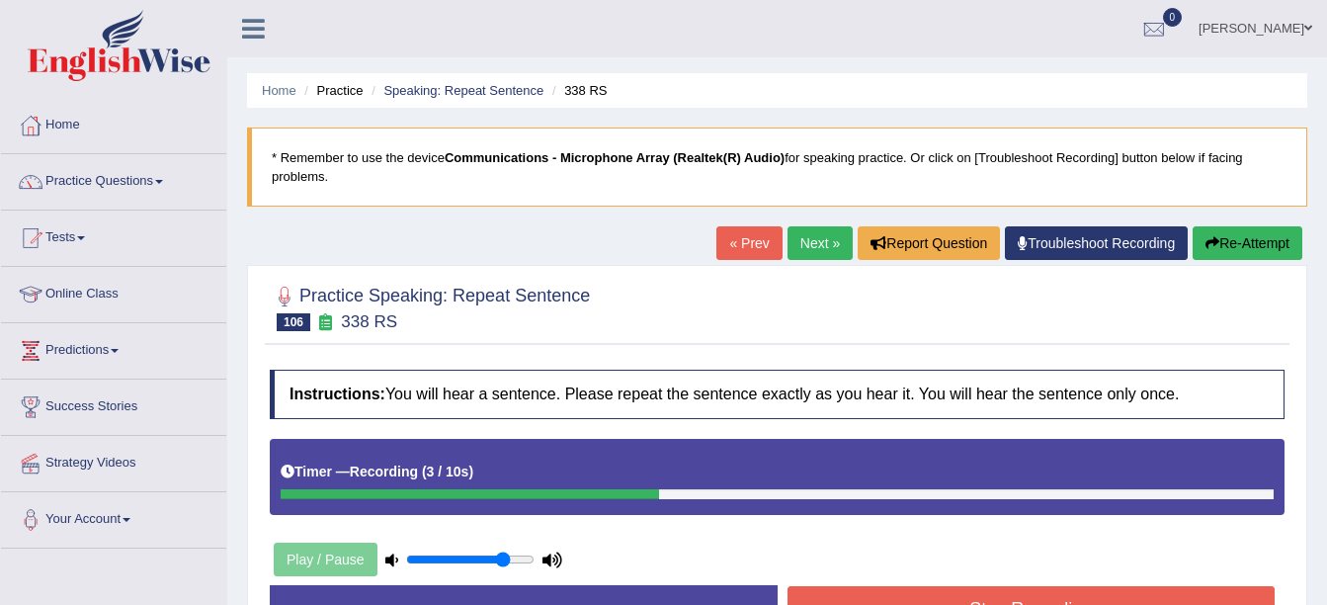
click at [980, 588] on button "Stop Recording" at bounding box center [1032, 608] width 488 height 45
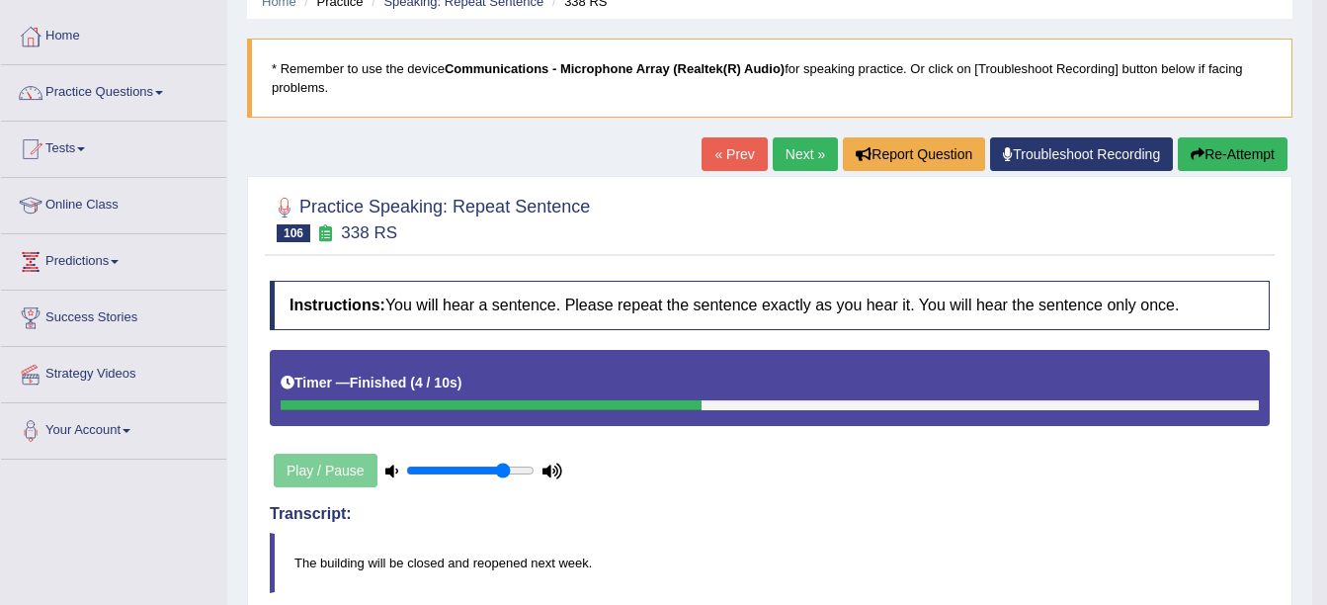
scroll to position [85, 0]
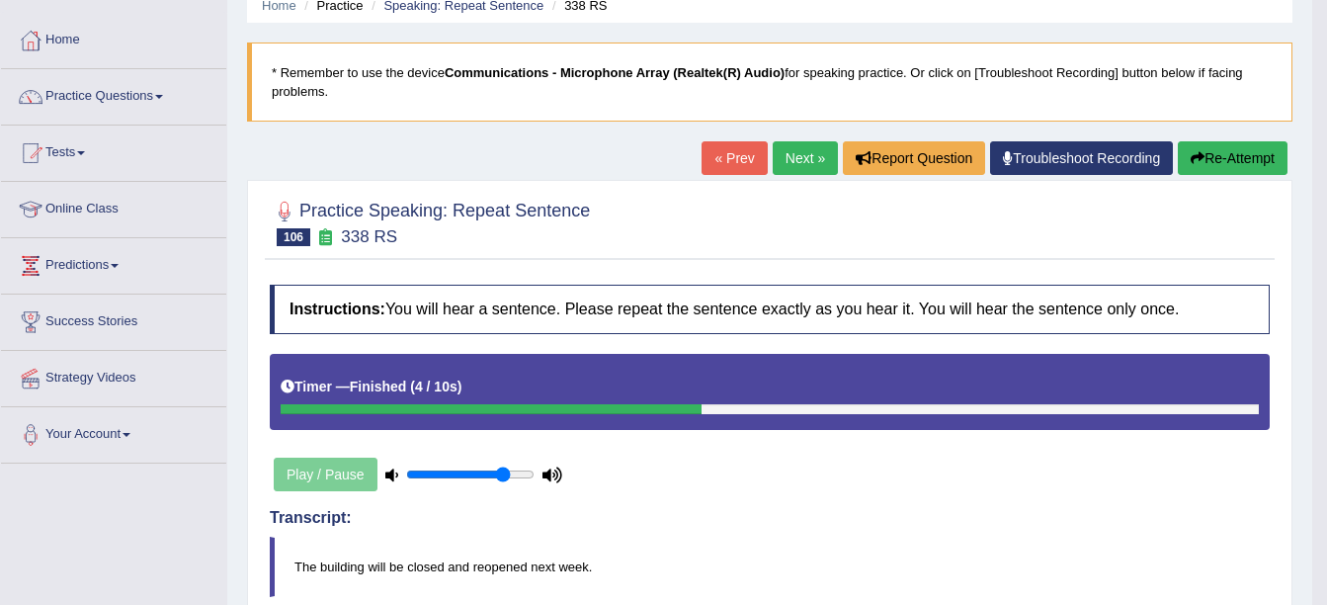
click at [802, 169] on link "Next »" at bounding box center [805, 158] width 65 height 34
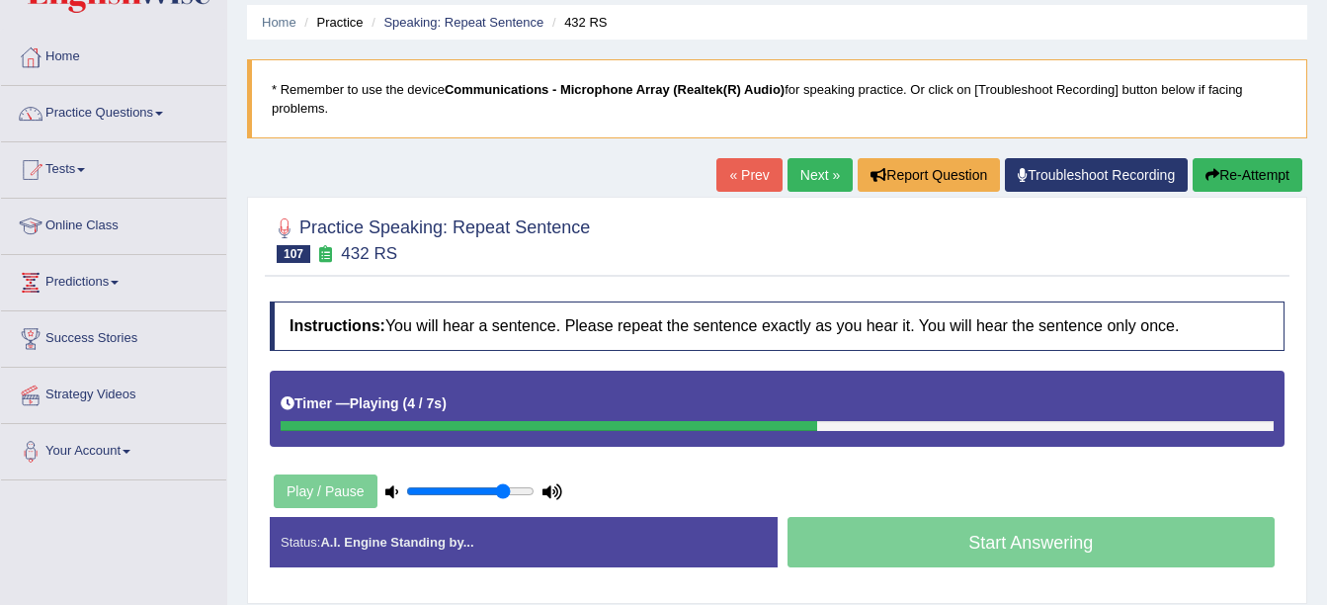
scroll to position [69, 0]
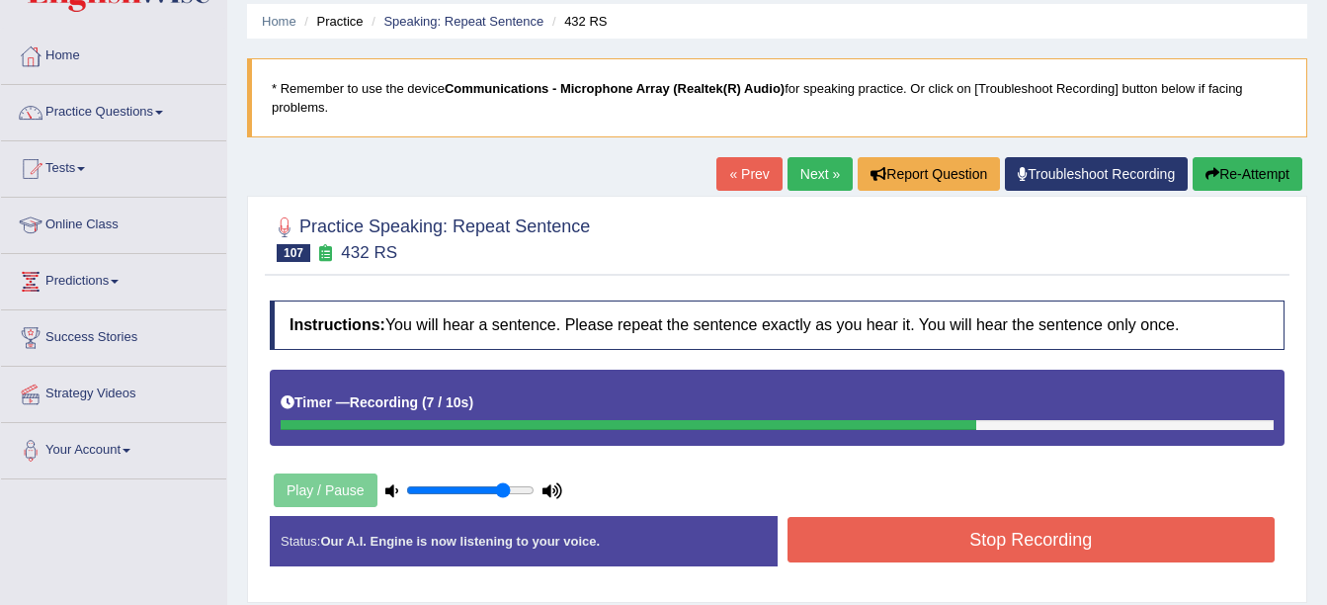
click at [1008, 535] on button "Stop Recording" at bounding box center [1032, 539] width 488 height 45
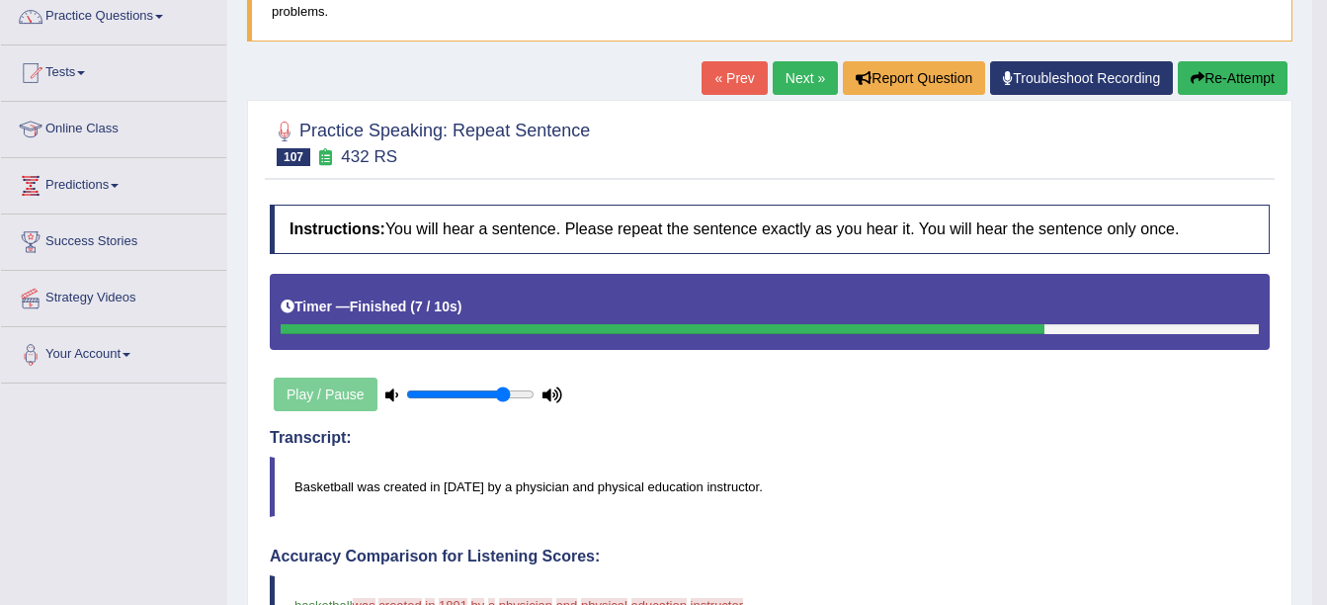
scroll to position [164, 0]
